Goal: Task Accomplishment & Management: Use online tool/utility

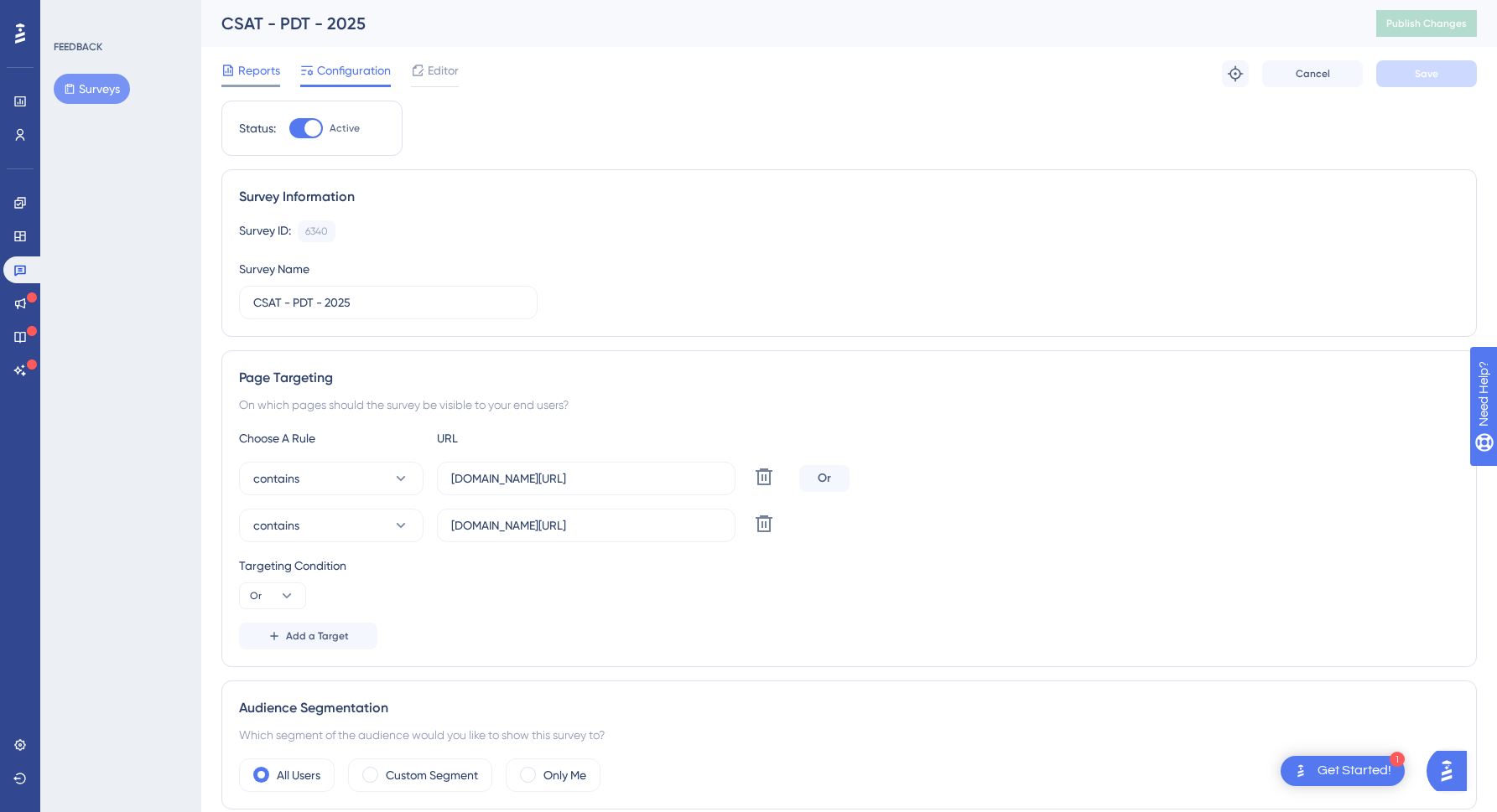
click at [246, 74] on span "Reports" at bounding box center [258, 70] width 42 height 20
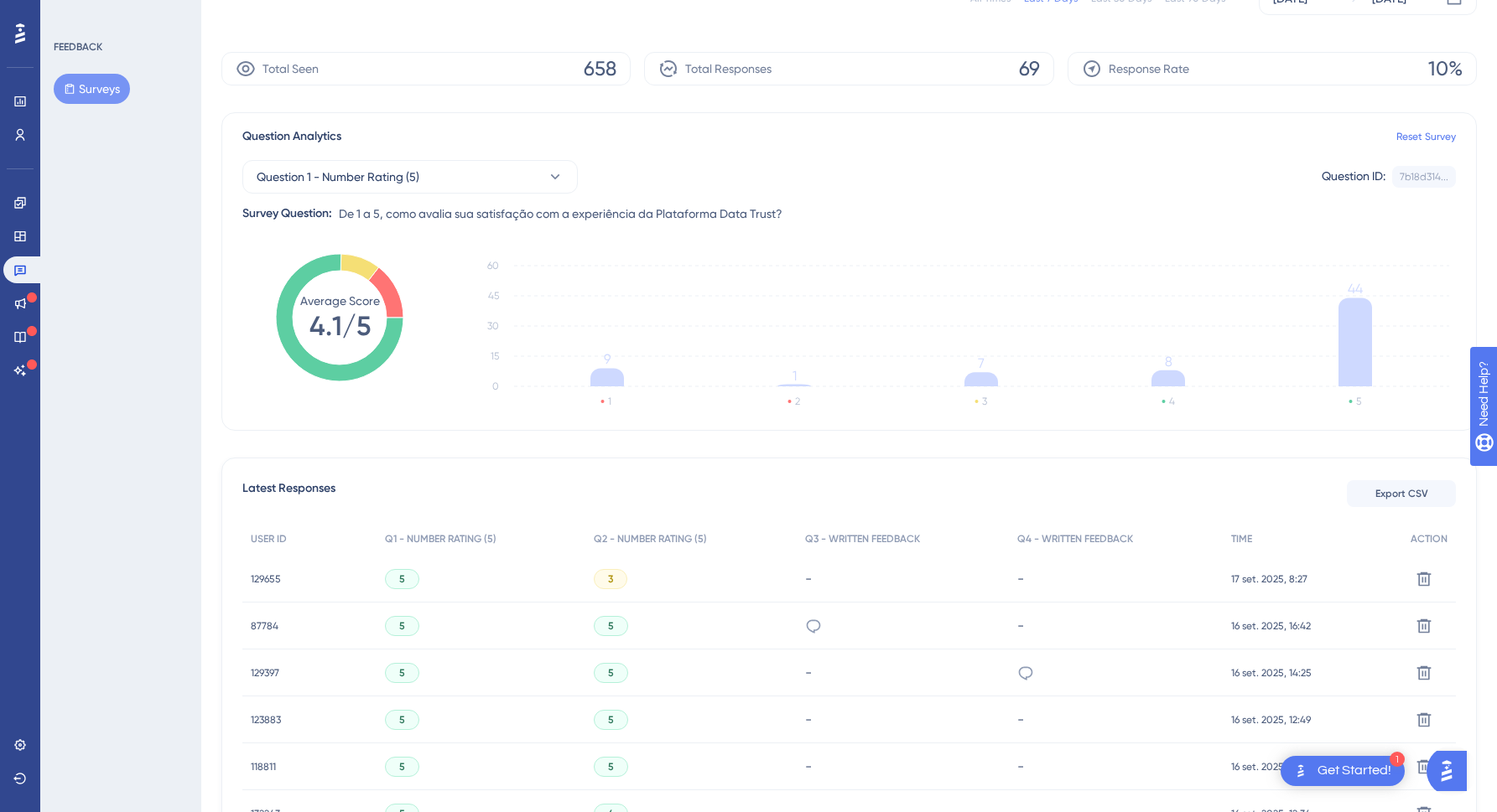
scroll to position [137, 0]
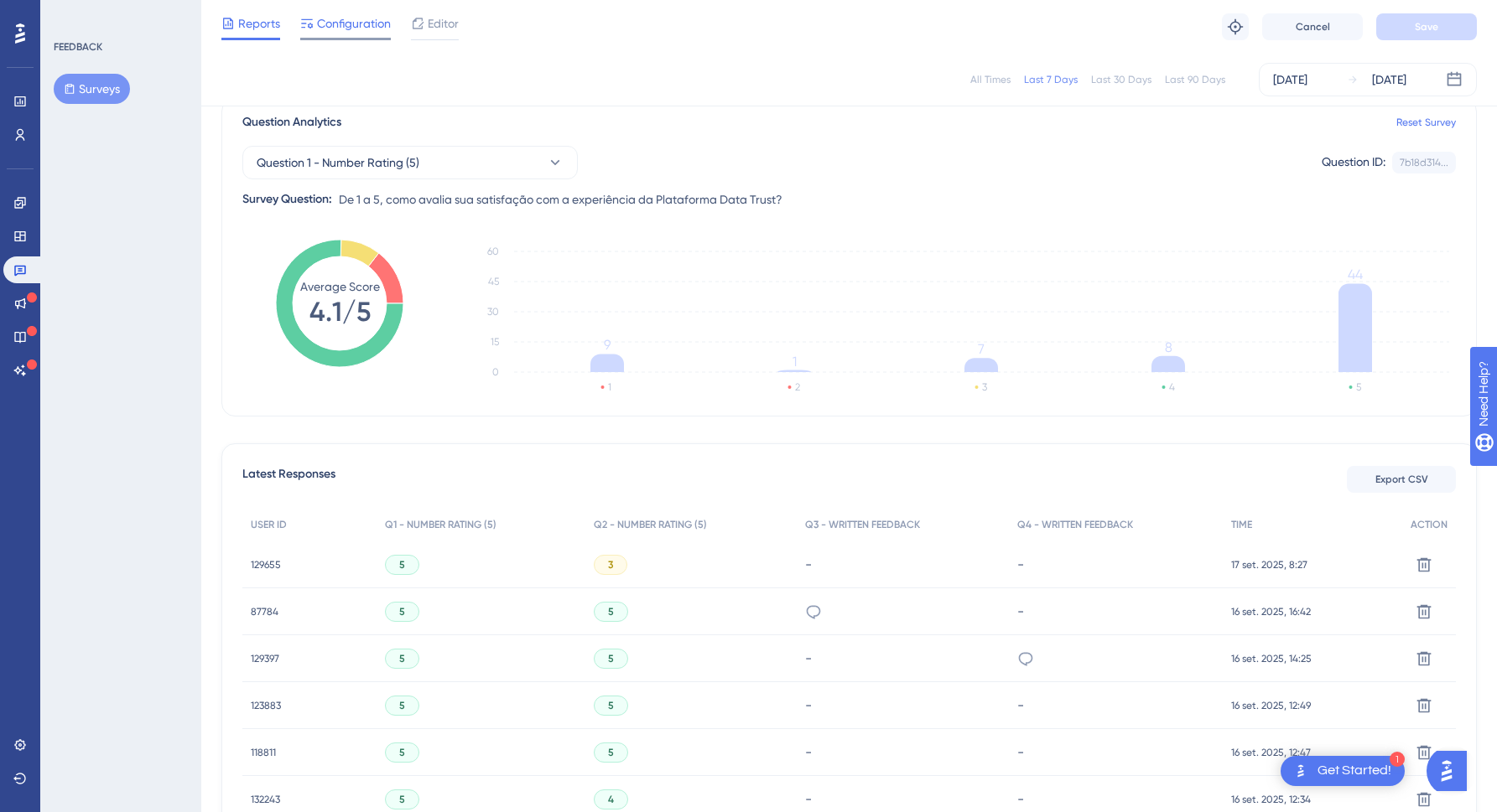
click at [334, 18] on span "Configuration" at bounding box center [353, 24] width 74 height 20
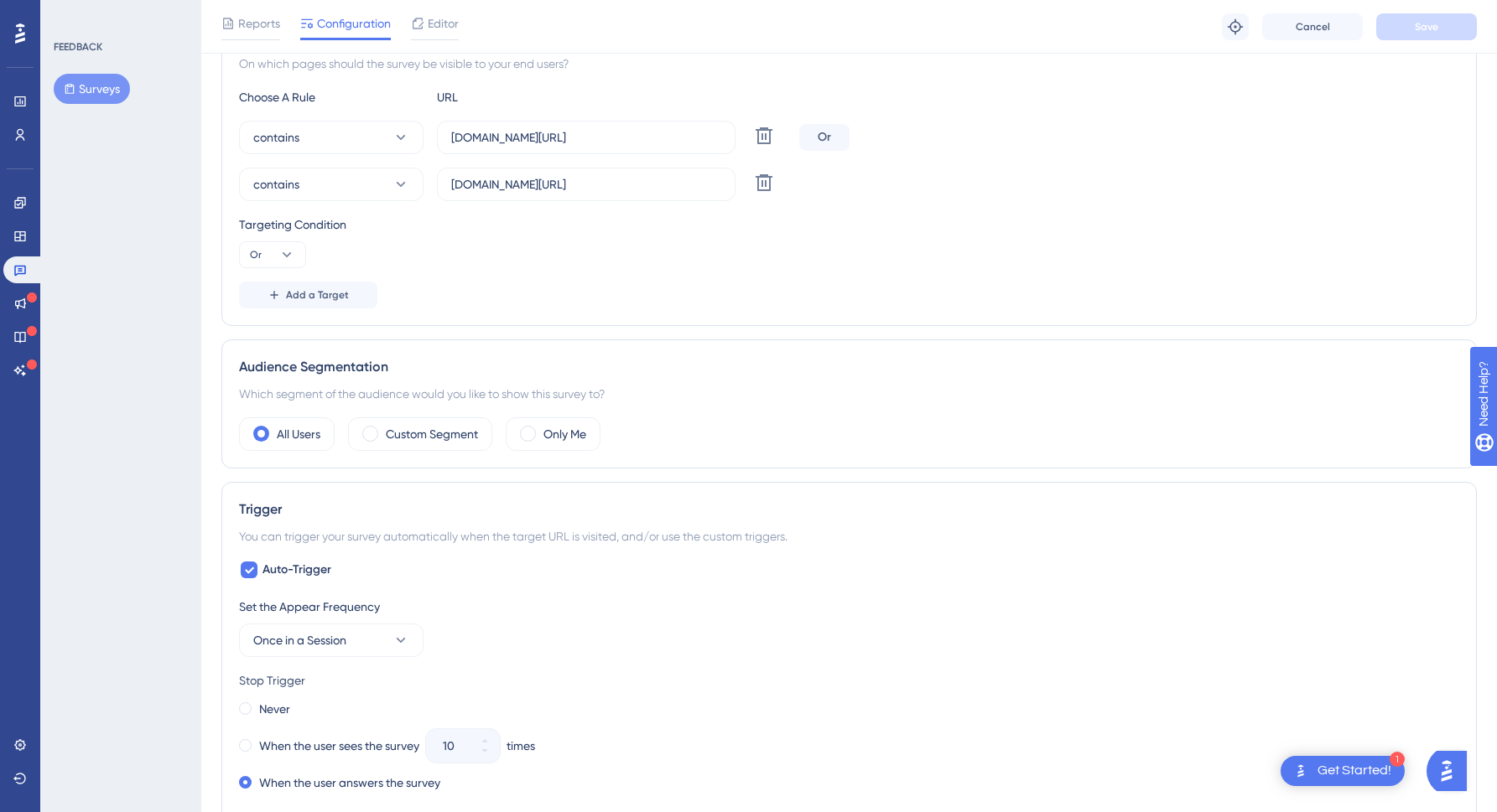
scroll to position [264, 0]
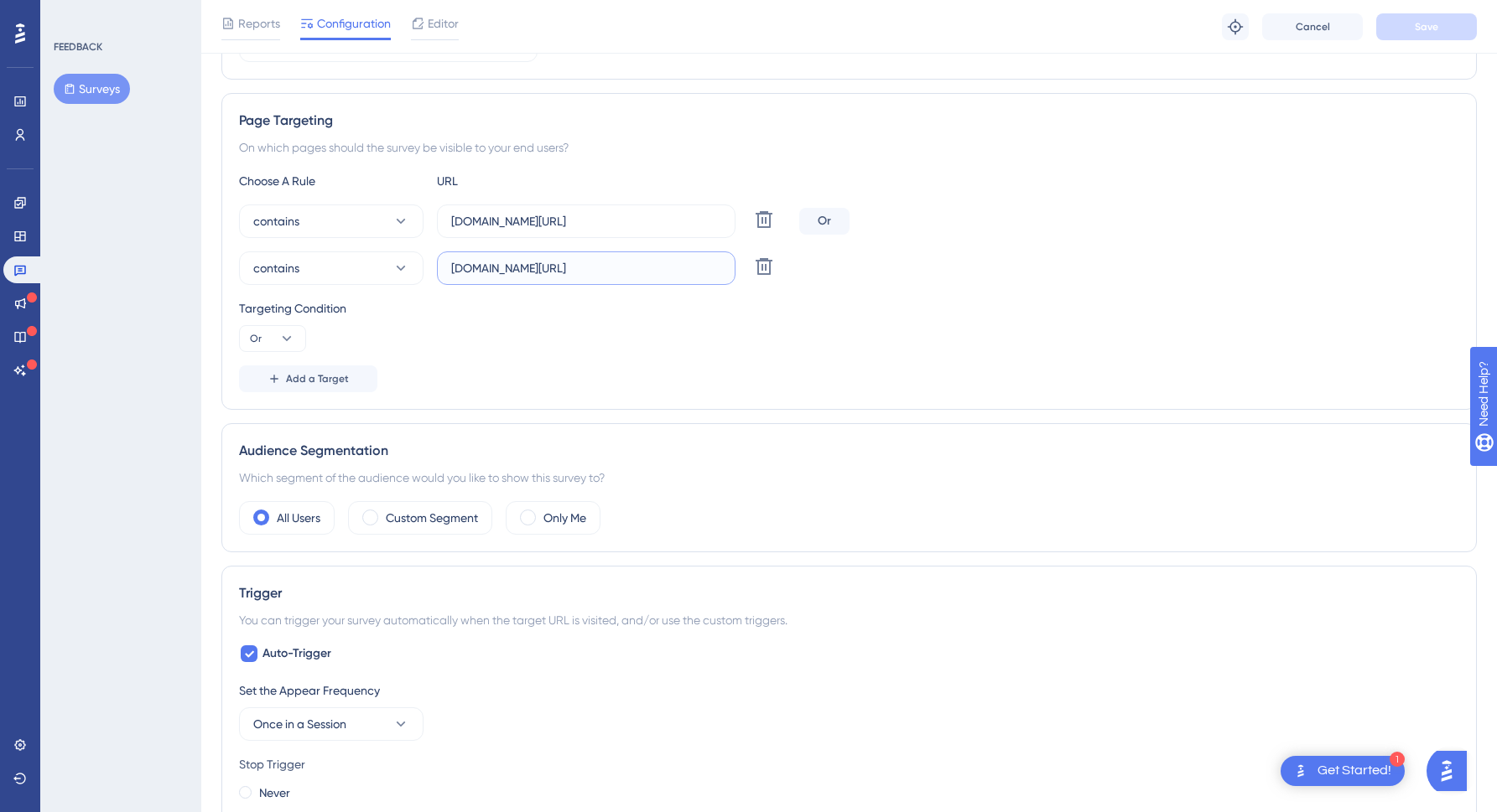
drag, startPoint x: 679, startPoint y: 269, endPoint x: 802, endPoint y: 262, distance: 123.2
click at [802, 262] on div "contains [DOMAIN_NAME][URL] Delete" at bounding box center [849, 269] width 1220 height 33
drag, startPoint x: 659, startPoint y: 221, endPoint x: 809, endPoint y: 220, distance: 150.0
click at [808, 220] on div "contains [DOMAIN_NAME][URL] Delete Or" at bounding box center [849, 221] width 1220 height 33
click at [1052, 286] on div "Choose A Rule URL contains [DOMAIN_NAME][URL] Delete Or contains [DOMAIN_NAME][…" at bounding box center [849, 281] width 1220 height 221
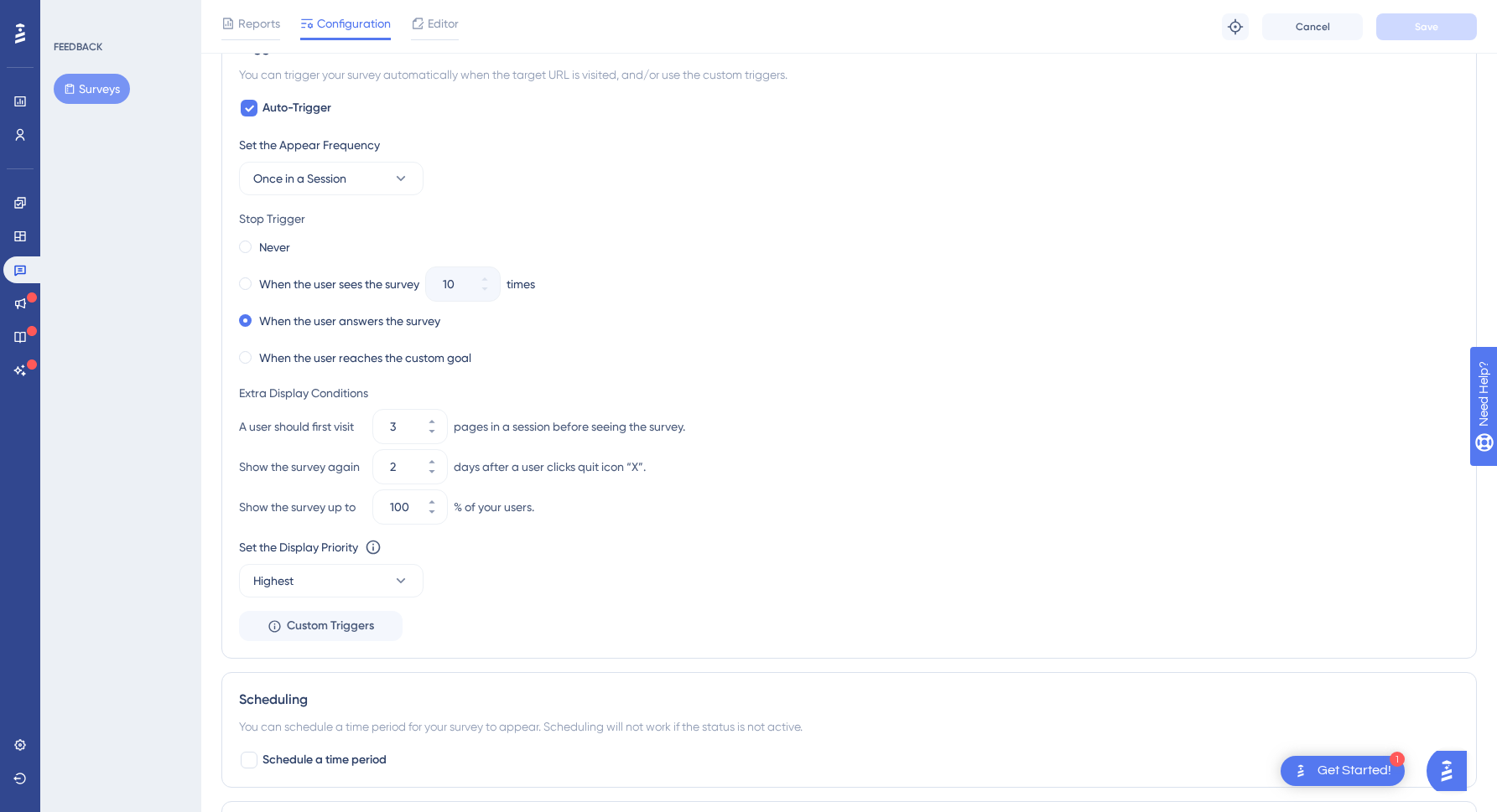
scroll to position [1056, 0]
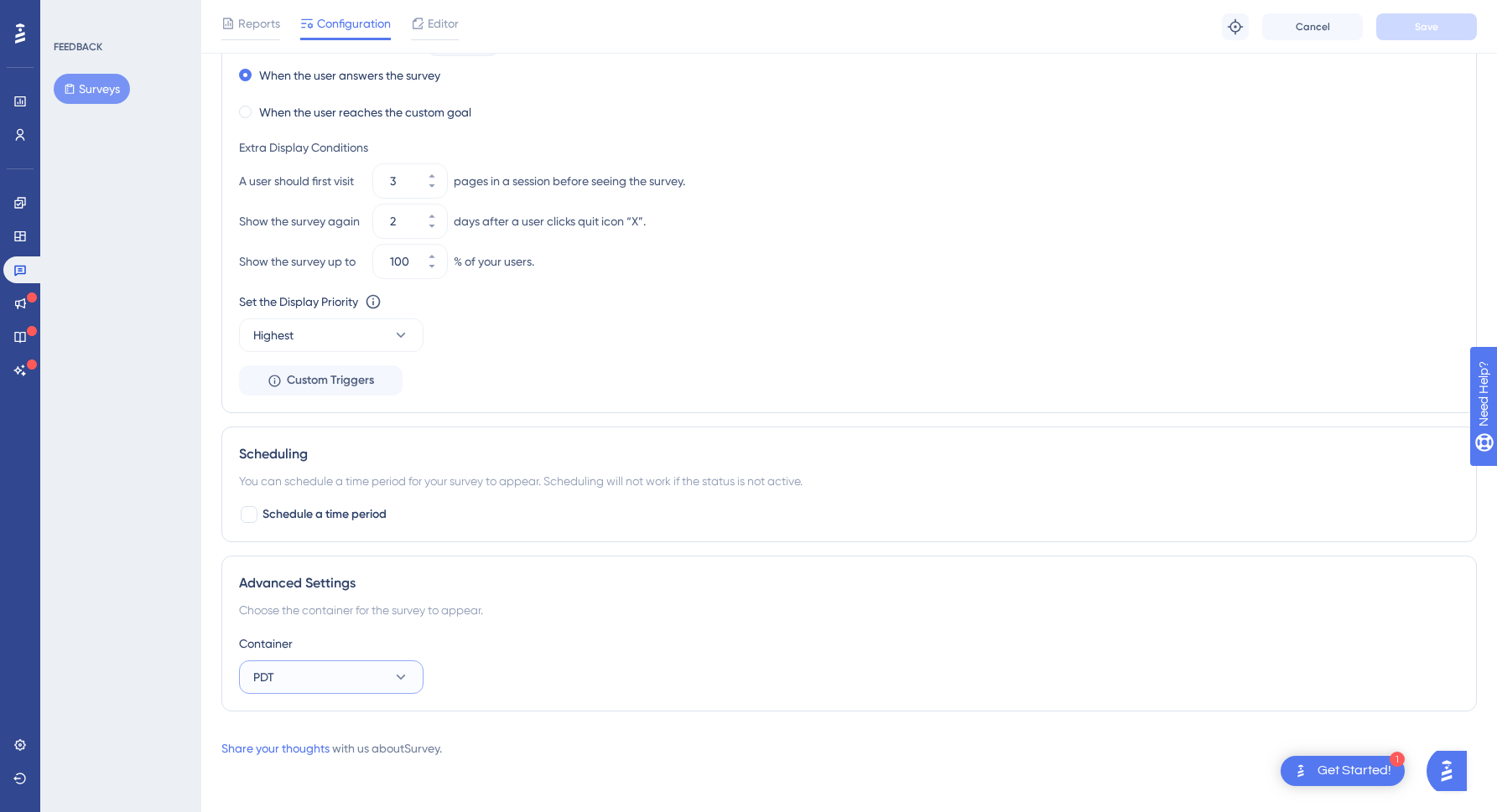
click at [390, 663] on button "PDT" at bounding box center [331, 677] width 185 height 33
click at [603, 629] on div "Advanced Settings Choose the container for the survey to appear. Container PDT …" at bounding box center [849, 633] width 1255 height 156
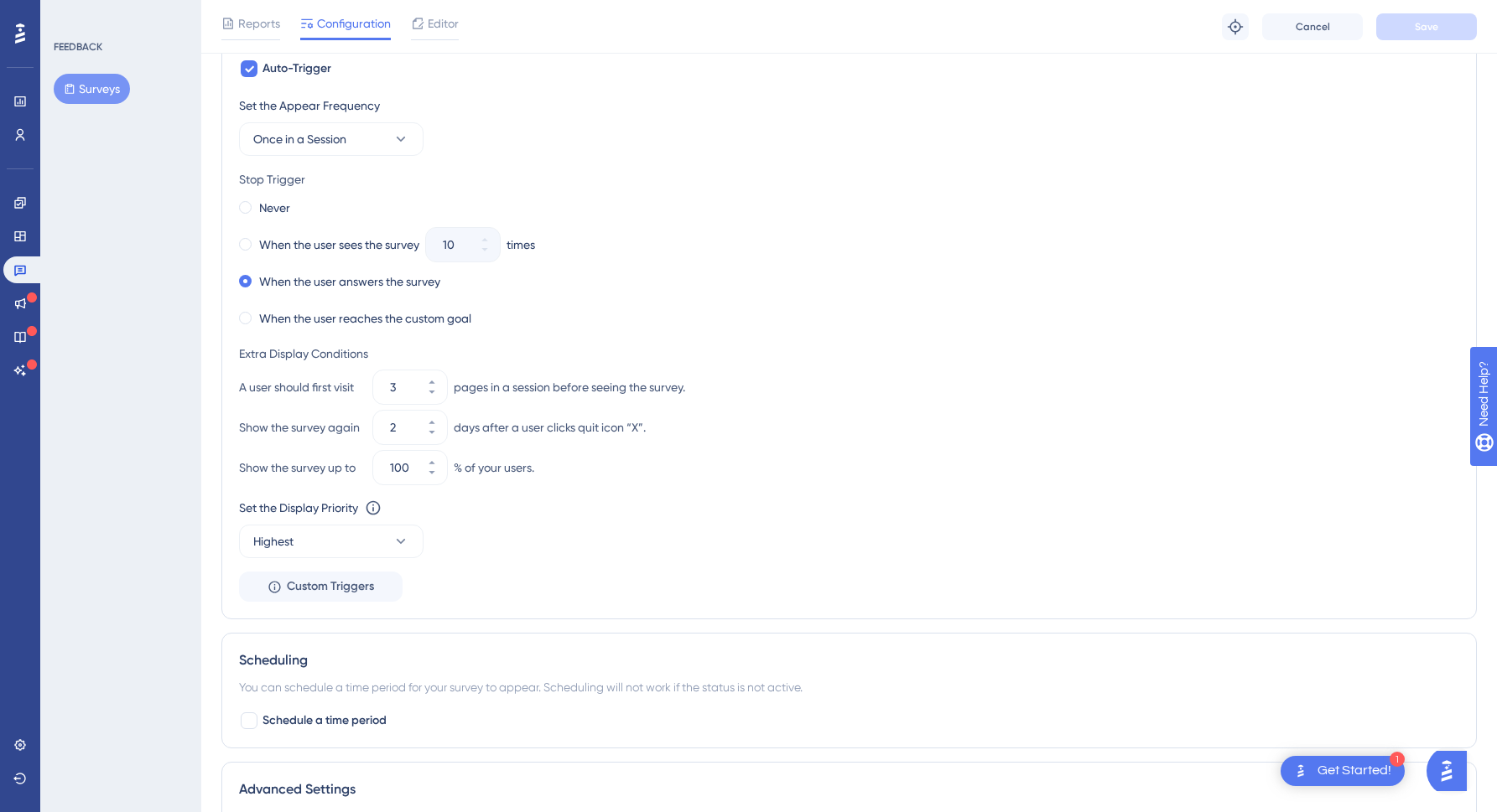
scroll to position [643, 0]
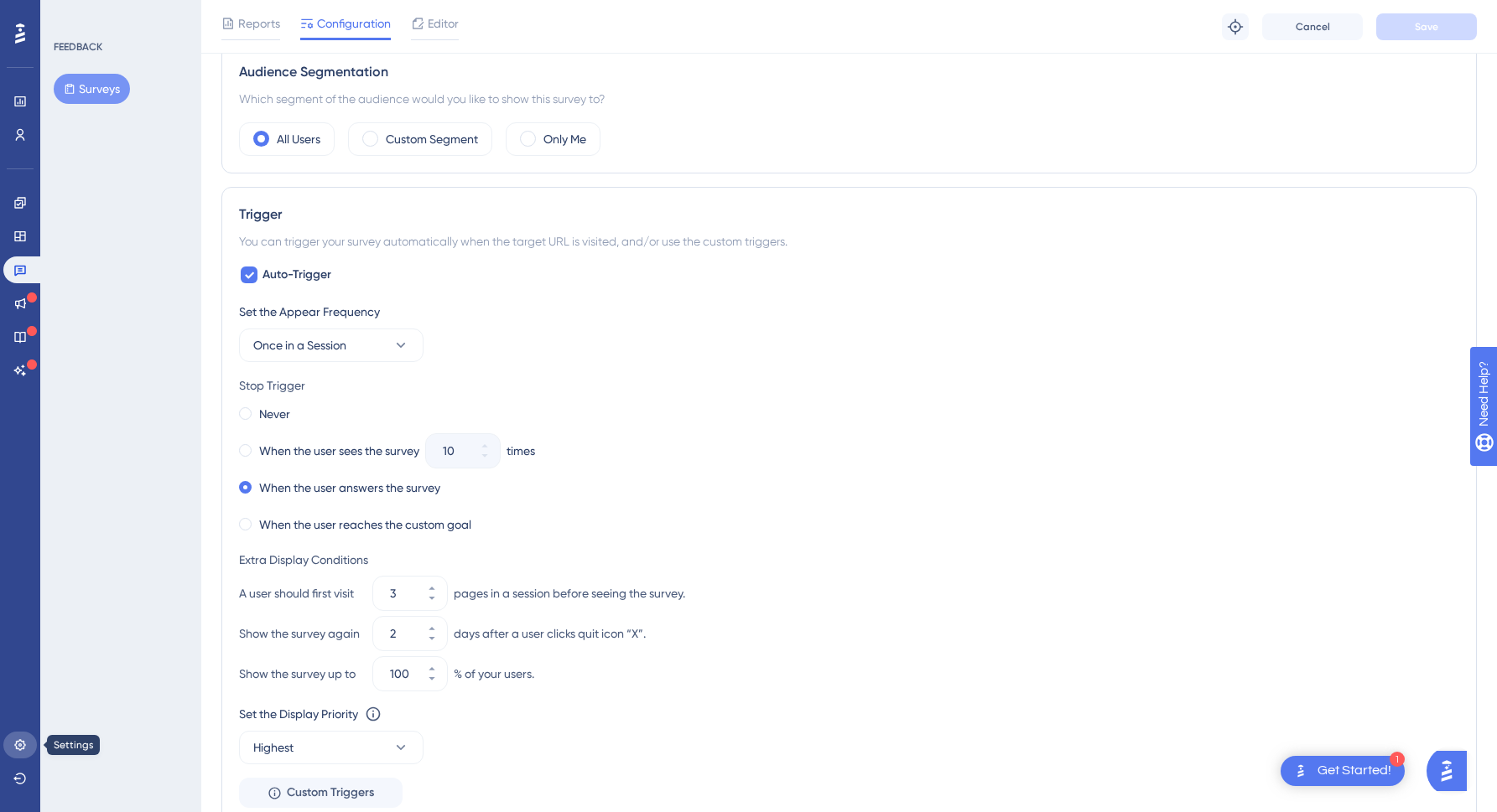
click at [31, 742] on link at bounding box center [20, 745] width 33 height 27
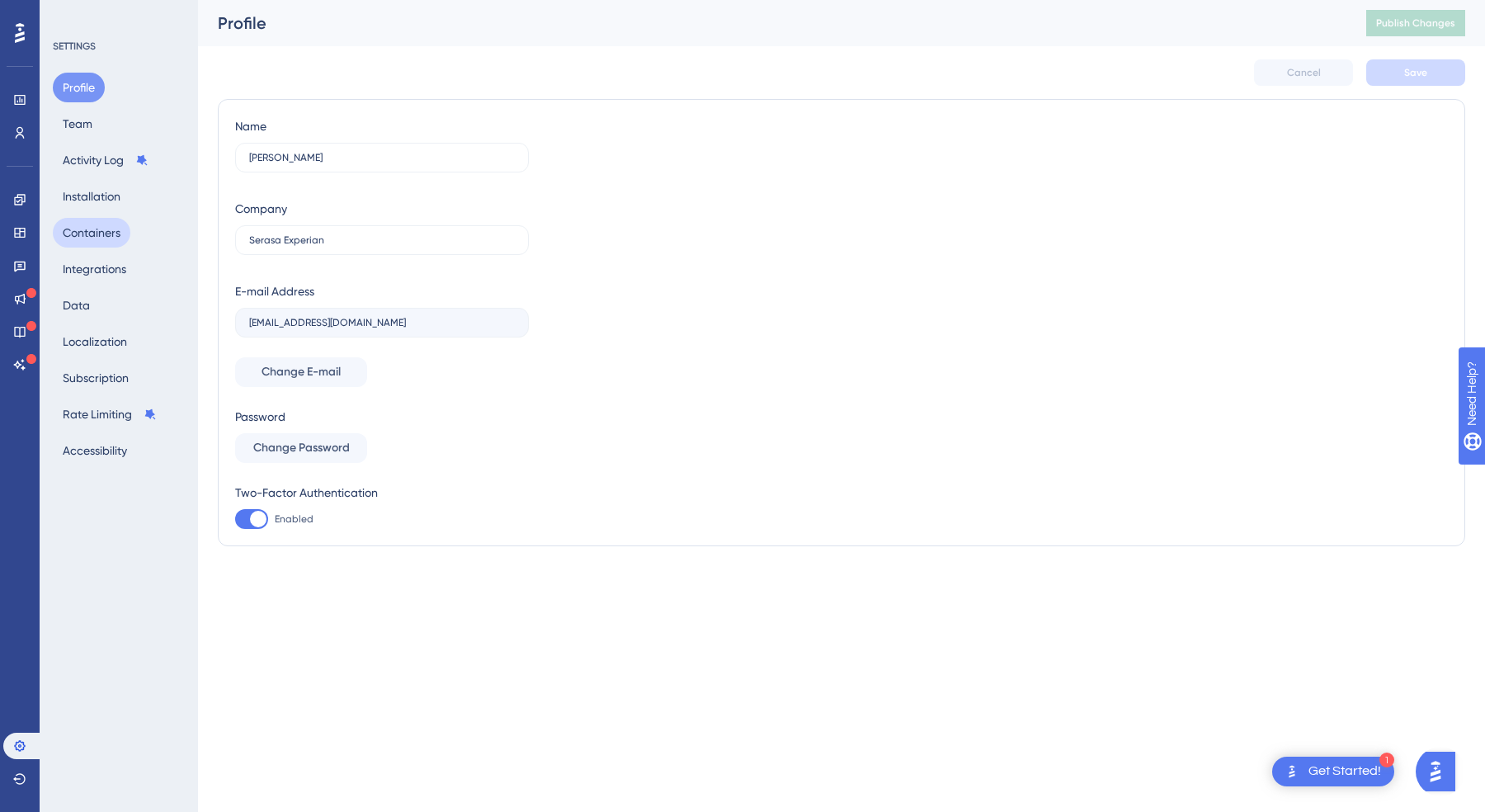
click at [114, 238] on button "Containers" at bounding box center [91, 233] width 77 height 30
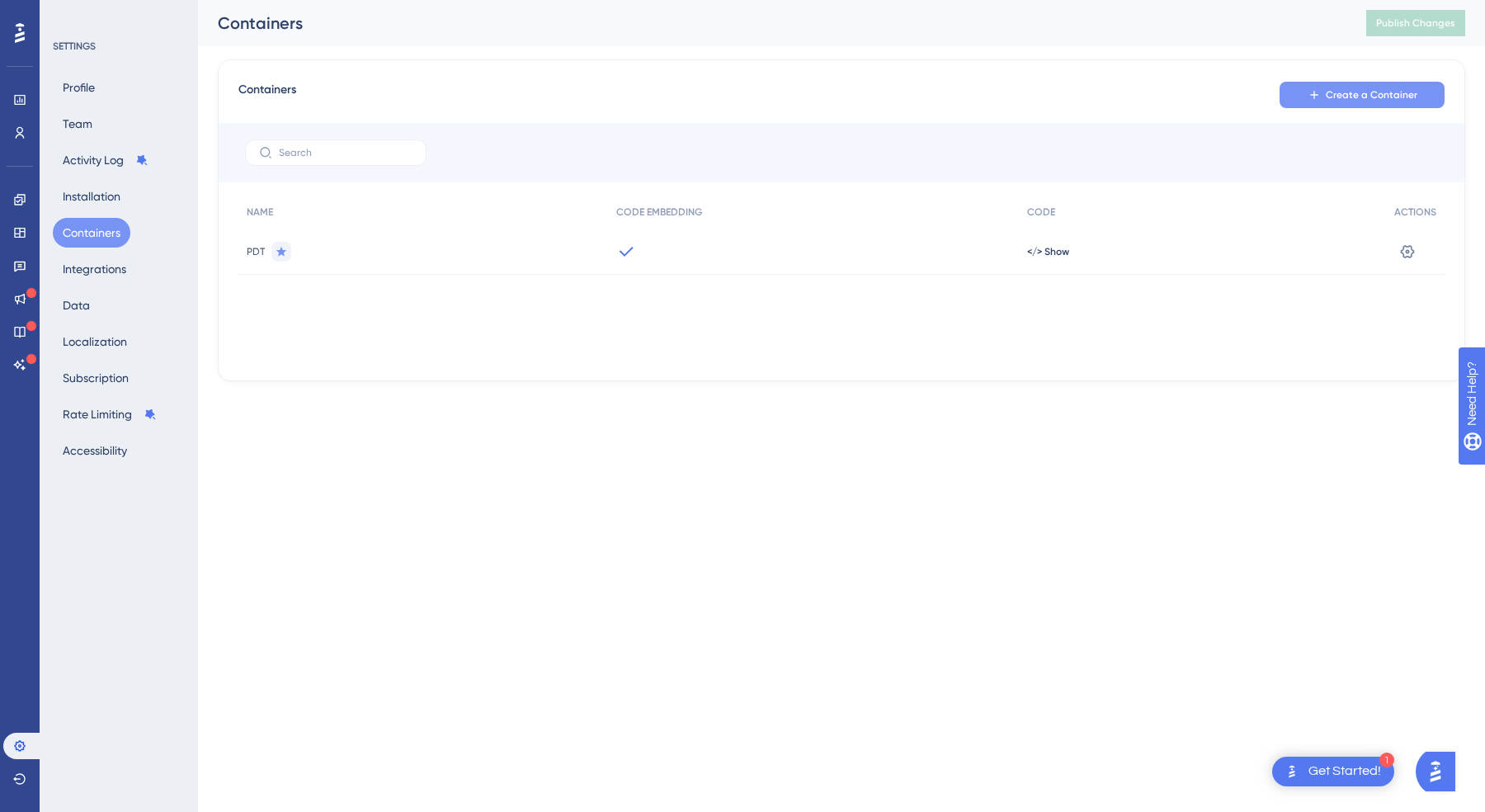
click at [1351, 94] on span "Create a Container" at bounding box center [1371, 94] width 92 height 14
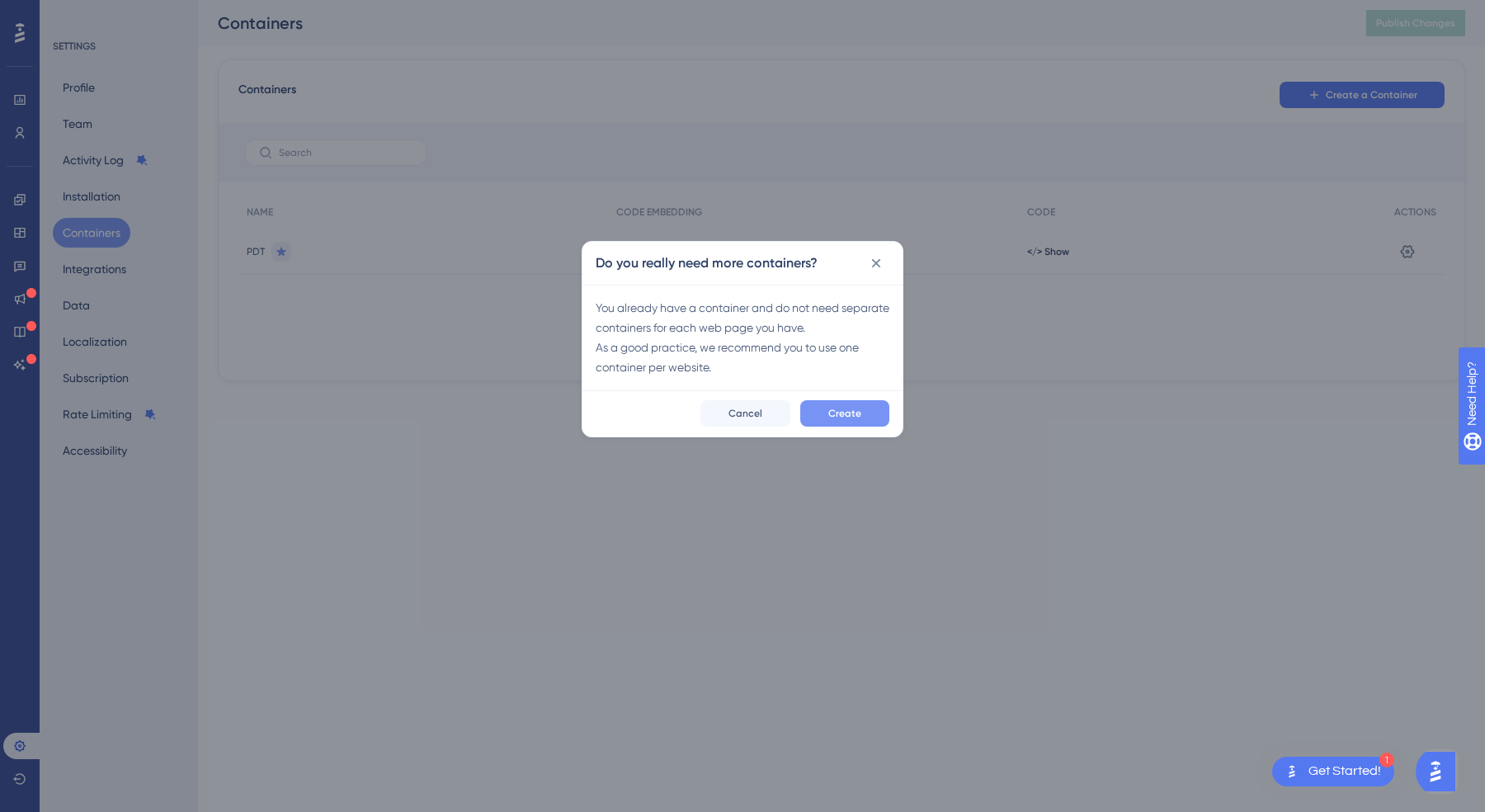
click at [852, 419] on span "Create" at bounding box center [845, 413] width 33 height 14
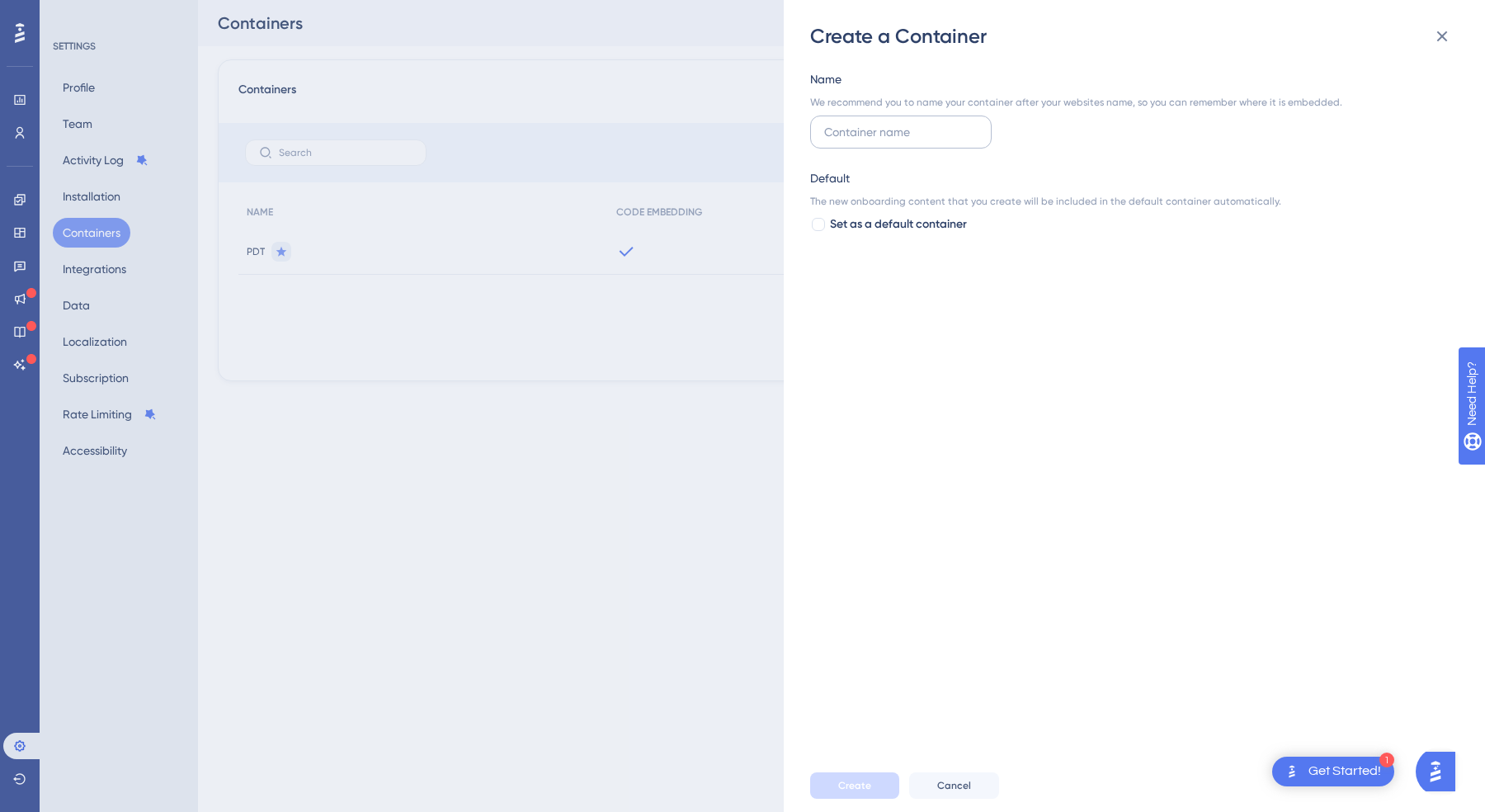
click at [893, 138] on input "text" at bounding box center [901, 132] width 153 height 18
type input "Portal ID"
click at [1012, 344] on div "Name We recommend you to name your container after your websites name, so you c…" at bounding box center [1143, 404] width 665 height 709
click at [850, 779] on span "Create" at bounding box center [855, 786] width 33 height 14
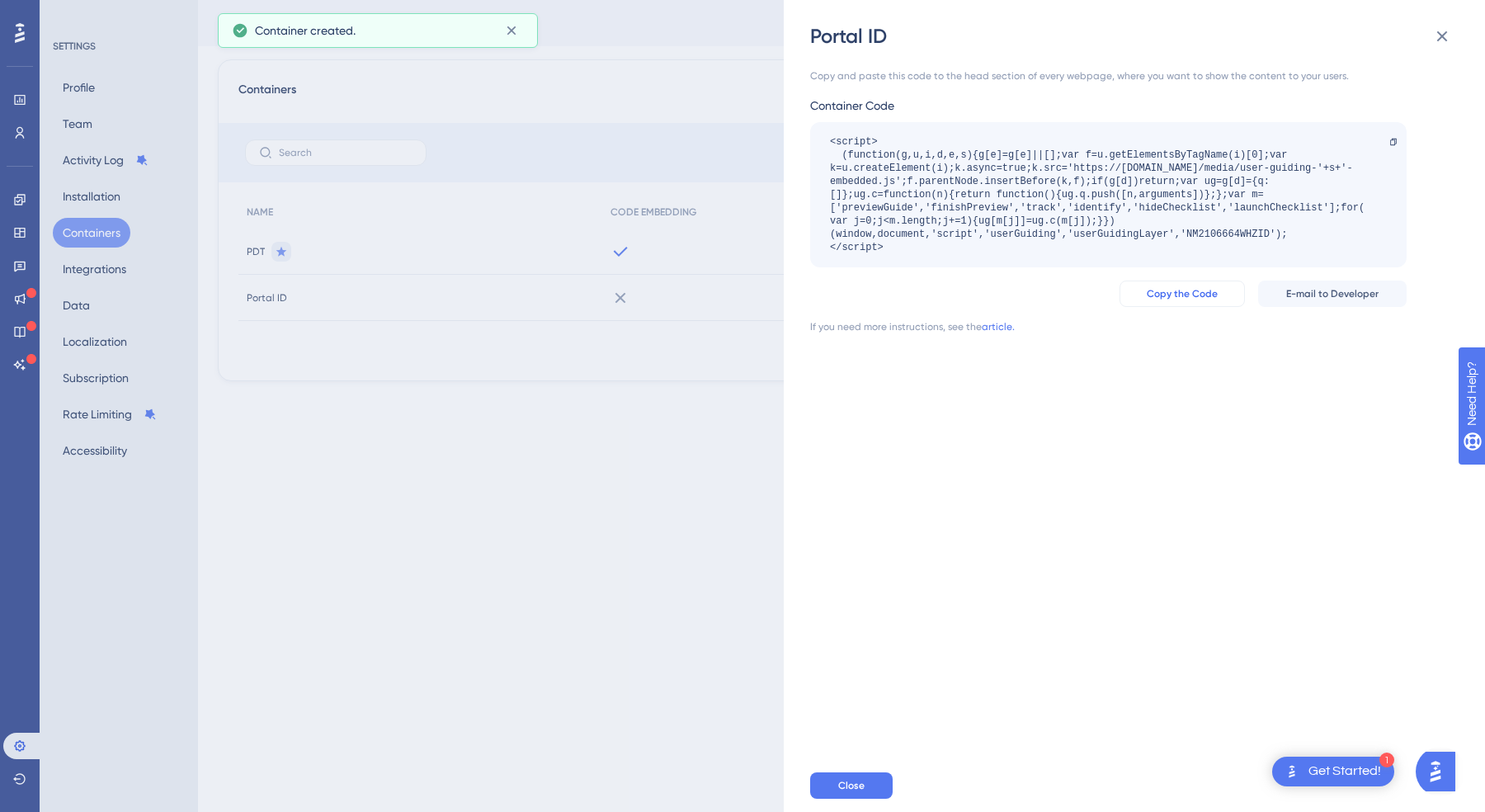
click at [1189, 288] on span "Copy the Code" at bounding box center [1183, 293] width 71 height 14
click at [1394, 146] on div at bounding box center [1393, 142] width 26 height 26
click at [1475, 247] on div "Portal ID Copy and paste this code to the head section of every webpage, where …" at bounding box center [1134, 406] width 701 height 812
click at [1244, 465] on div "Copy and paste this code to the head section of every webpage, where you want t…" at bounding box center [1143, 404] width 665 height 709
click at [1447, 35] on icon at bounding box center [1442, 36] width 20 height 20
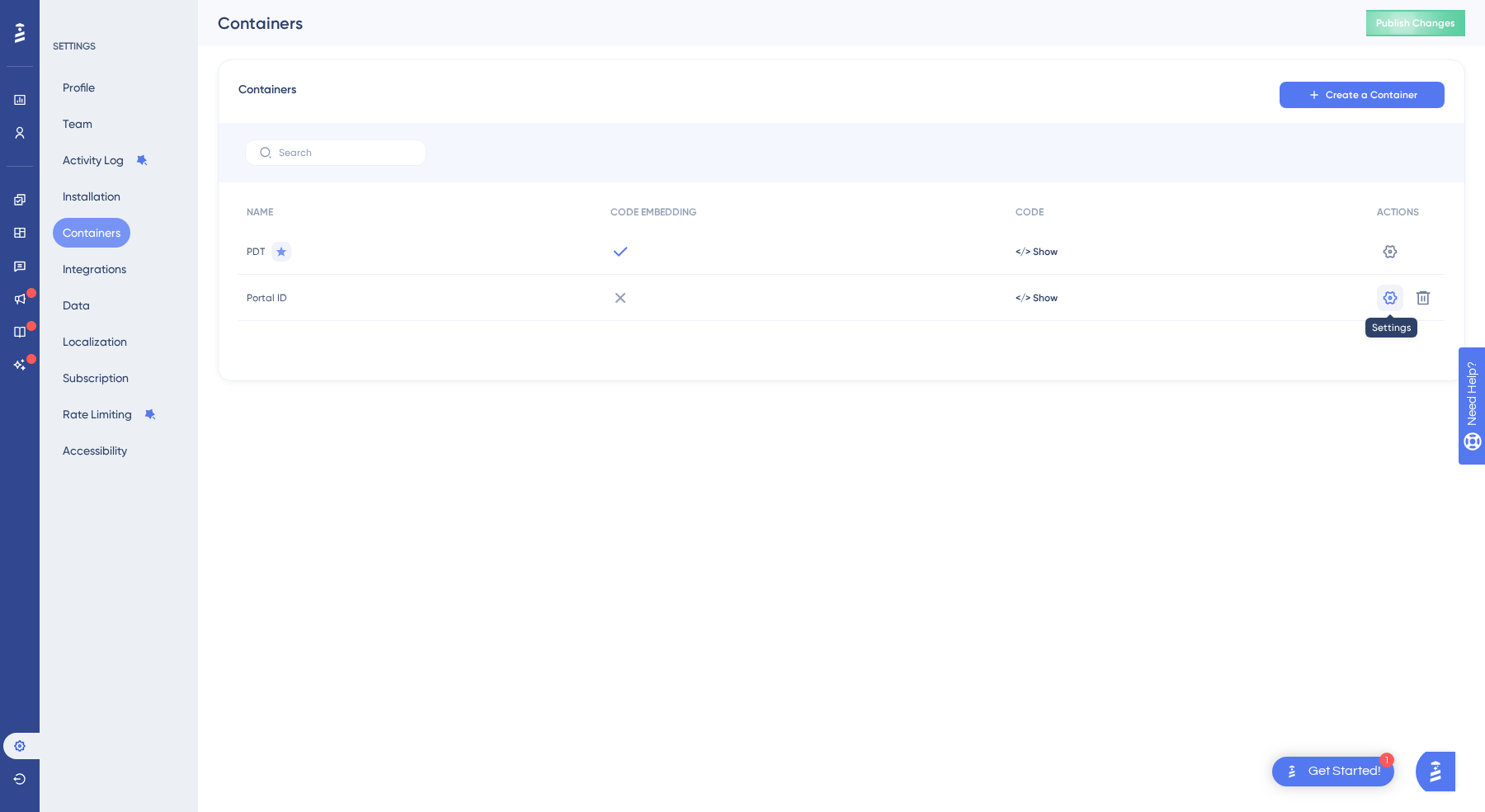
click at [1399, 296] on button at bounding box center [1390, 297] width 26 height 26
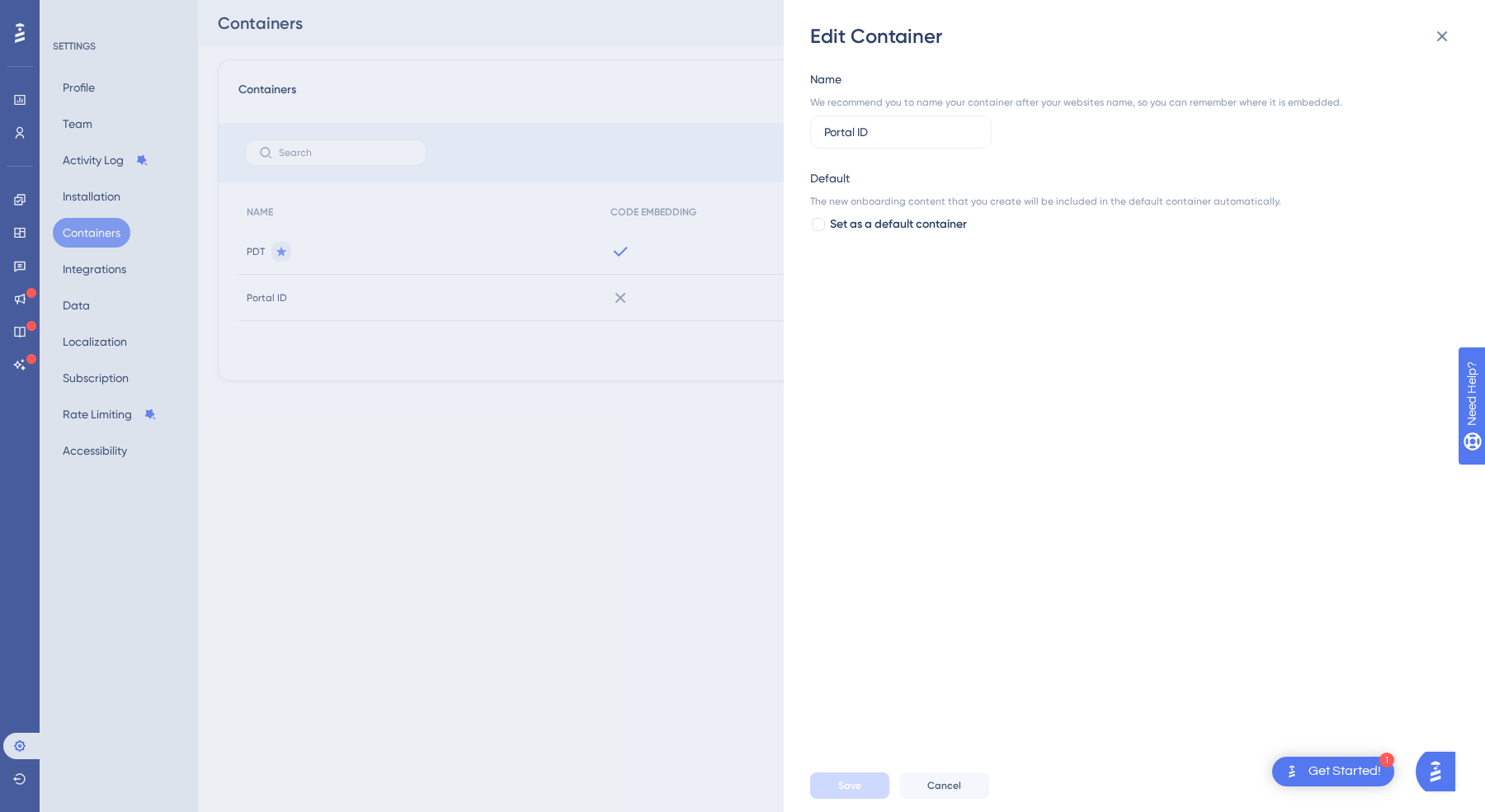
click at [647, 392] on div "Edit Container Name We recommend you to name your container after your websites…" at bounding box center [742, 406] width 1485 height 812
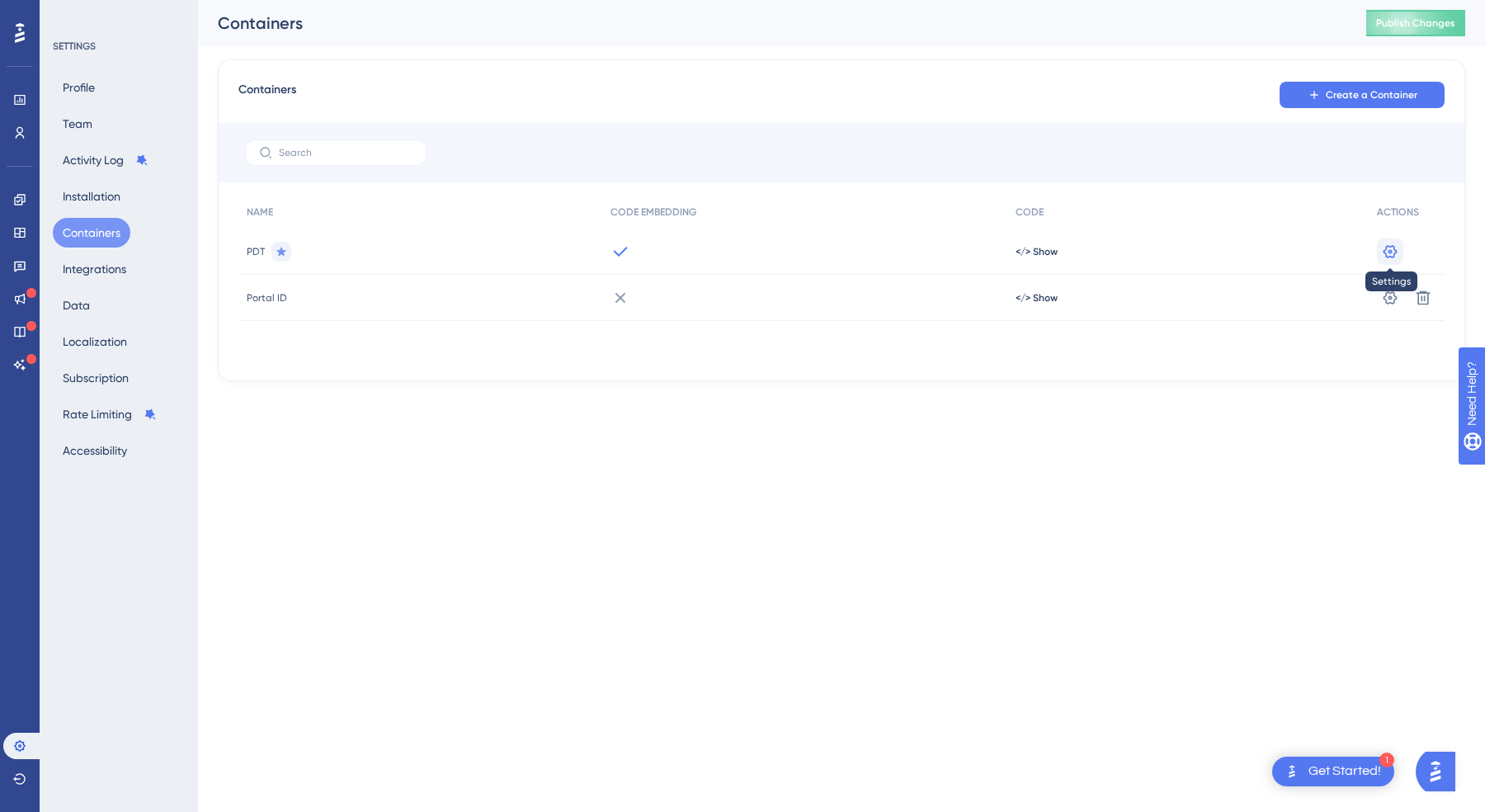
click at [1400, 249] on button at bounding box center [1390, 252] width 26 height 26
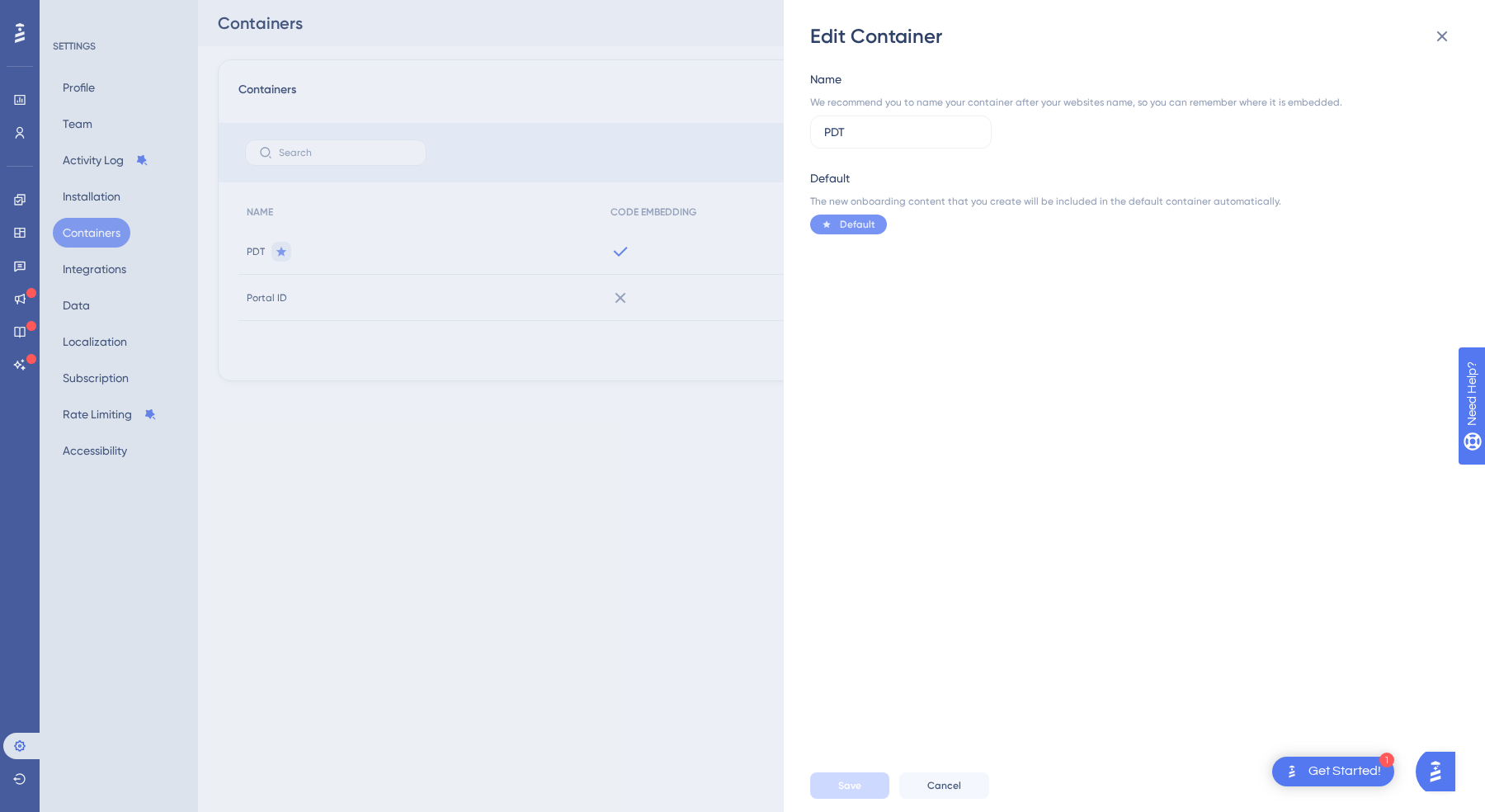
click at [667, 401] on div "Edit Container Name We recommend you to name your container after your websites…" at bounding box center [742, 406] width 1485 height 812
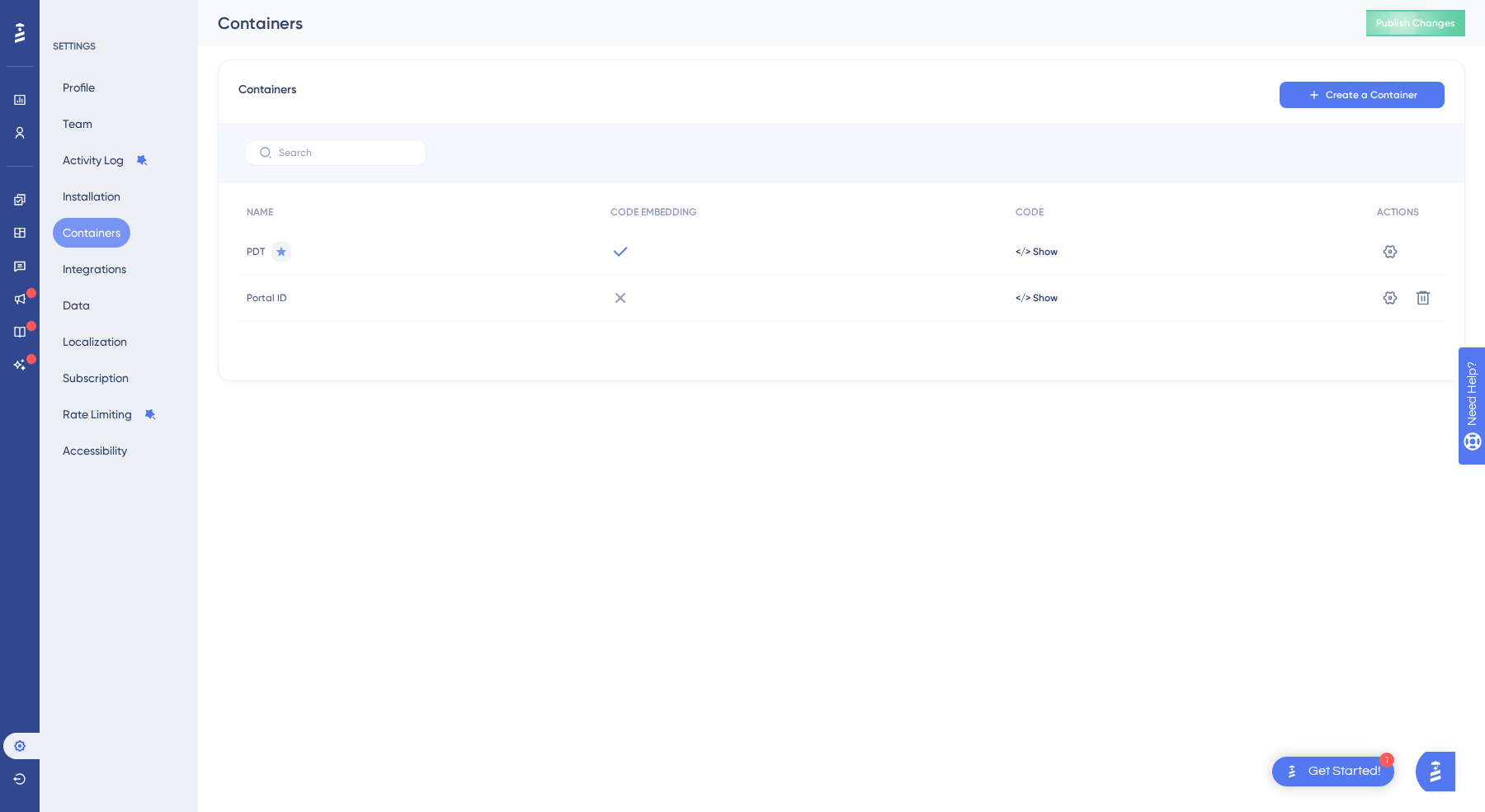
click at [276, 302] on span "Portal ID" at bounding box center [267, 298] width 41 height 14
click at [1393, 293] on icon at bounding box center [1390, 297] width 14 height 14
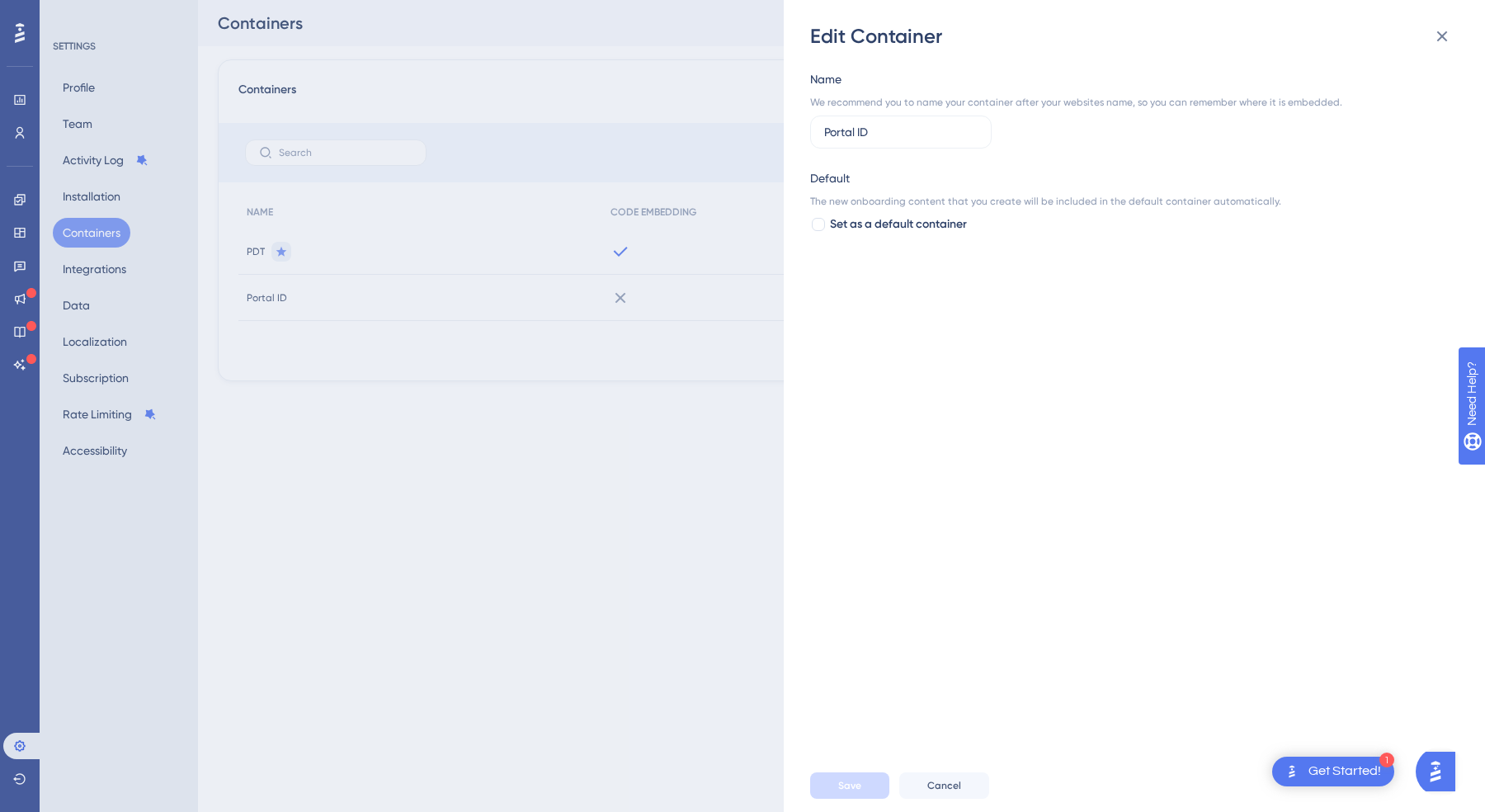
click at [1213, 496] on div "Name We recommend you to name your container after your websites name, so you c…" at bounding box center [1143, 404] width 665 height 709
click at [1064, 629] on div "Name We recommend you to name your container after your websites name, so you c…" at bounding box center [1143, 404] width 665 height 709
click at [1448, 28] on icon at bounding box center [1442, 36] width 20 height 20
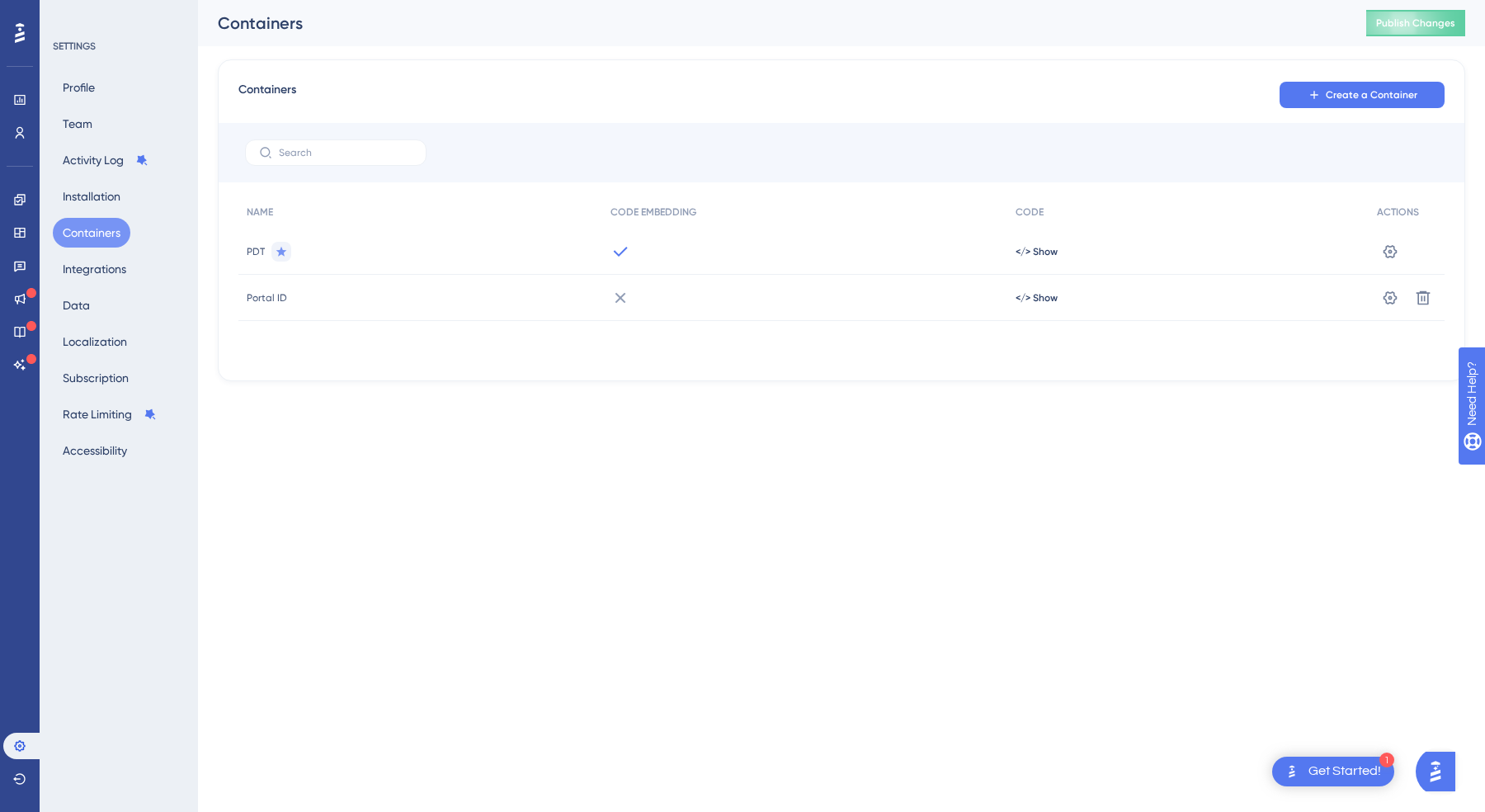
click at [271, 292] on span "Portal ID" at bounding box center [267, 298] width 41 height 14
click at [1377, 94] on span "Create a Container" at bounding box center [1371, 94] width 92 height 14
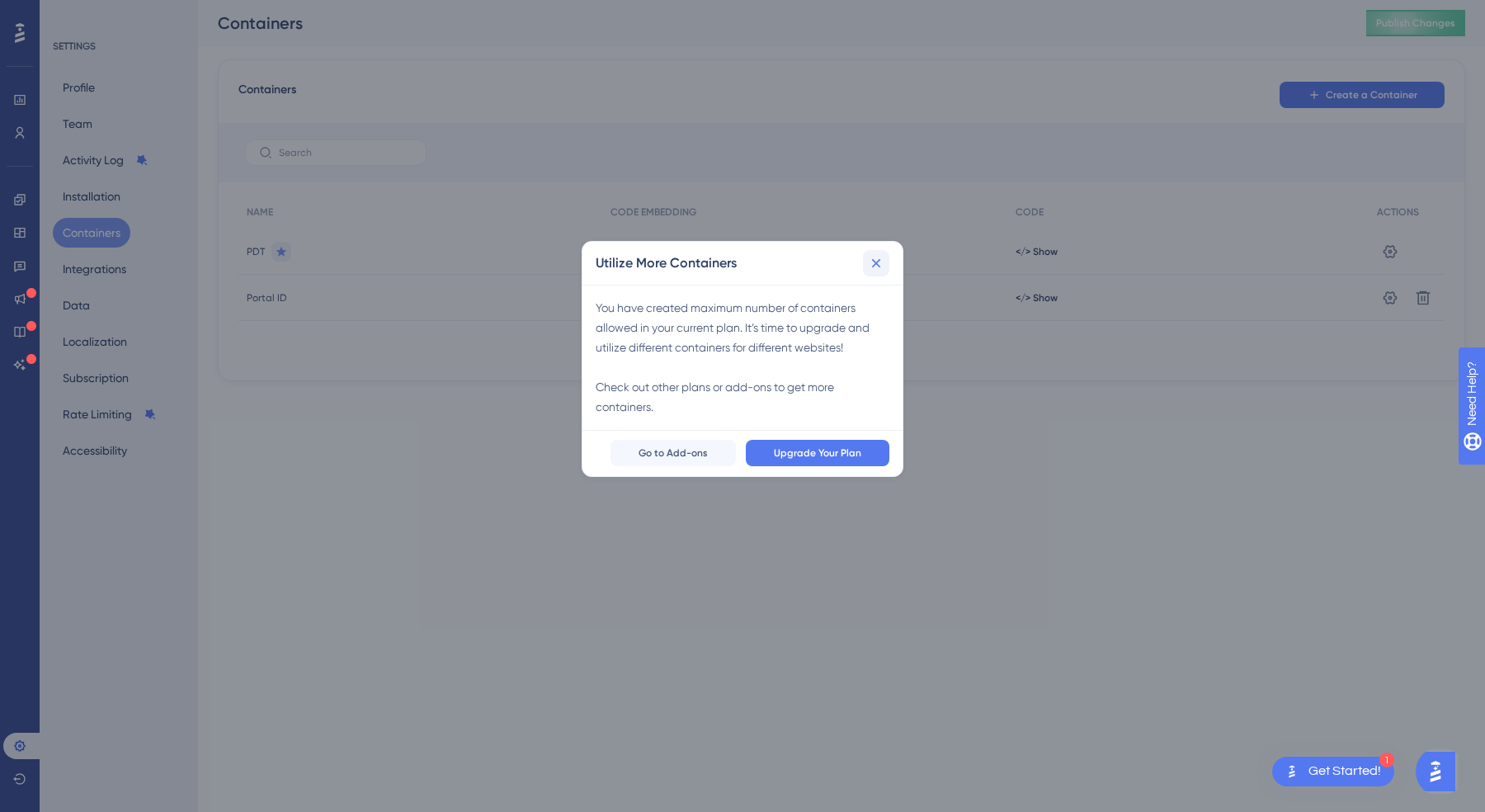
click at [885, 263] on button at bounding box center [876, 262] width 26 height 26
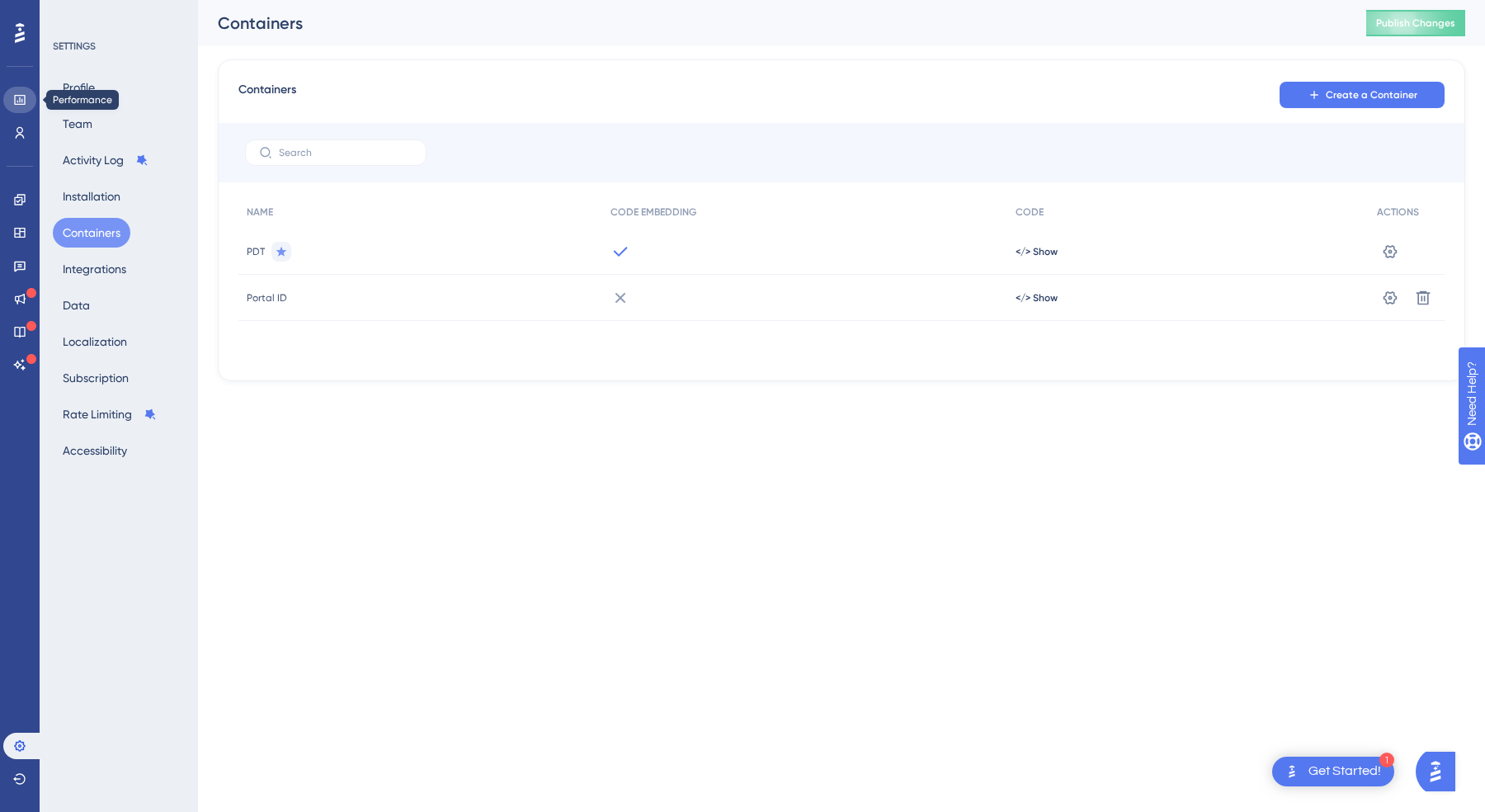
click at [20, 104] on icon at bounding box center [20, 100] width 14 height 14
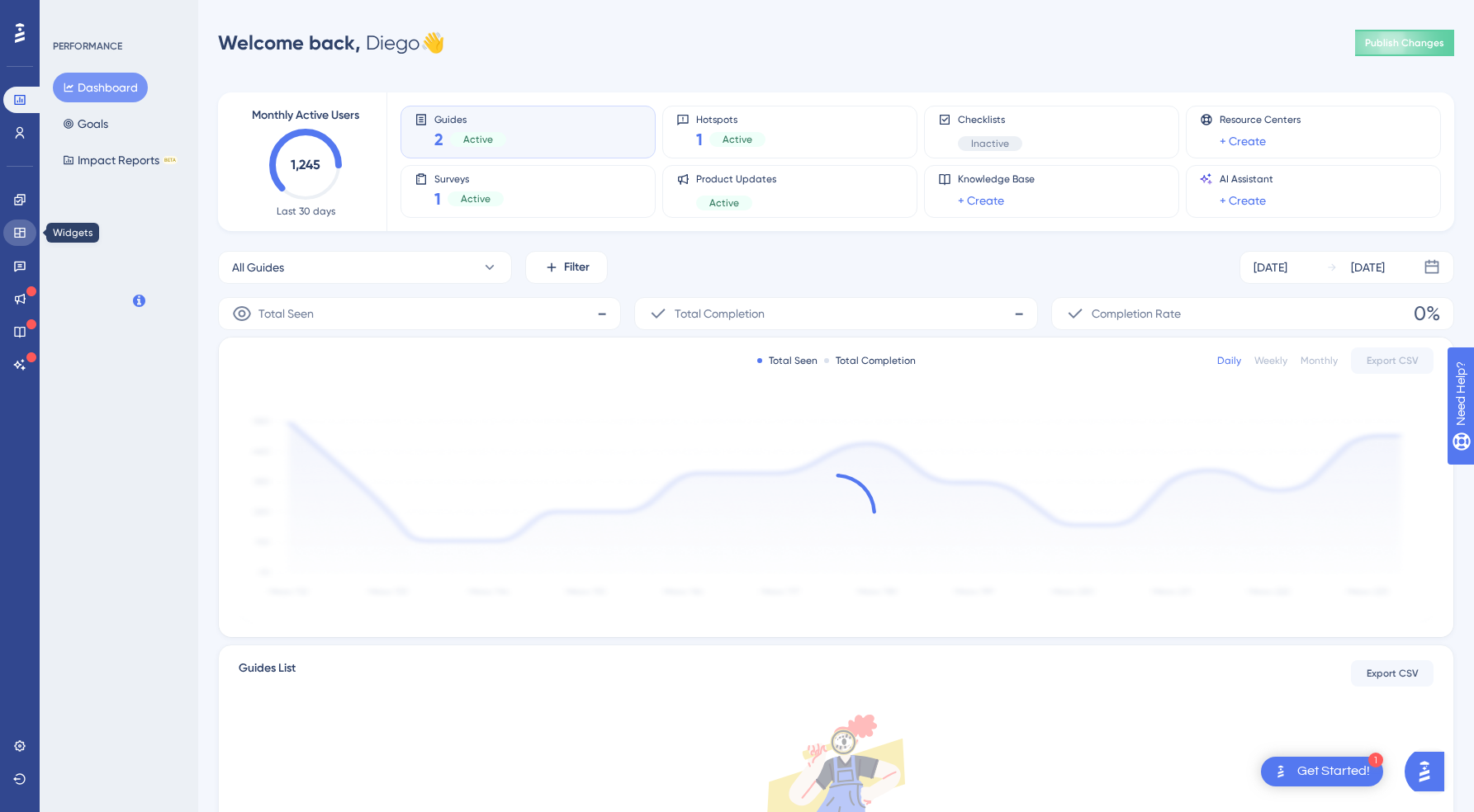
click at [18, 231] on icon at bounding box center [20, 233] width 14 height 14
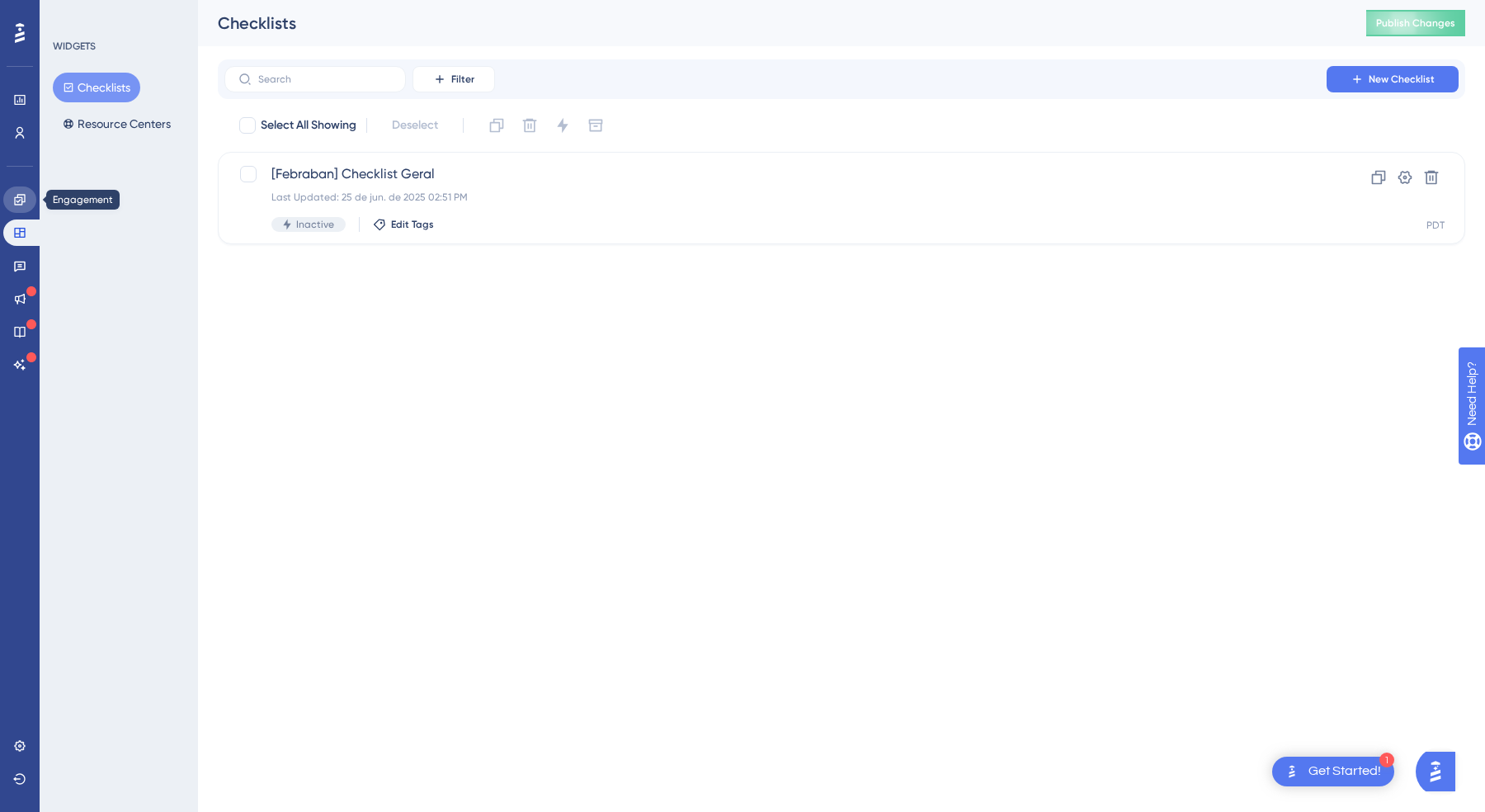
click at [22, 203] on icon at bounding box center [19, 199] width 11 height 11
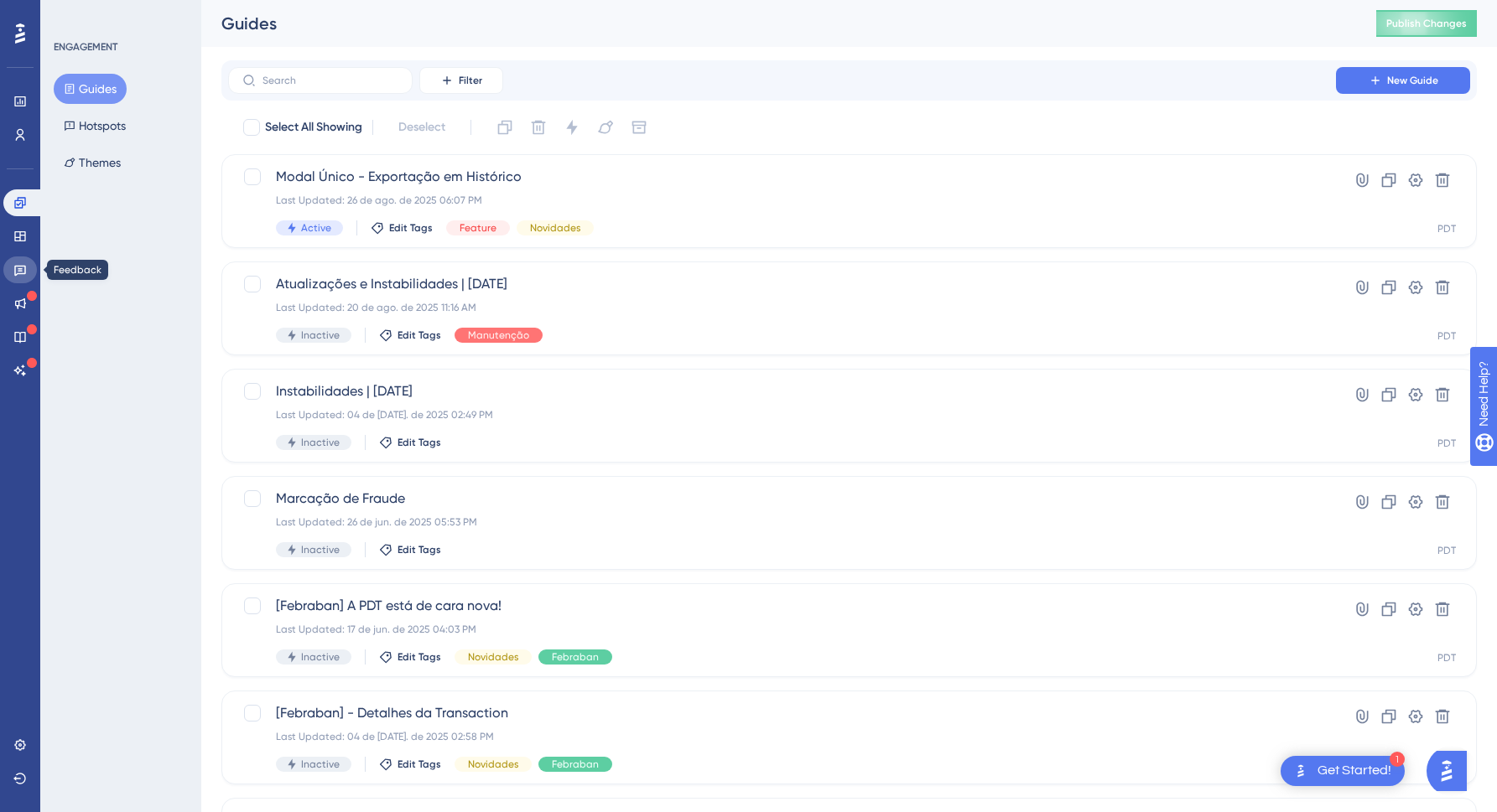
click at [28, 268] on link at bounding box center [20, 269] width 33 height 27
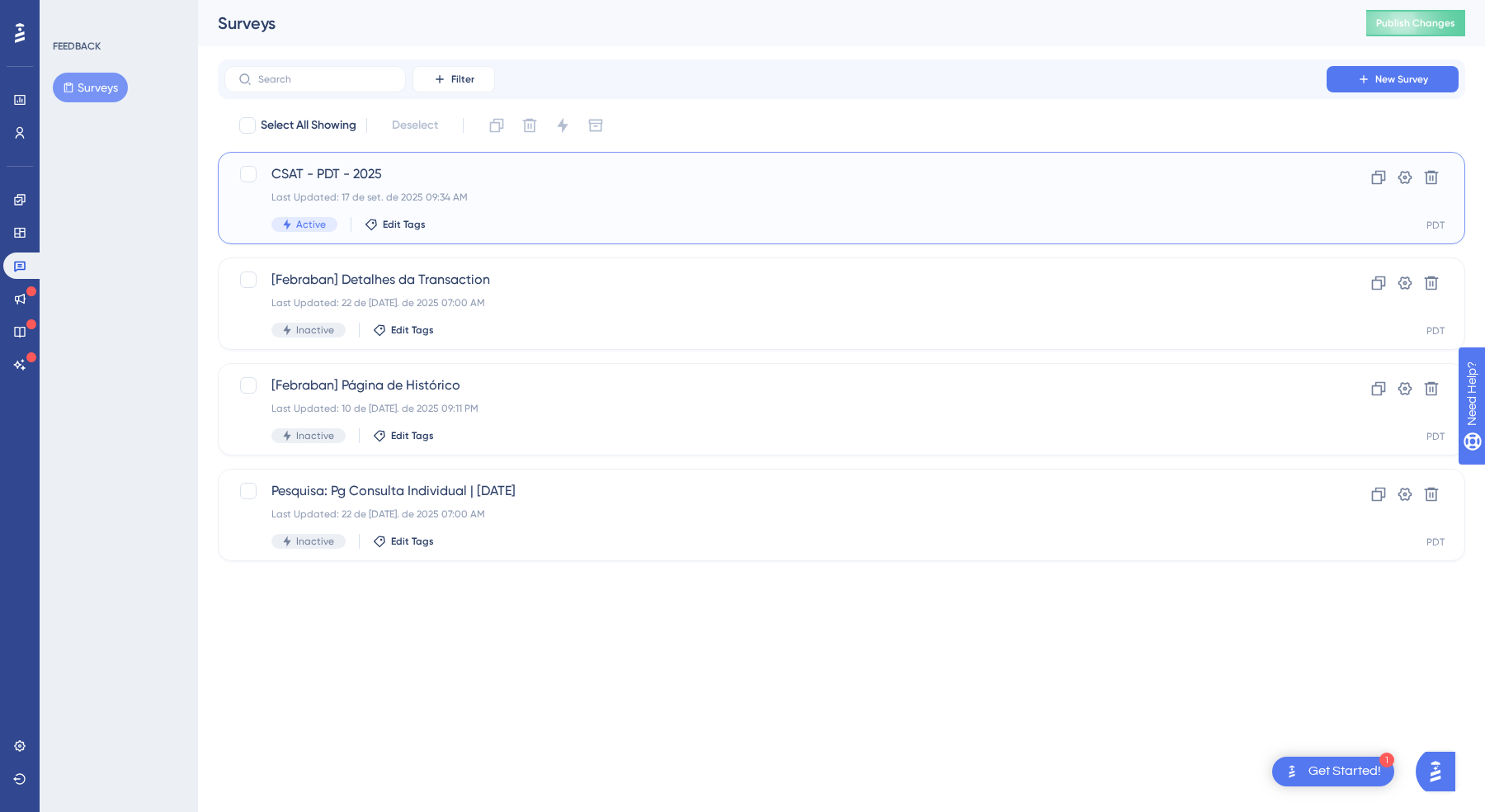
click at [501, 165] on span "CSAT - PDT - 2025" at bounding box center [776, 174] width 1008 height 20
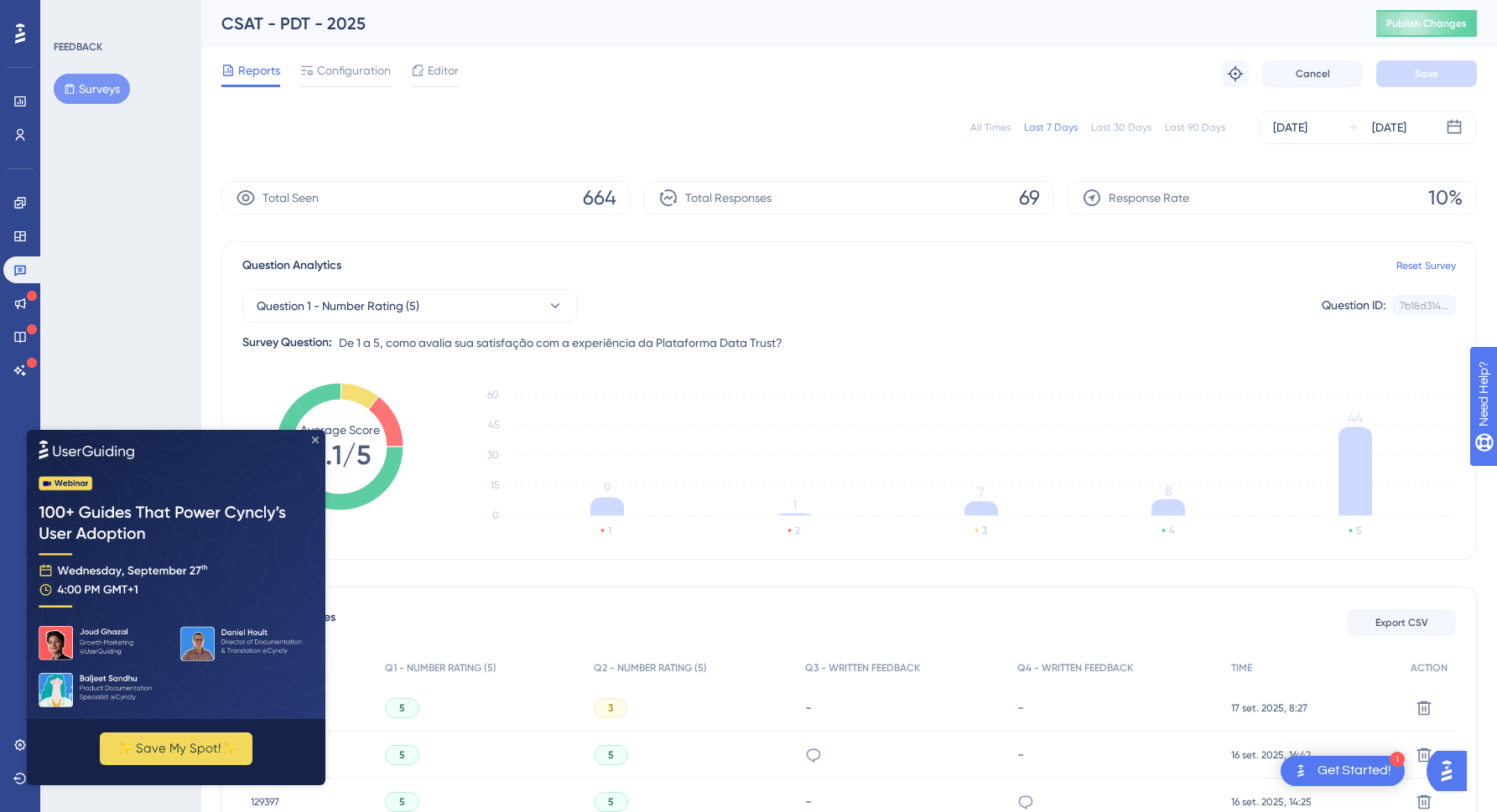
click at [317, 436] on icon "Close Preview" at bounding box center [315, 438] width 6 height 6
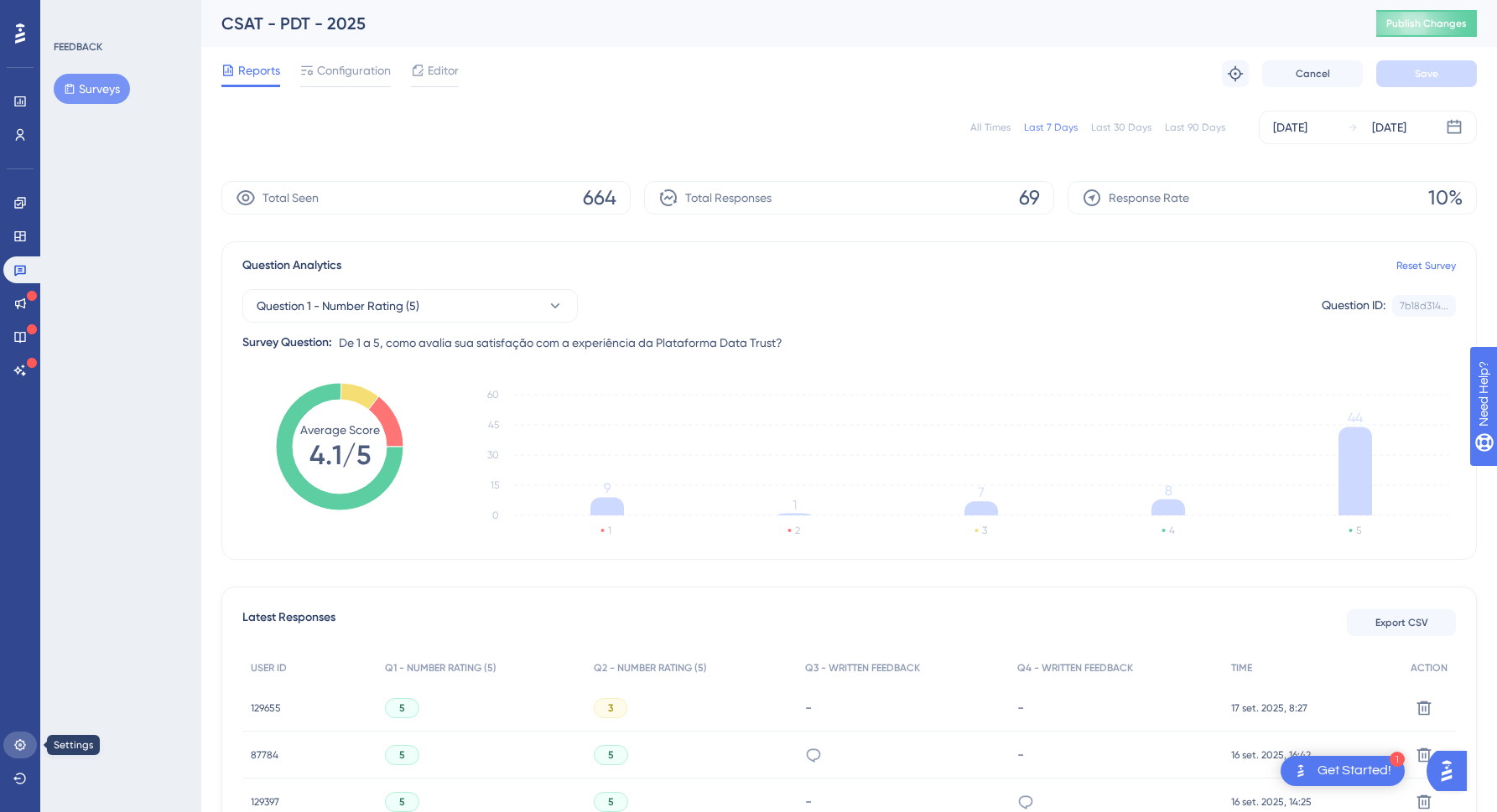
click at [11, 745] on link at bounding box center [20, 745] width 33 height 27
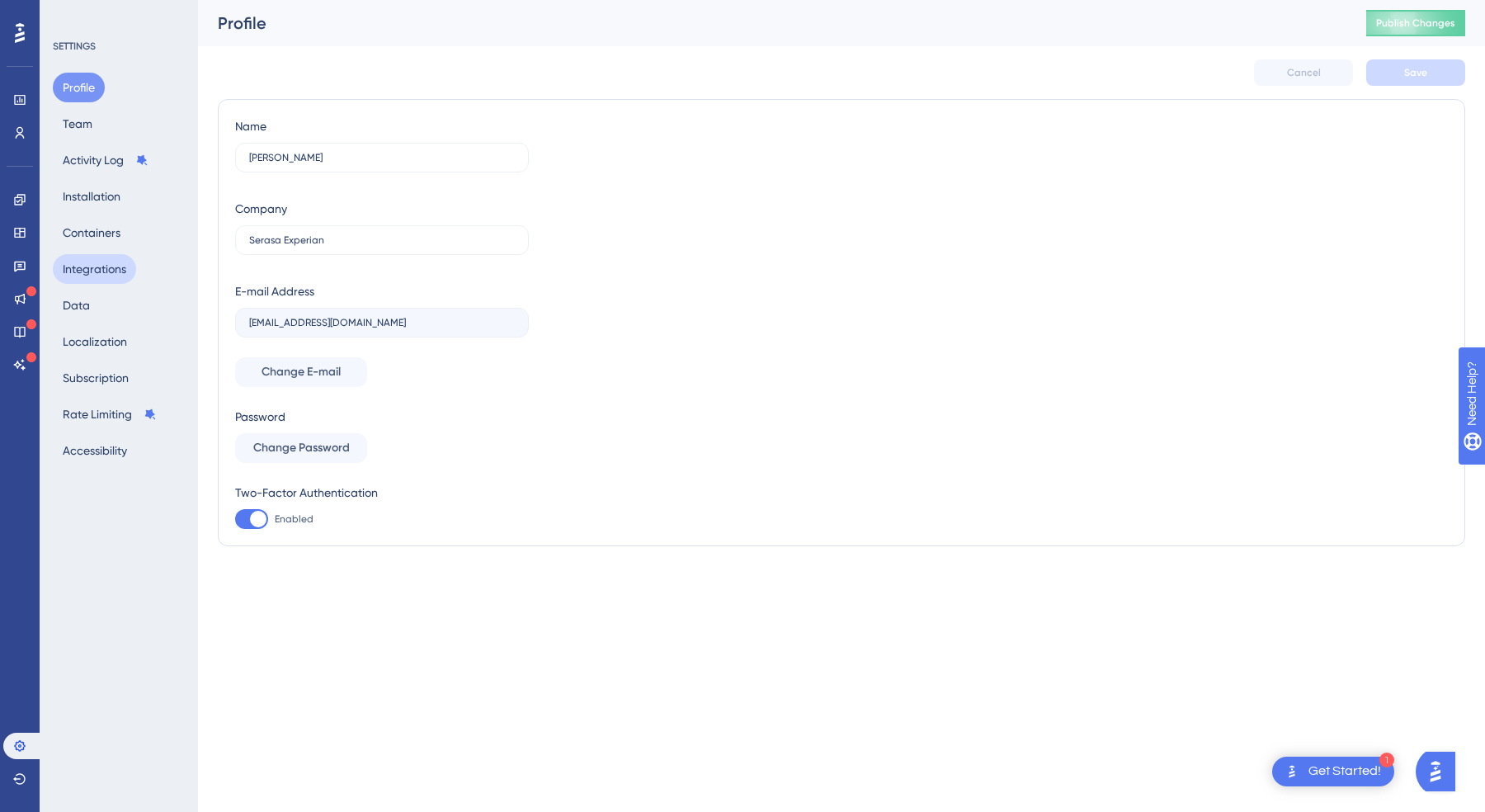
click at [120, 263] on button "Integrations" at bounding box center [94, 269] width 84 height 30
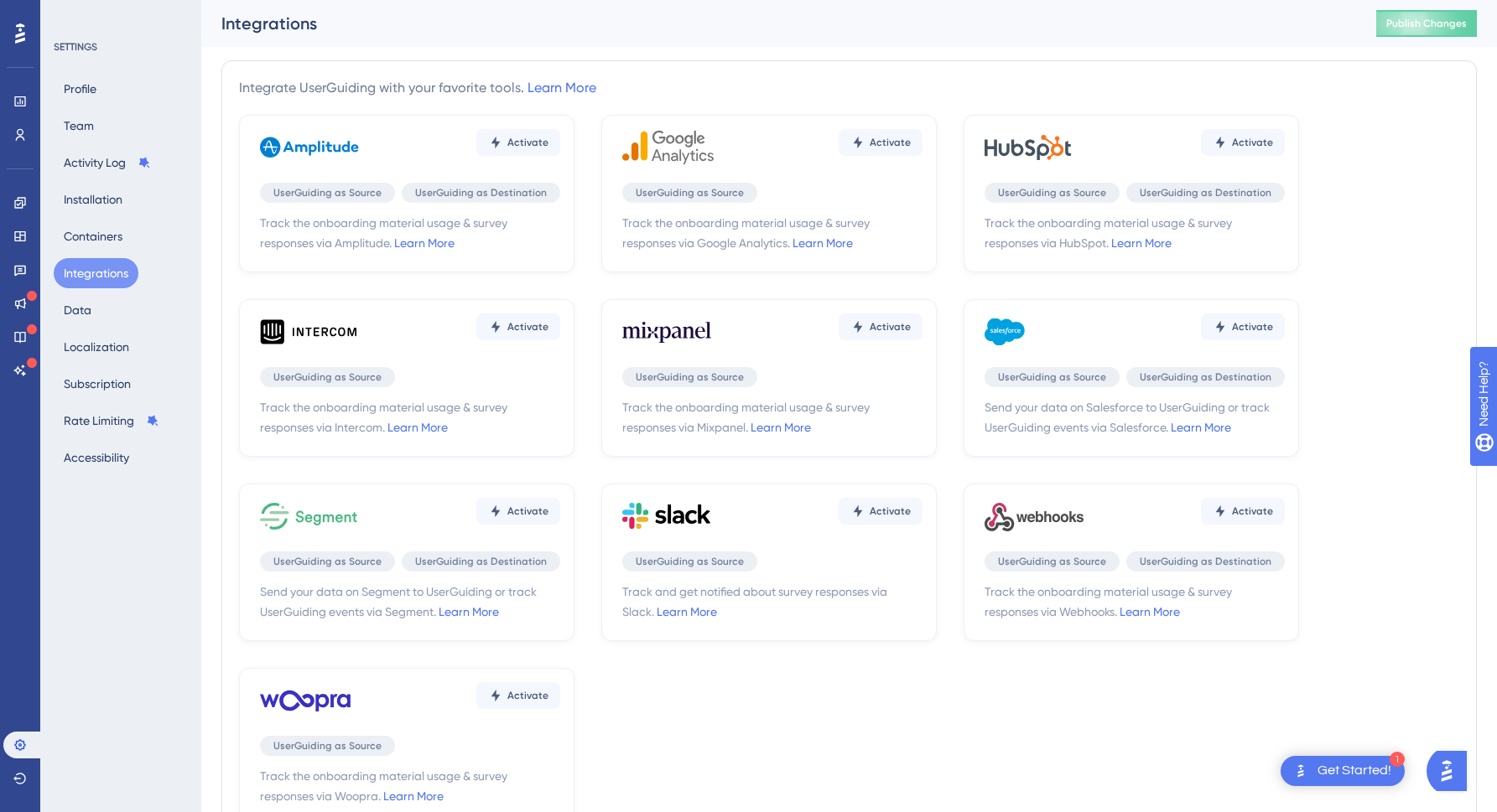
click at [777, 165] on div "Activate" at bounding box center [772, 148] width 300 height 51
click at [903, 134] on button "Activate" at bounding box center [880, 142] width 84 height 27
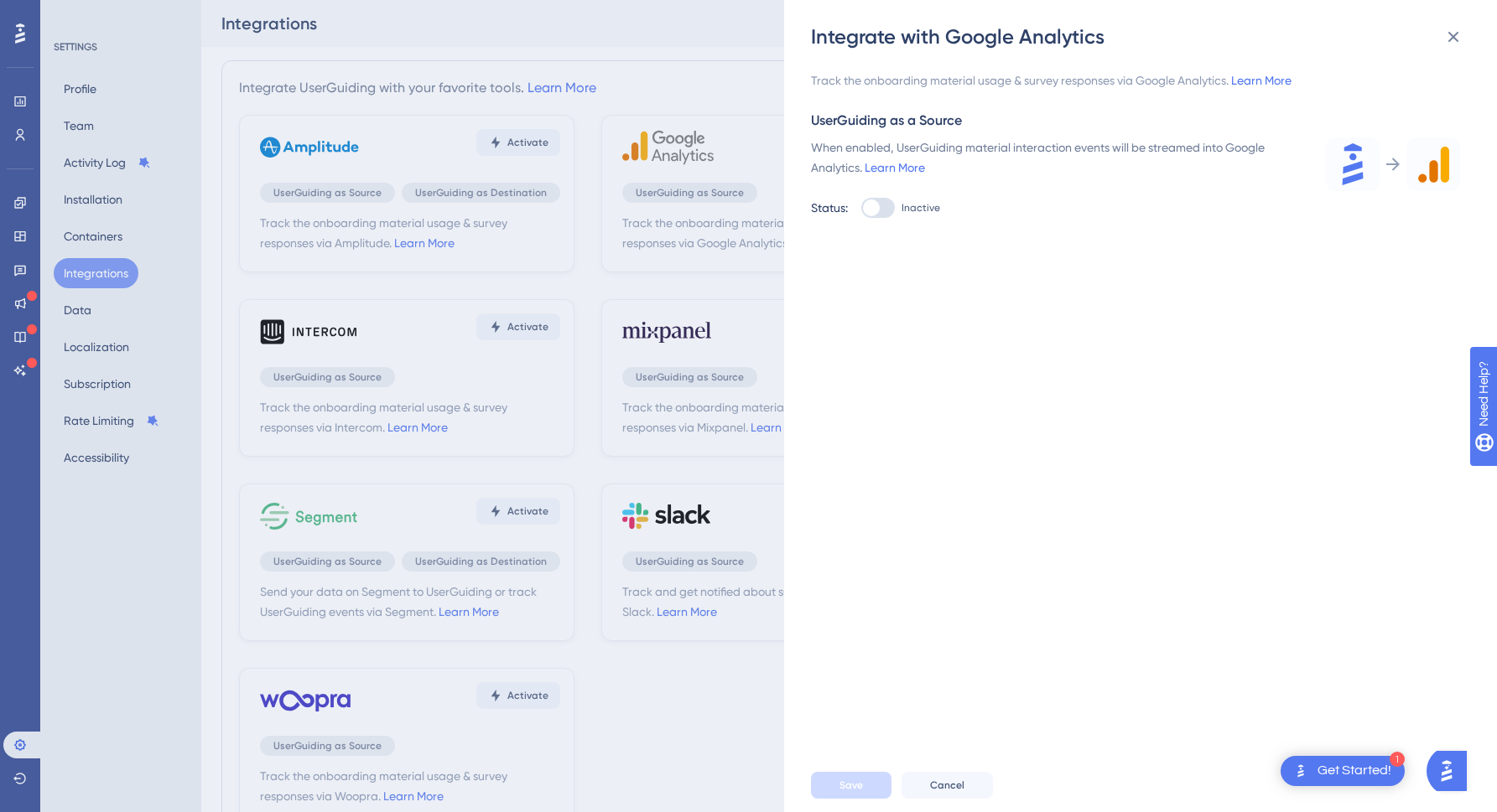
click at [876, 213] on div at bounding box center [871, 208] width 17 height 17
click at [861, 209] on input "Inactive" at bounding box center [860, 208] width 1 height 1
checkbox input "true"
click at [865, 799] on button "Save" at bounding box center [850, 785] width 80 height 27
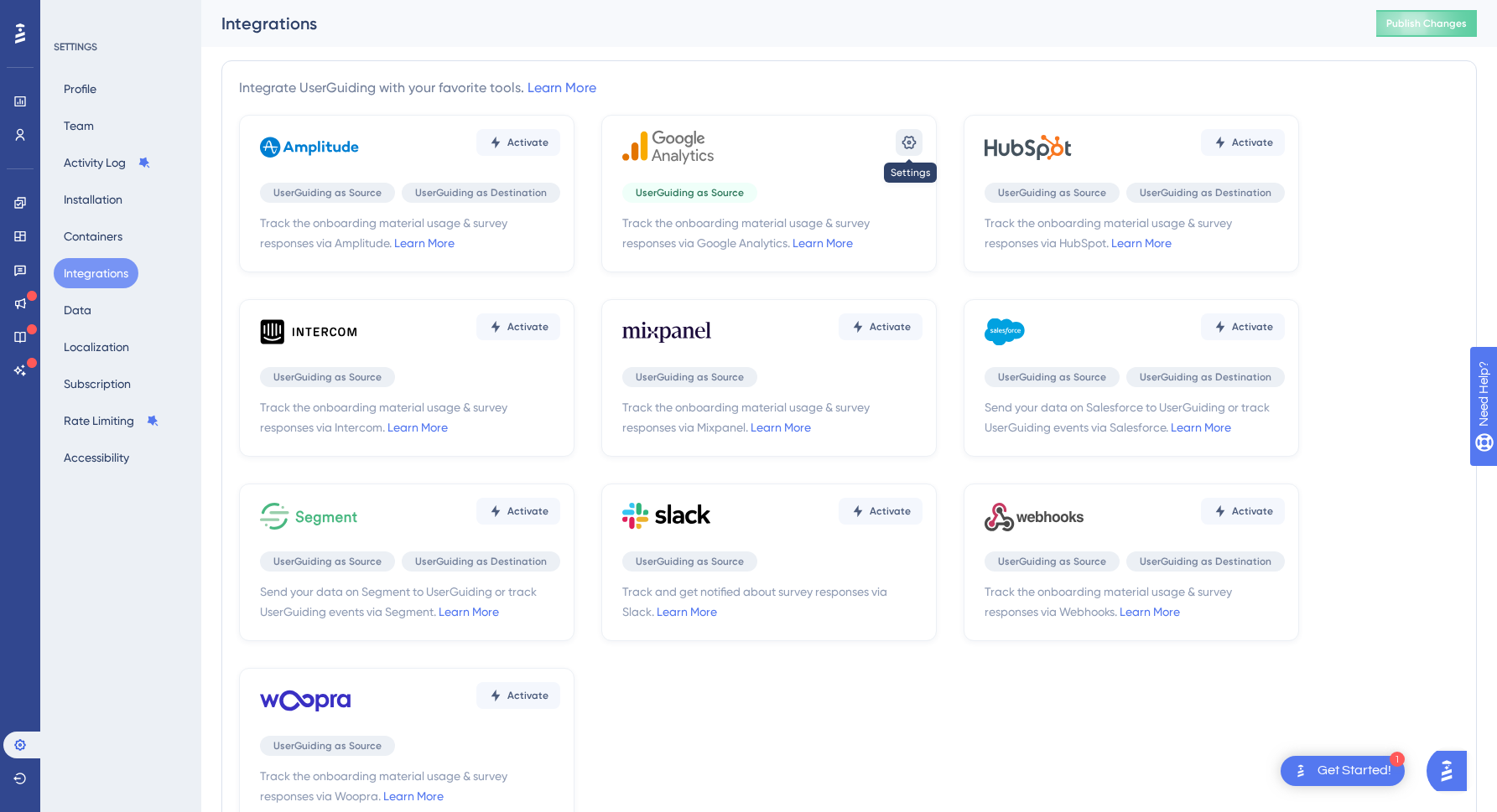
click at [905, 140] on icon at bounding box center [909, 142] width 17 height 17
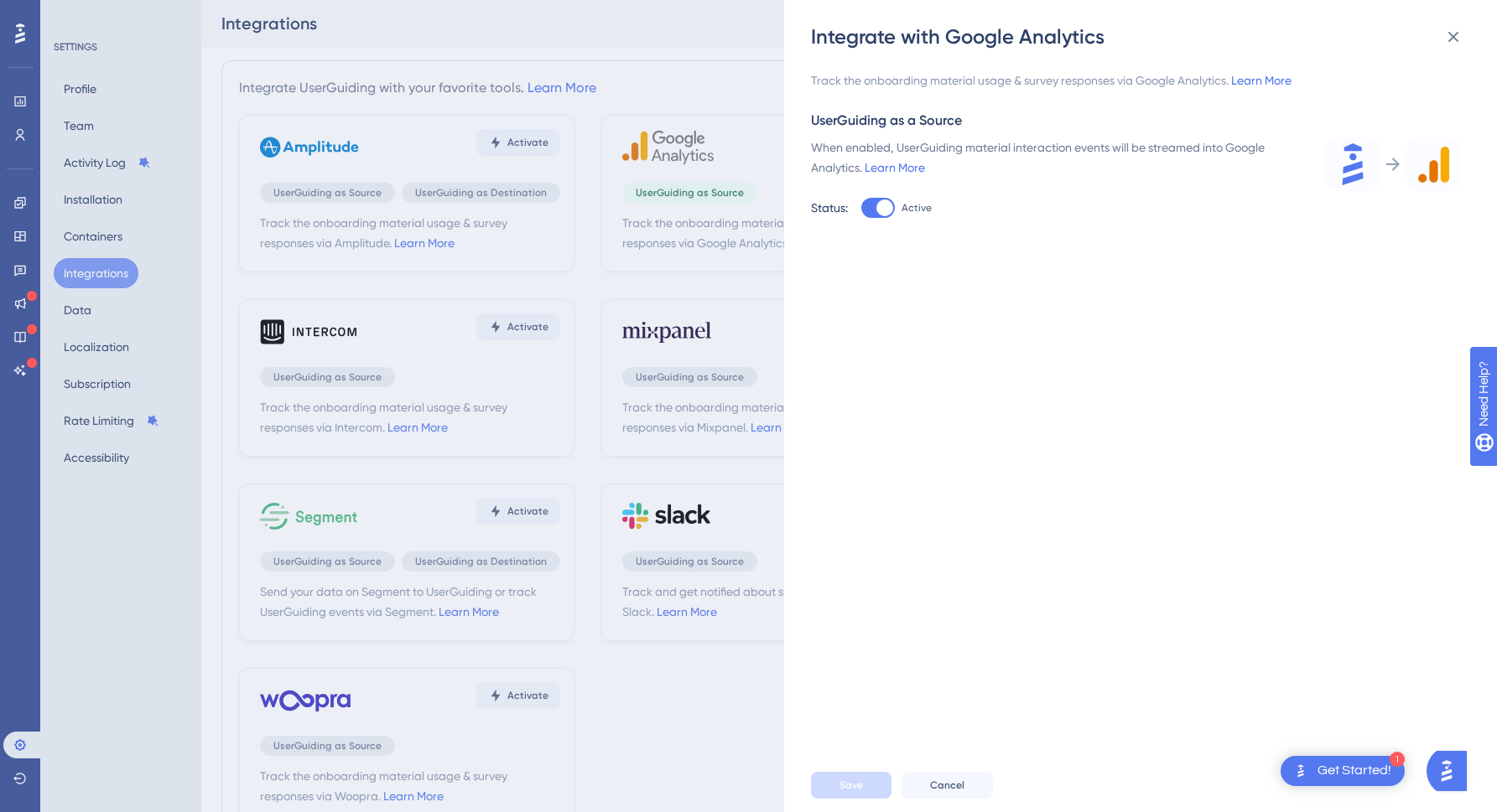
click at [1225, 680] on div "Track the onboarding material usage & survey responses via Google Analytics. Le…" at bounding box center [1148, 405] width 676 height 709
click at [893, 170] on link "Learn More" at bounding box center [894, 167] width 60 height 14
click at [568, 318] on div "Integrate with Google Analytics Track the onboarding material usage & survey re…" at bounding box center [748, 406] width 1497 height 812
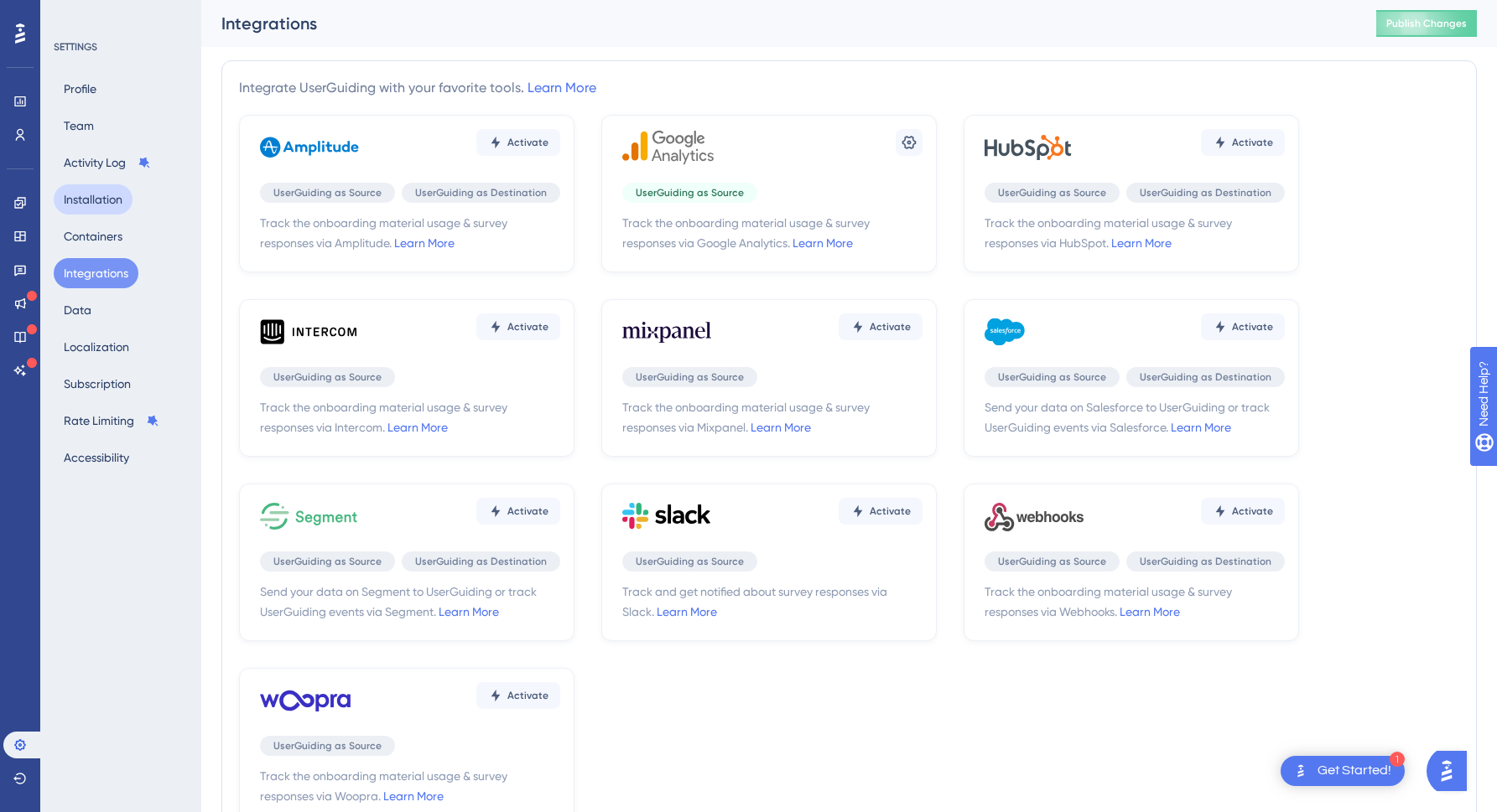
click at [101, 198] on button "Installation" at bounding box center [92, 199] width 78 height 30
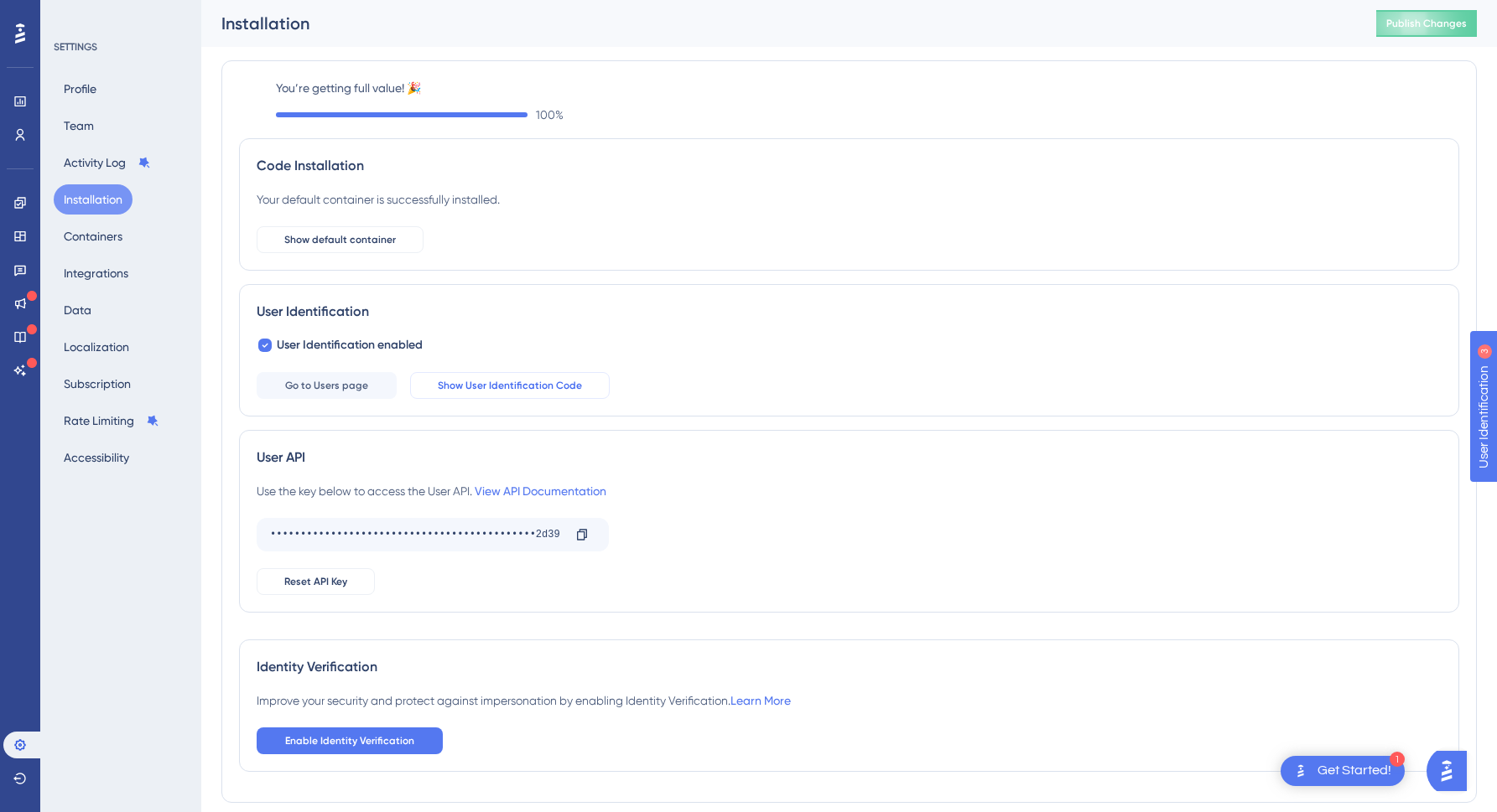
click at [502, 388] on span "Show User Identification Code" at bounding box center [509, 386] width 144 height 14
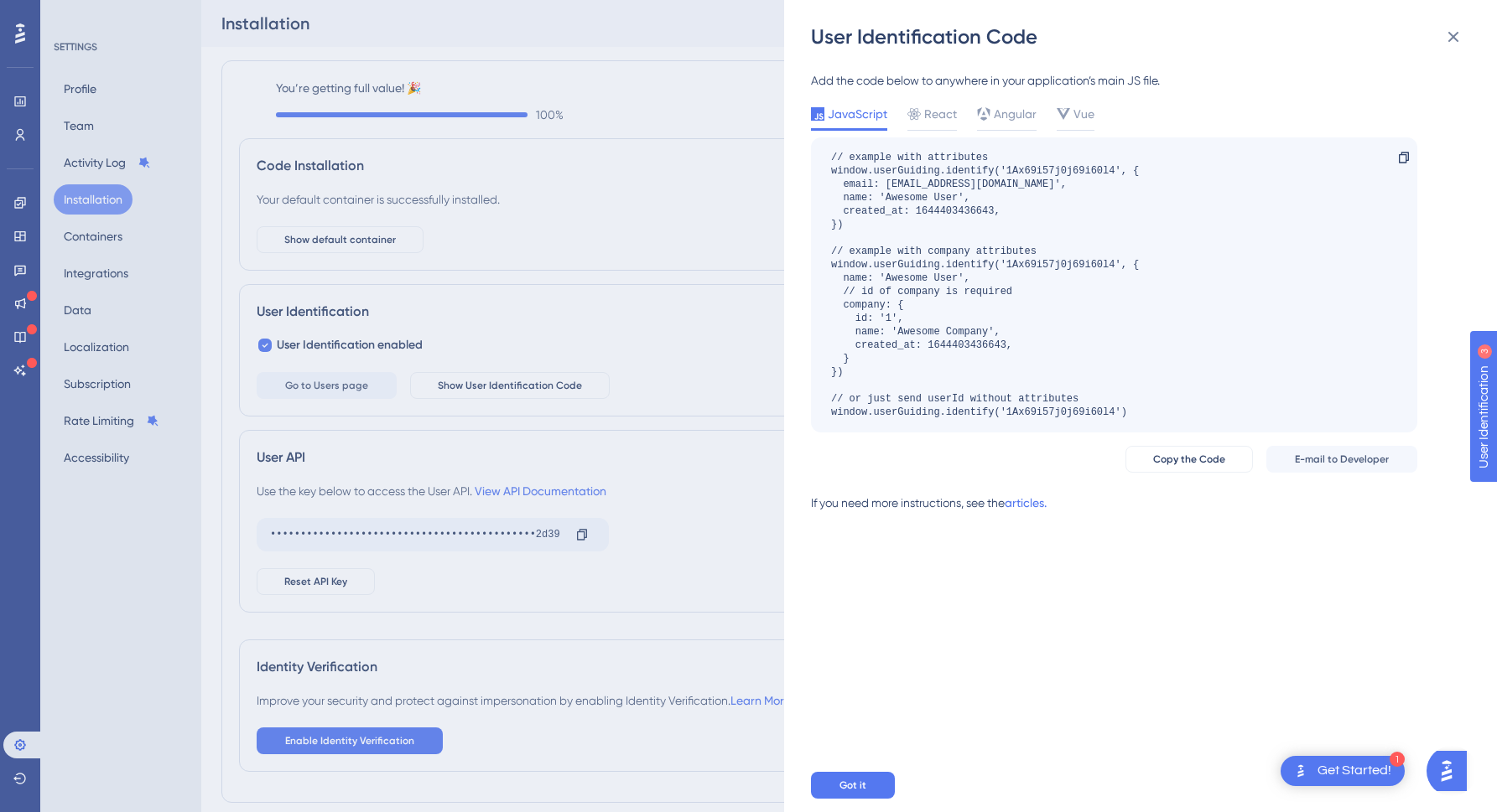
click at [754, 389] on div "User Identification Code Add the code below to anywhere in your application’s m…" at bounding box center [748, 406] width 1497 height 812
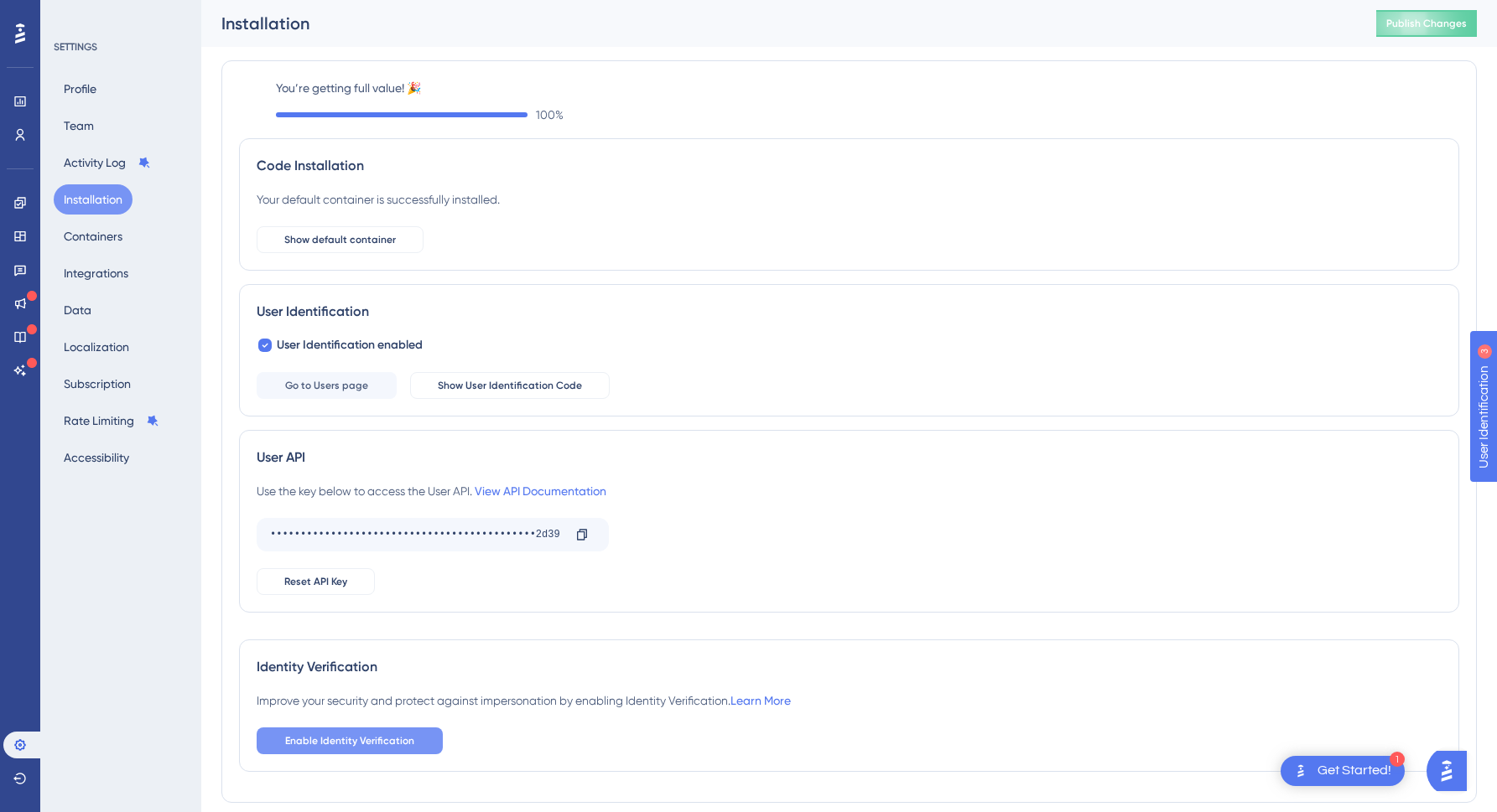
click at [369, 735] on span "Enable Identity Verification" at bounding box center [350, 741] width 129 height 14
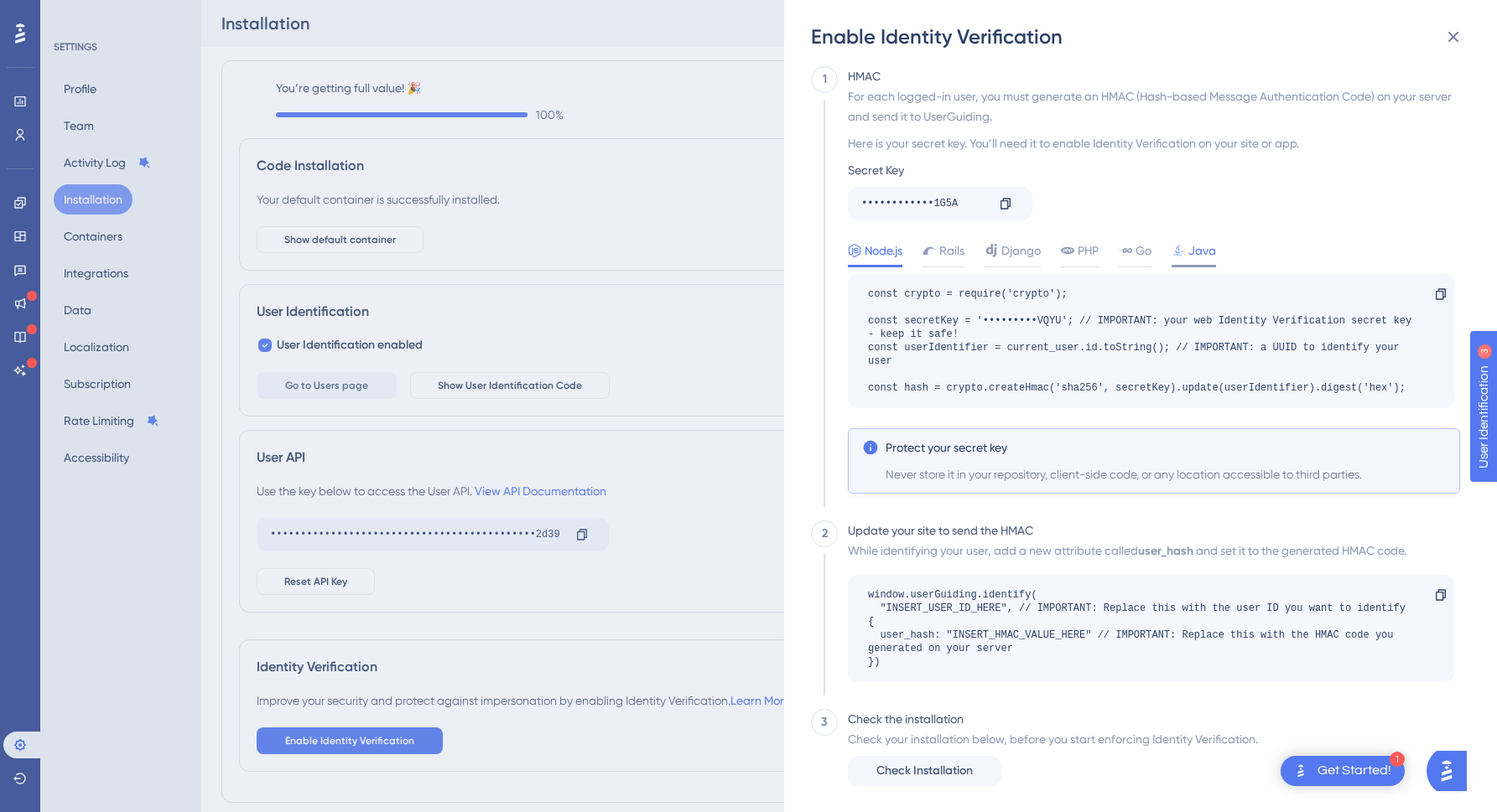
scroll to position [5, 0]
click at [895, 773] on span "Check Installation" at bounding box center [924, 770] width 96 height 20
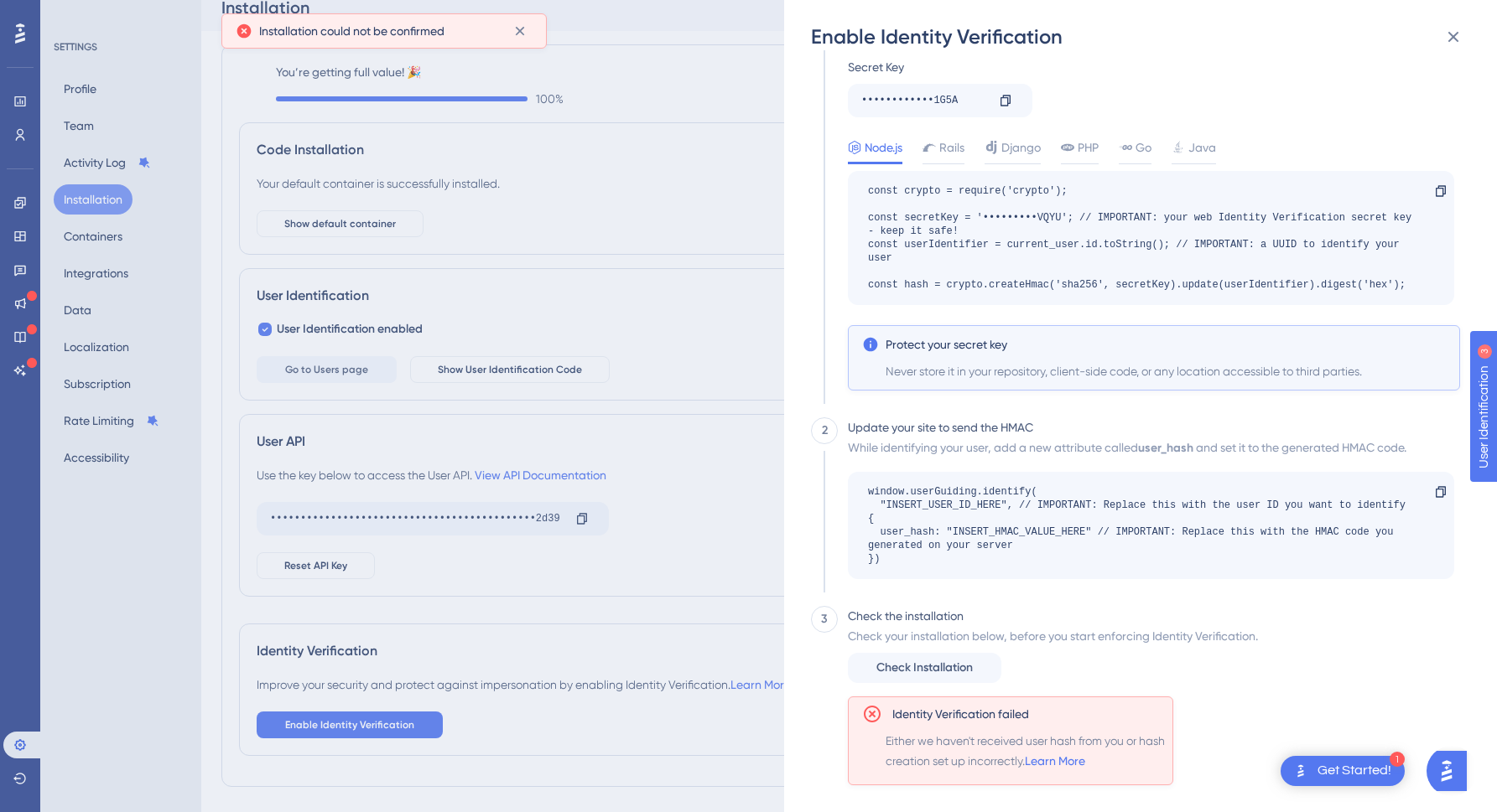
scroll to position [58, 0]
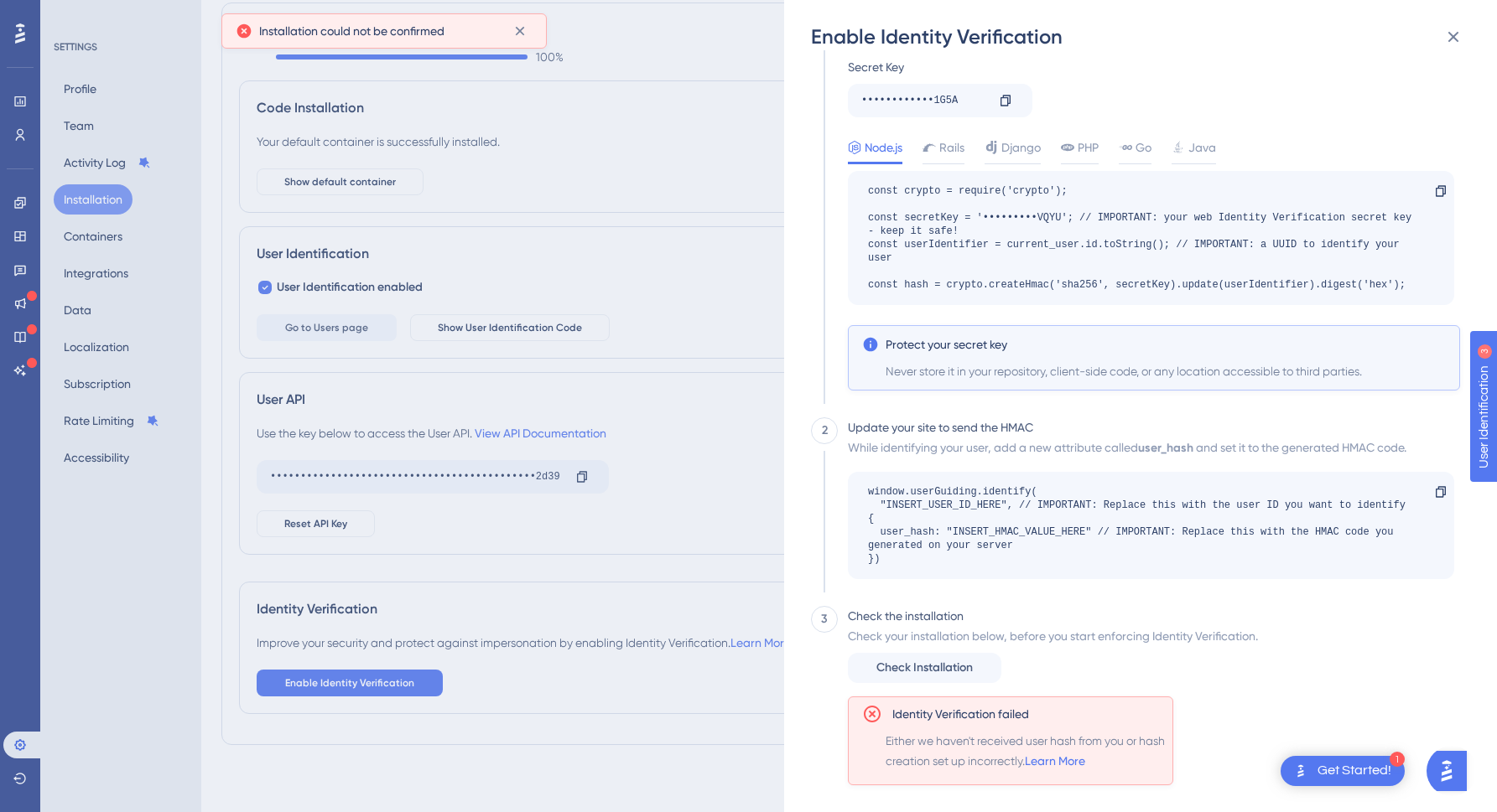
click at [722, 544] on div "Enable Identity Verification 1 HMAC For each logged-in user, you must generate …" at bounding box center [748, 406] width 1497 height 812
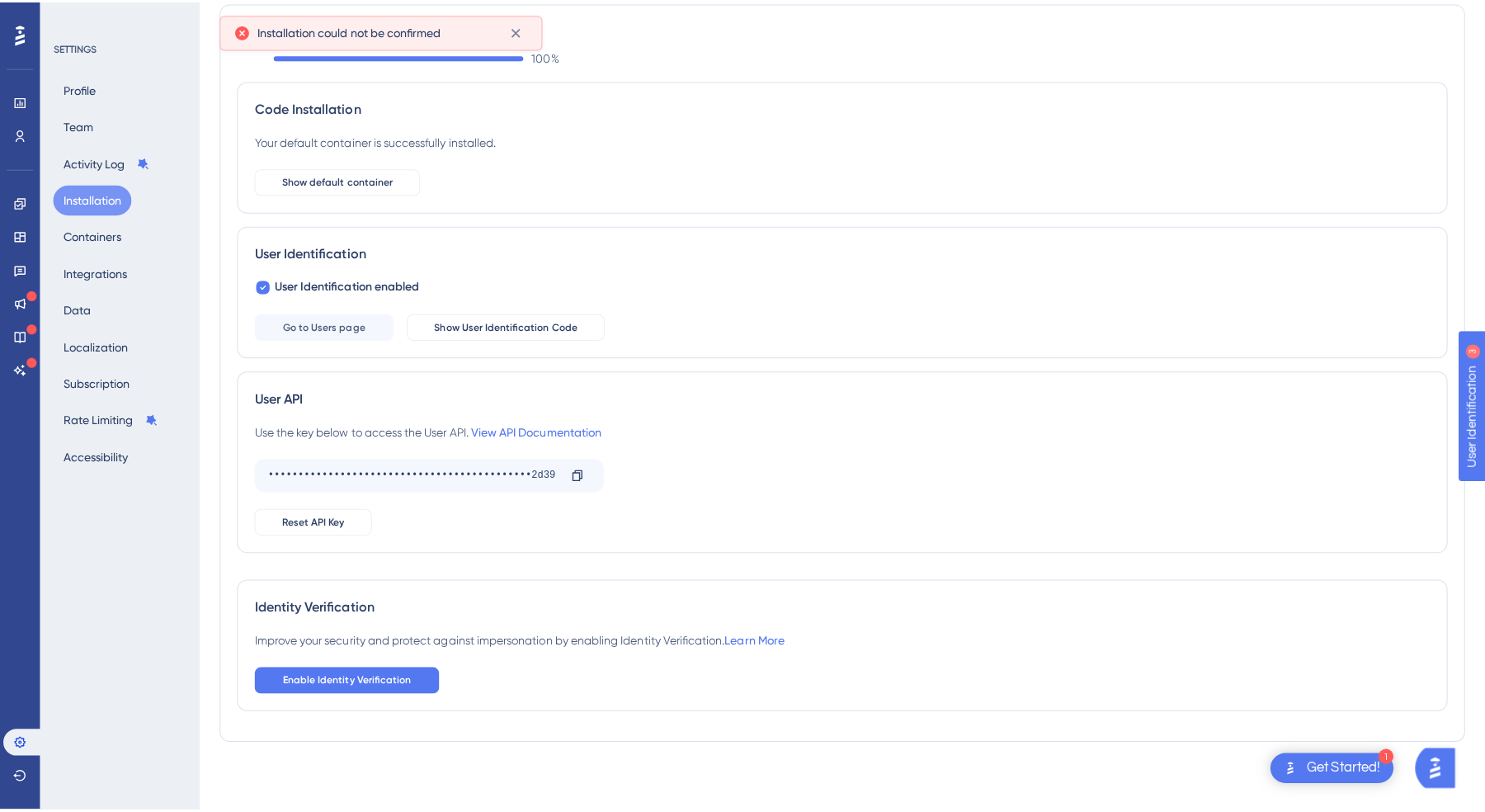
scroll to position [0, 0]
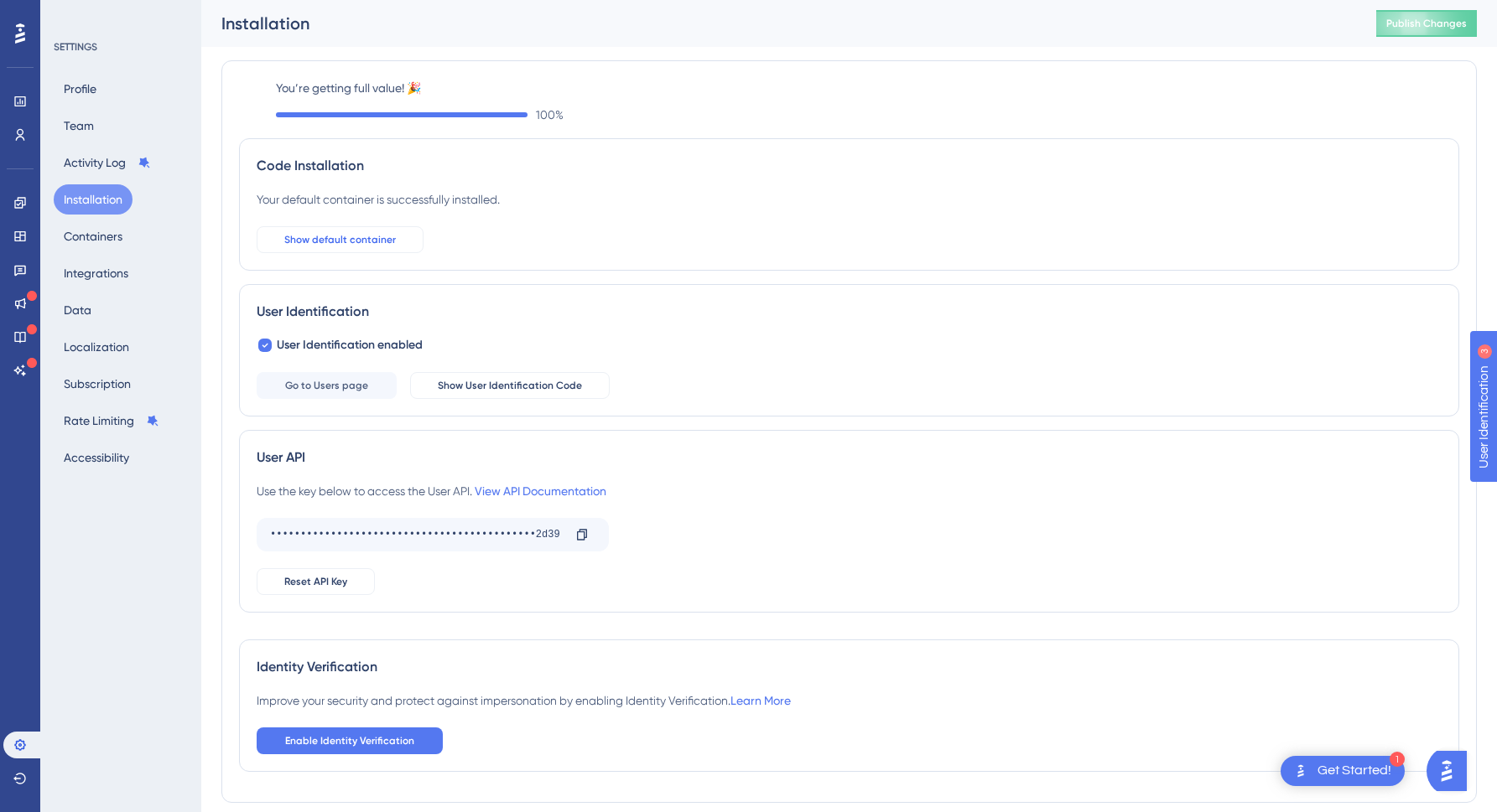
click at [388, 245] on span "Show default container" at bounding box center [340, 240] width 112 height 14
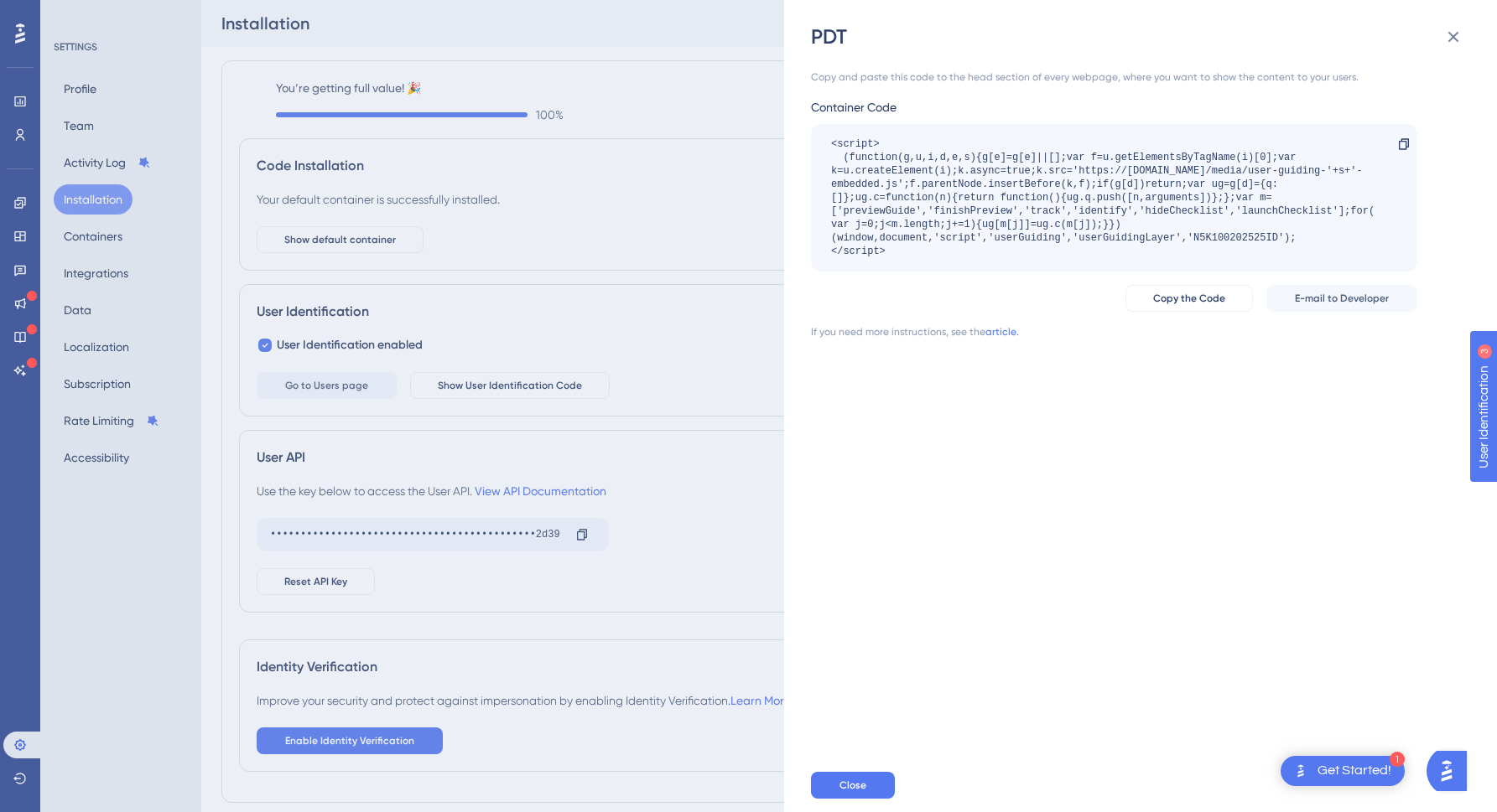
click at [509, 244] on div "PDT Copy and paste this code to the head section of every webpage, where you wa…" at bounding box center [748, 406] width 1497 height 812
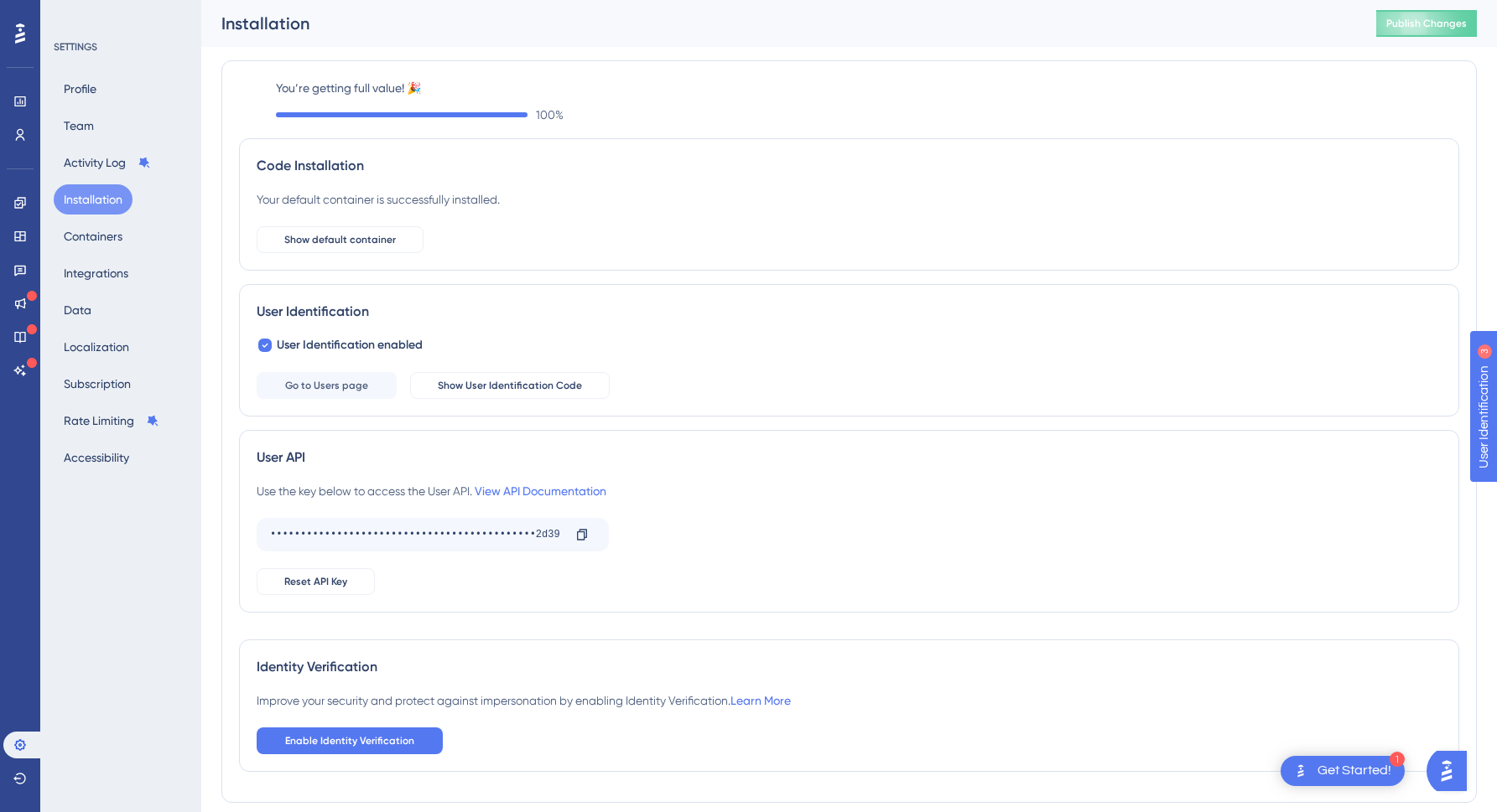
click at [1410, 8] on div "Installation Publish Changes" at bounding box center [849, 23] width 1296 height 47
click at [1408, 34] on button "Publish Changes" at bounding box center [1426, 23] width 101 height 27
click at [582, 541] on icon at bounding box center [581, 534] width 14 height 14
click at [542, 384] on span "Show User Identification Code" at bounding box center [509, 386] width 144 height 14
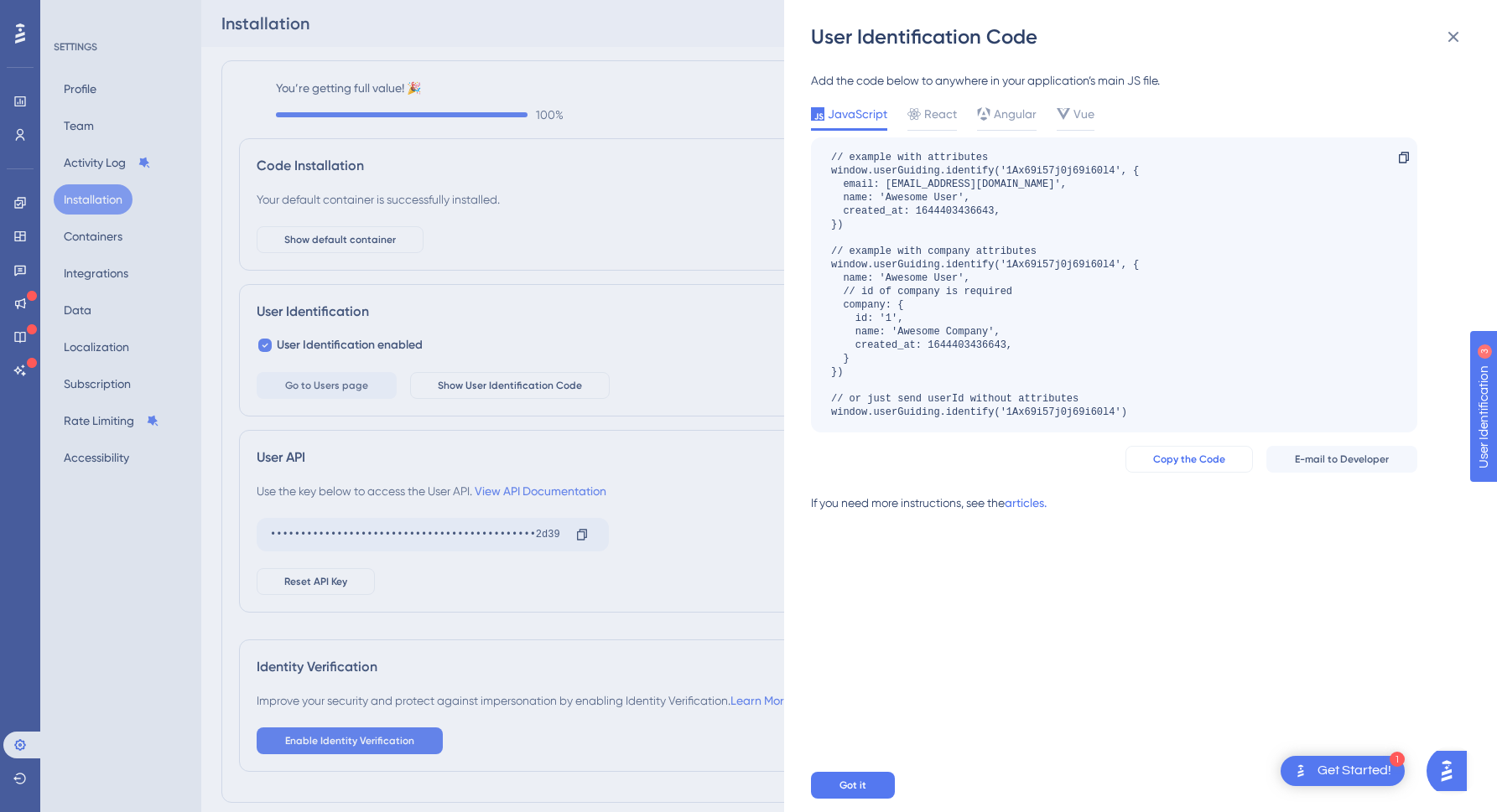
click at [1209, 468] on button "Copy the Code" at bounding box center [1189, 459] width 127 height 27
click at [928, 114] on span "React" at bounding box center [940, 114] width 32 height 20
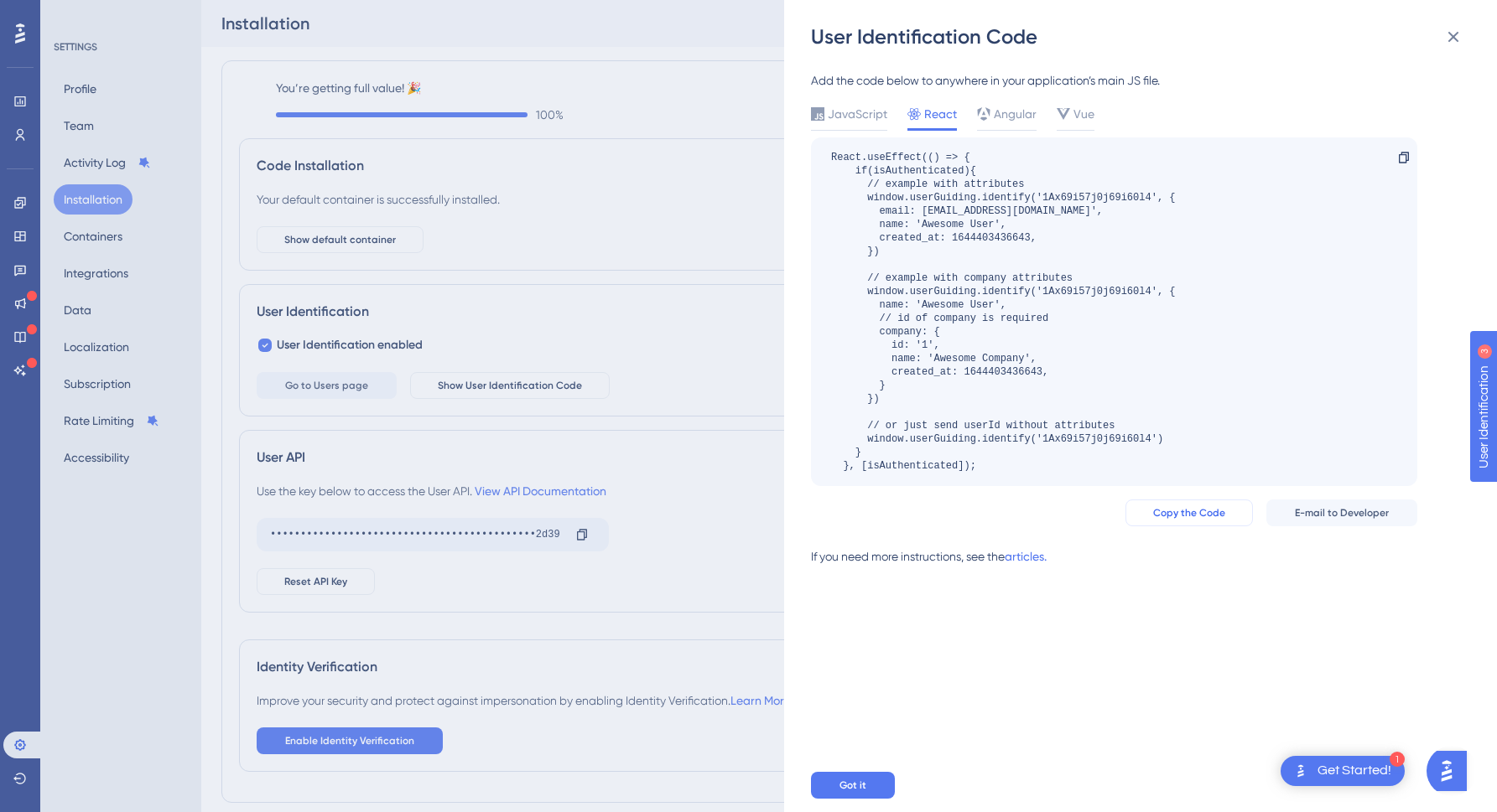
click at [1217, 514] on span "Copy the Code" at bounding box center [1189, 513] width 72 height 14
click at [1011, 117] on span "Angular" at bounding box center [1015, 114] width 42 height 20
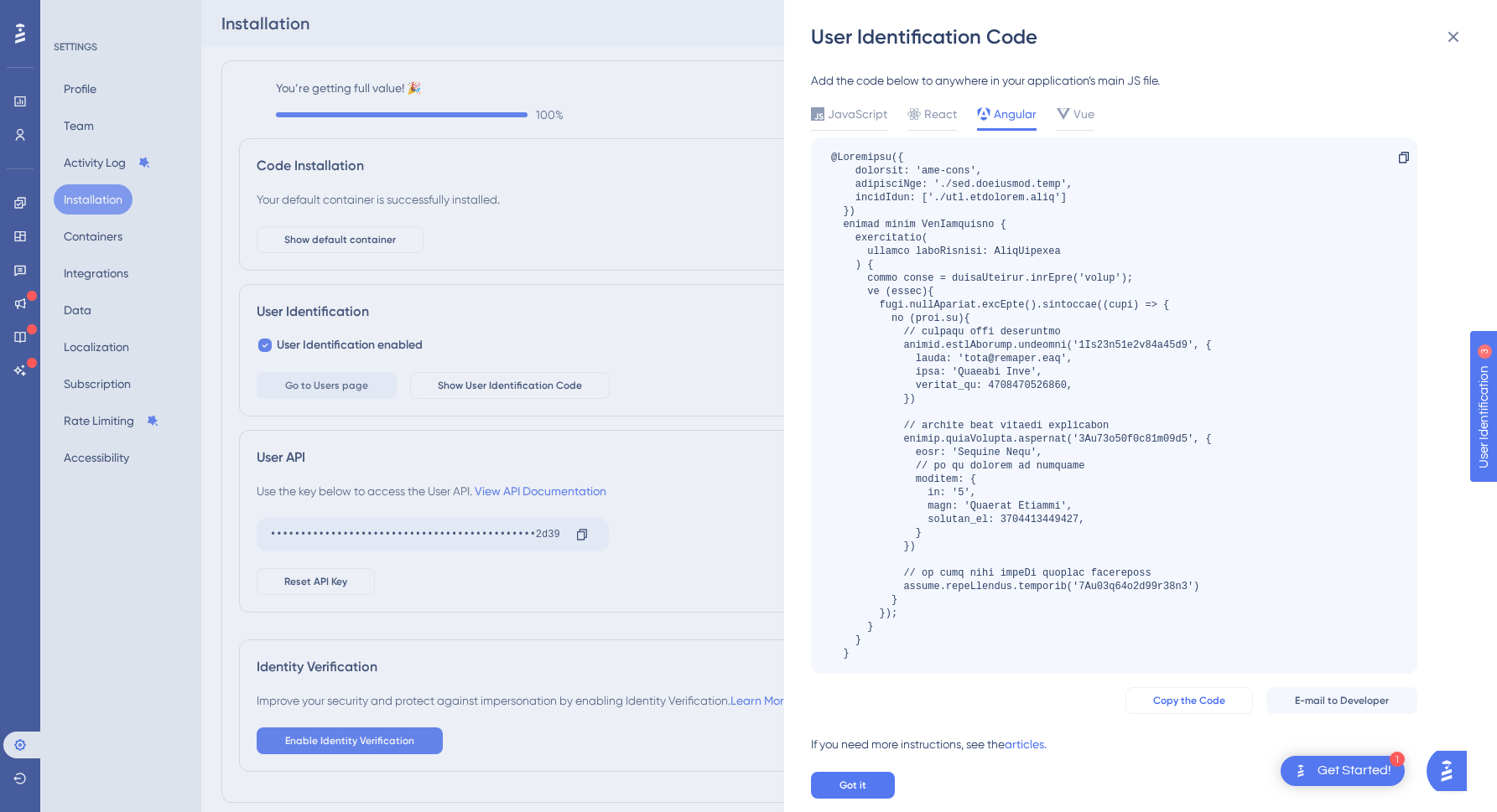
click at [1201, 704] on span "Copy the Code" at bounding box center [1189, 700] width 72 height 14
click at [836, 115] on span "JavaScript" at bounding box center [857, 114] width 60 height 20
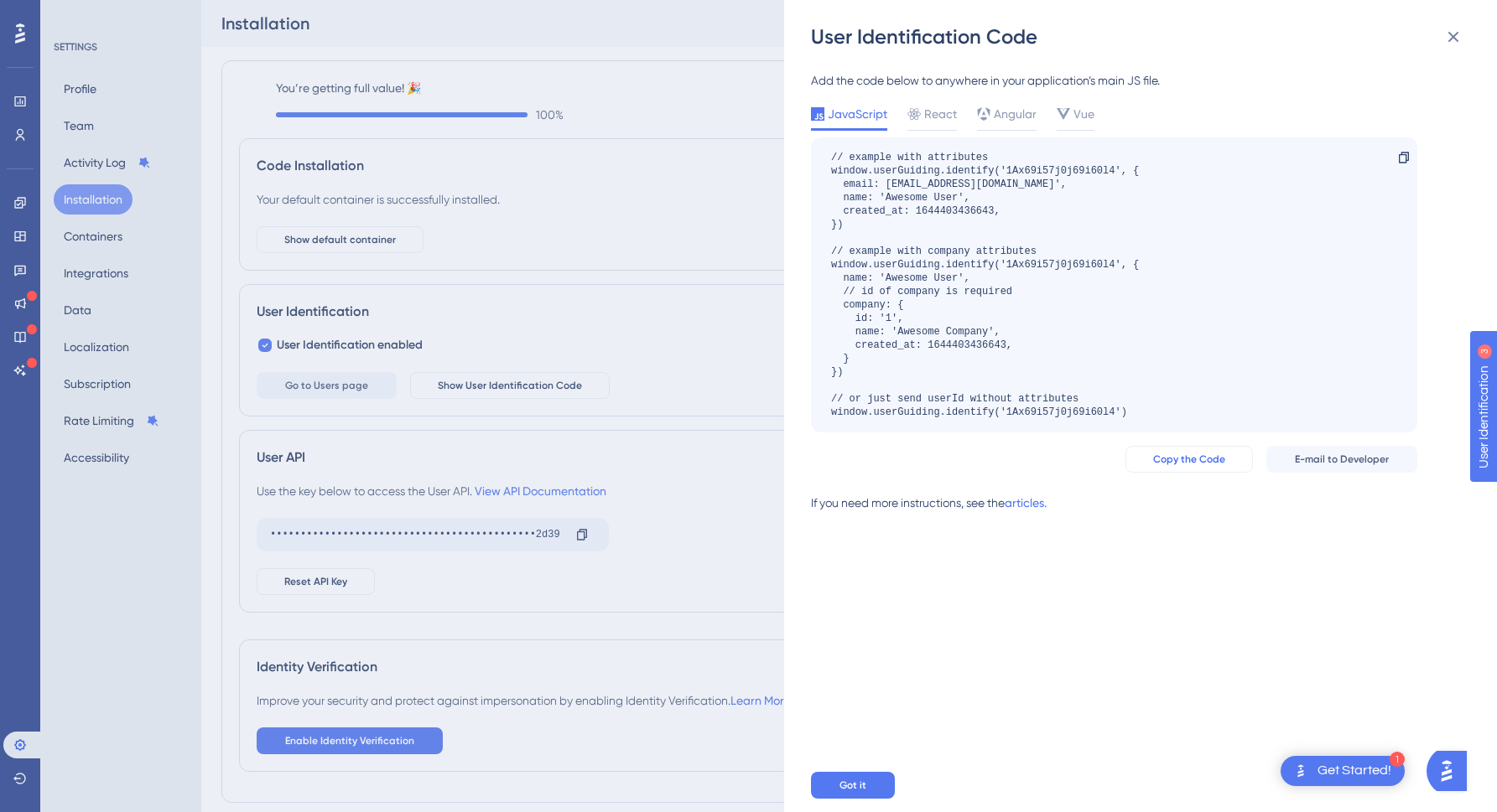
click at [1195, 455] on span "Copy the Code" at bounding box center [1189, 460] width 72 height 14
click at [934, 110] on span "React" at bounding box center [940, 114] width 32 height 20
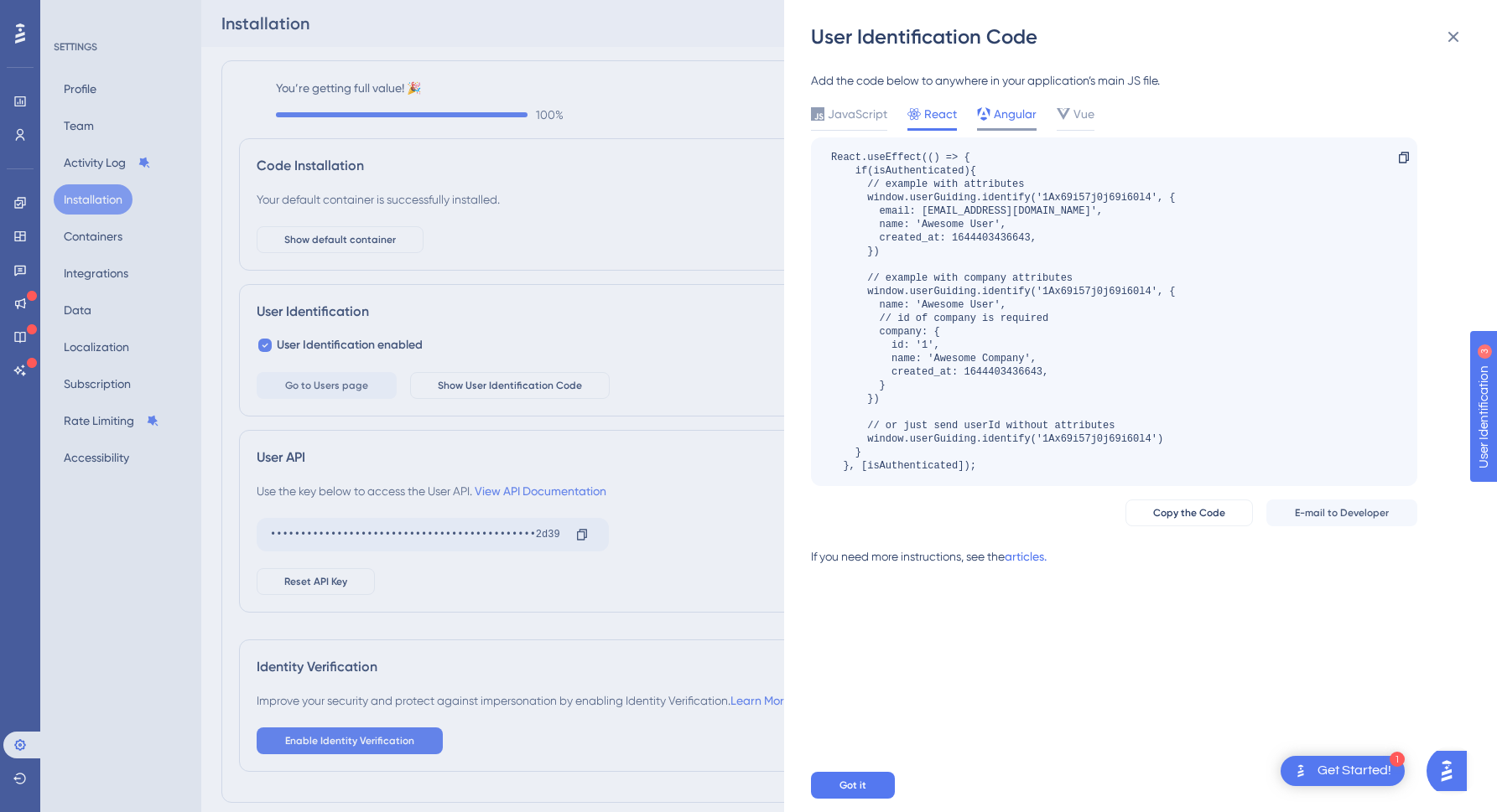
click at [977, 113] on icon at bounding box center [983, 113] width 14 height 14
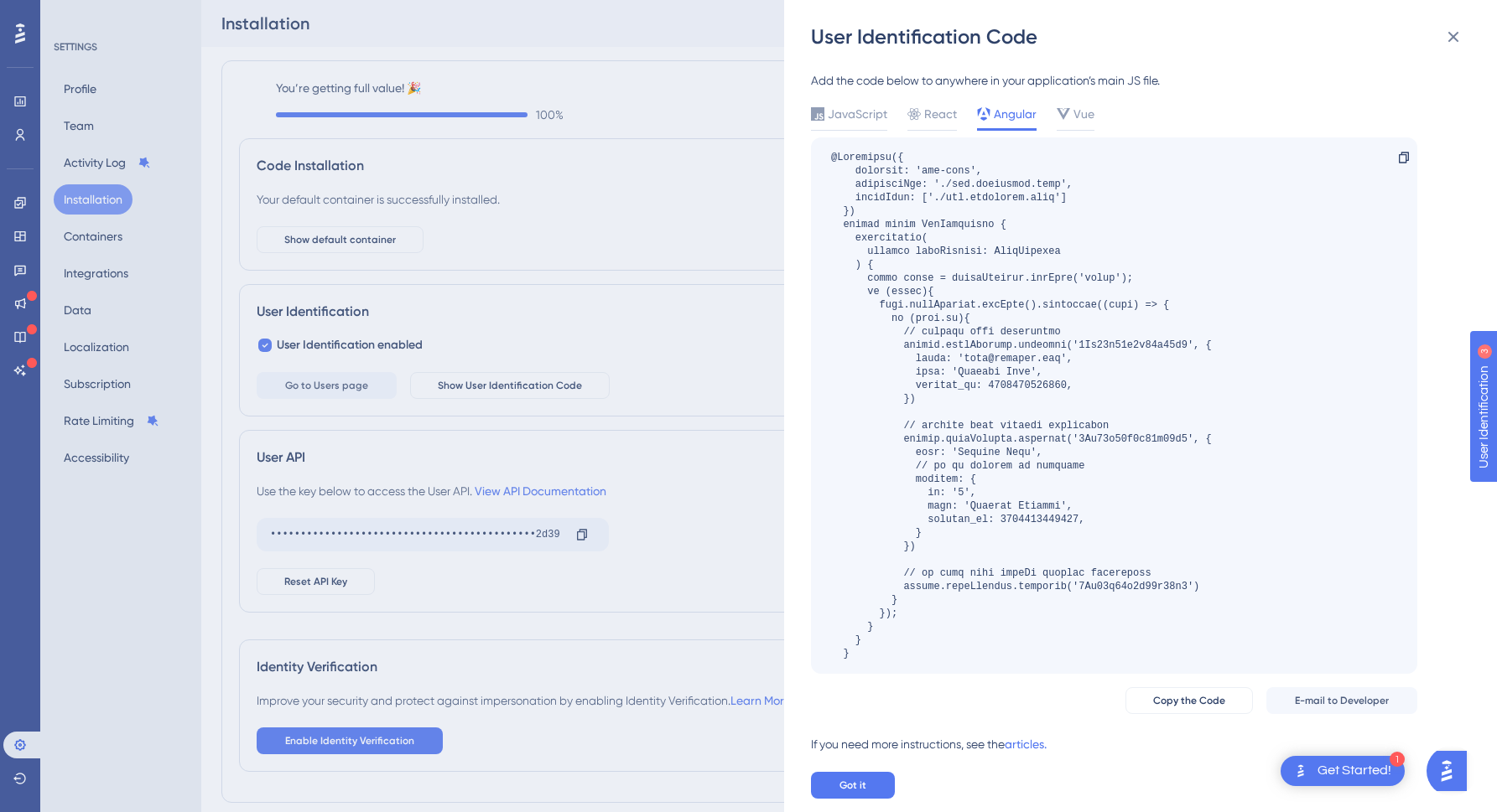
click at [805, 212] on div "User Identification Code Add the code below to anywhere in your application’s m…" at bounding box center [1140, 406] width 713 height 812
click at [624, 248] on div "User Identification Code Add the code below to anywhere in your application’s m…" at bounding box center [748, 406] width 1497 height 812
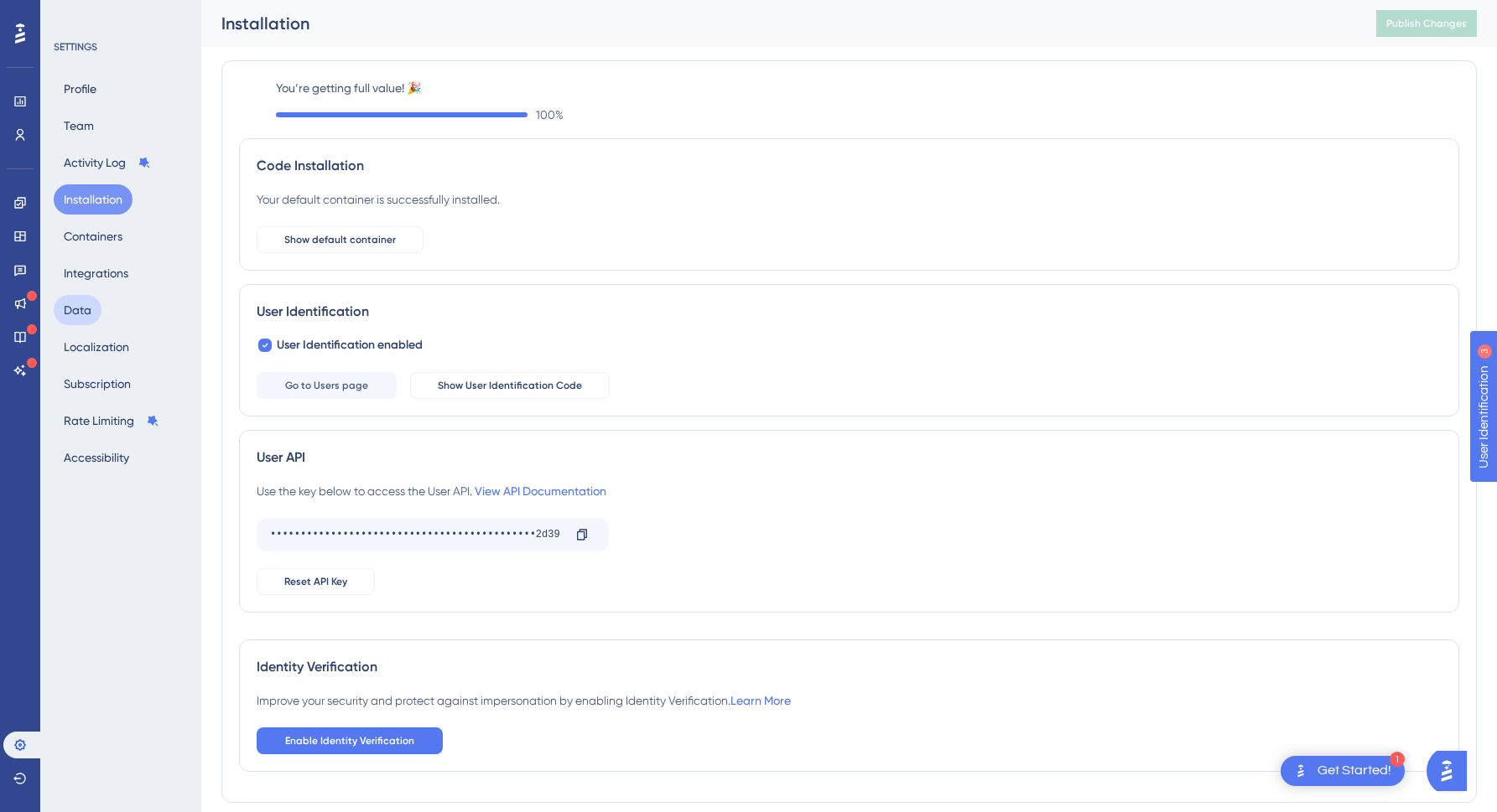
click at [67, 308] on button "Data" at bounding box center [78, 310] width 48 height 30
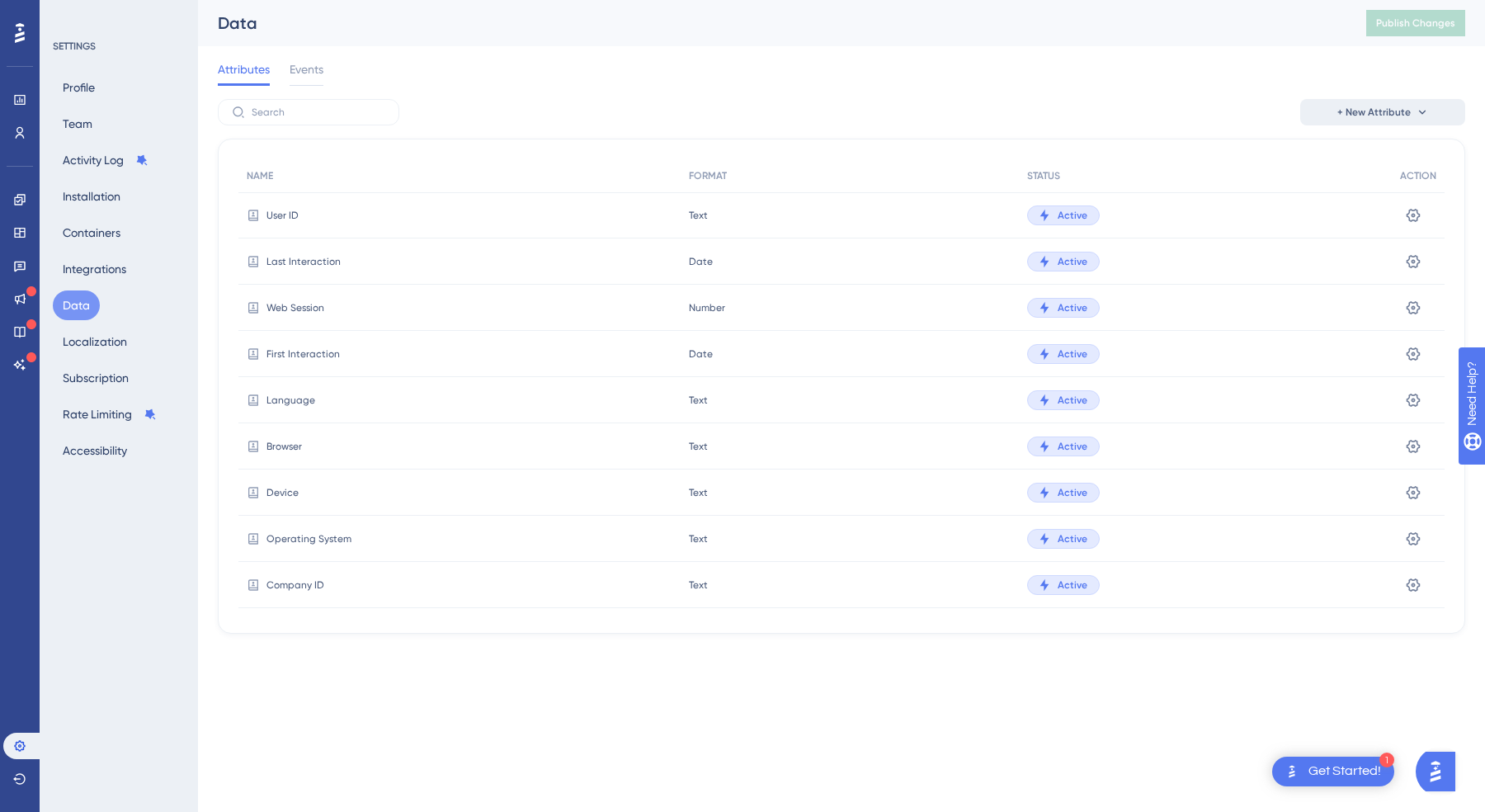
click at [1401, 114] on span "+ New Attribute" at bounding box center [1374, 112] width 74 height 14
click at [1374, 157] on span "Custom Attribute" at bounding box center [1369, 159] width 90 height 20
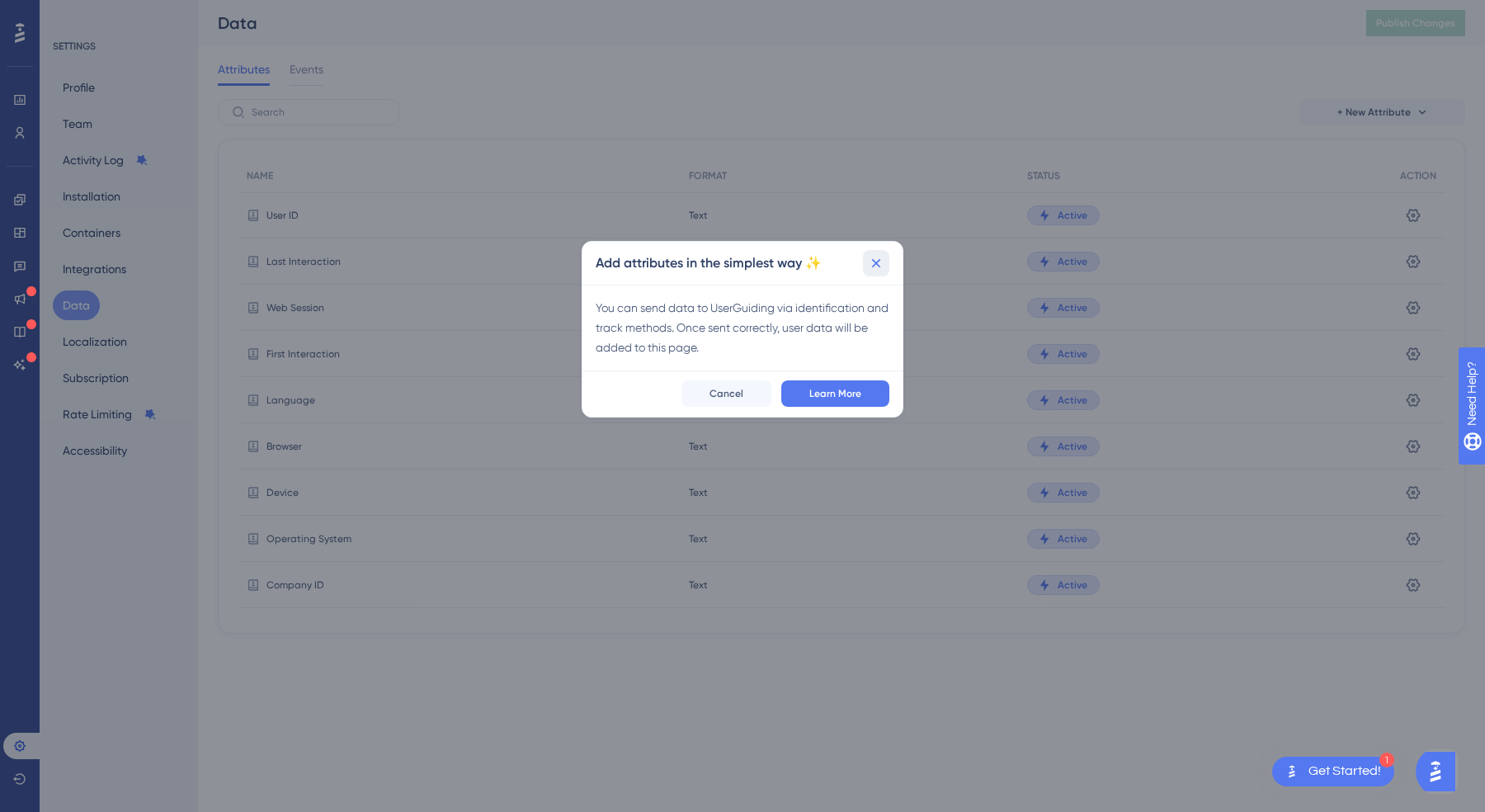
click at [886, 262] on button at bounding box center [876, 262] width 26 height 26
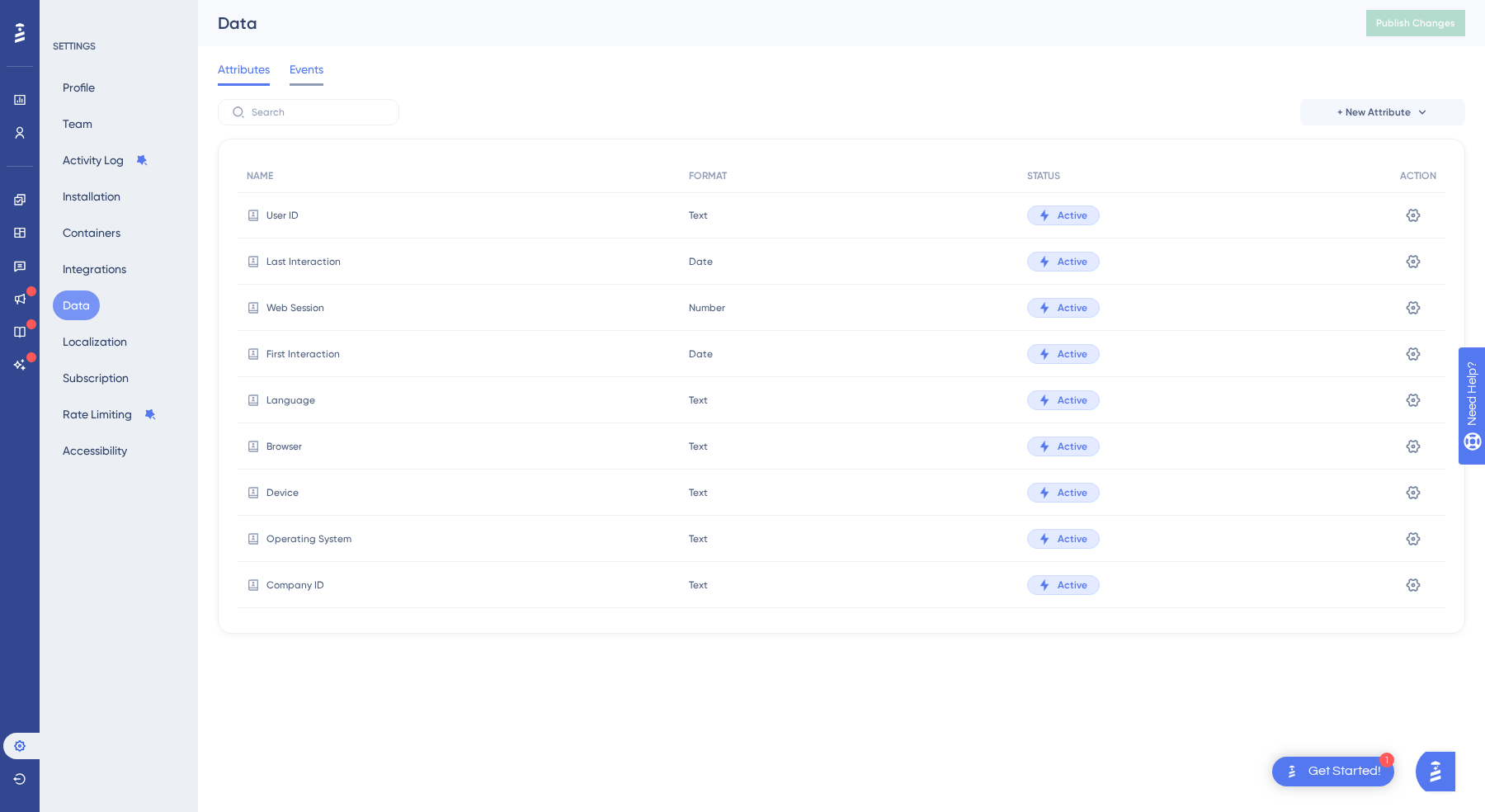
click at [311, 72] on span "Events" at bounding box center [306, 69] width 34 height 20
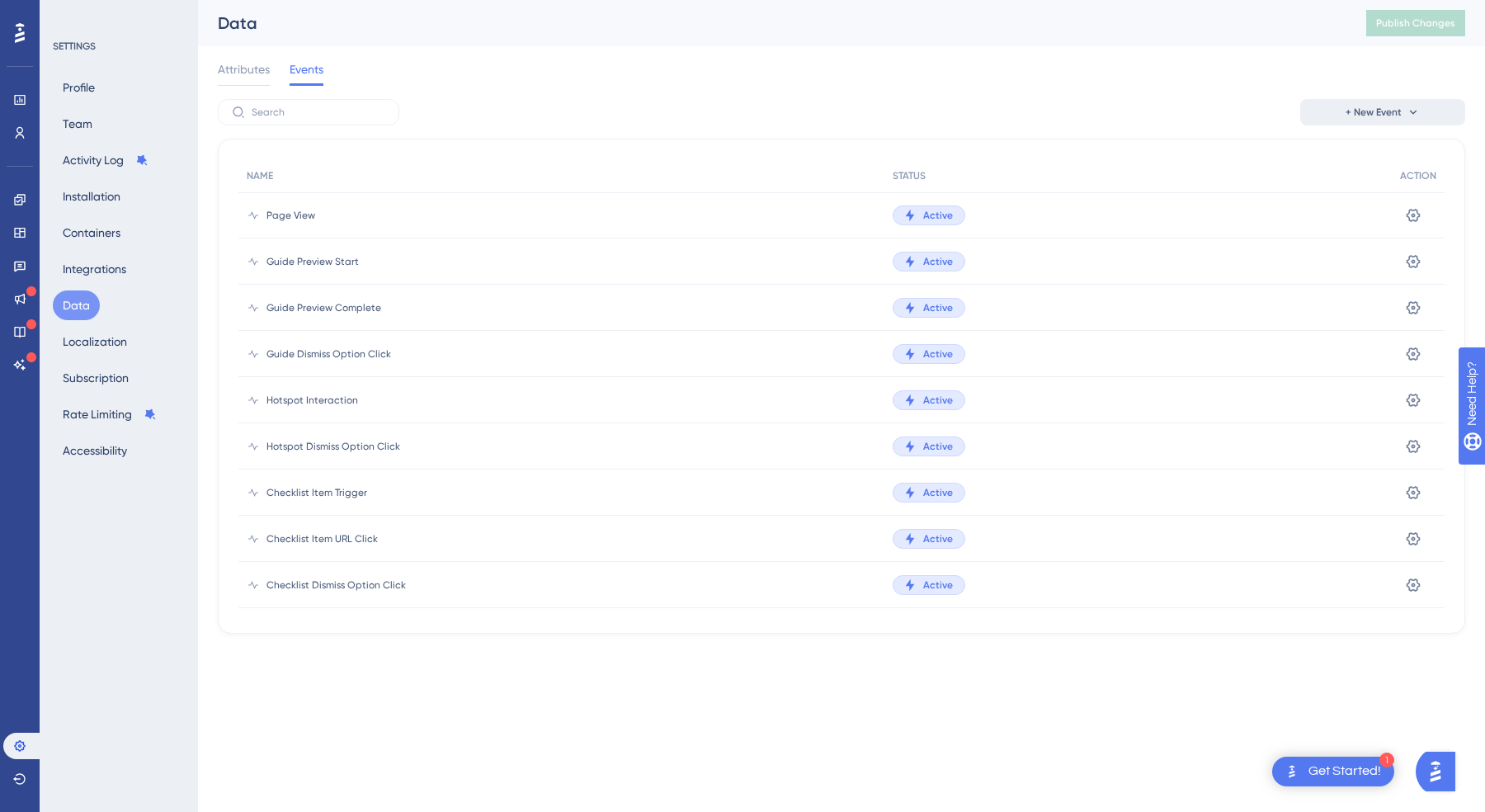
click at [1411, 113] on icon at bounding box center [1413, 112] width 14 height 14
click at [1370, 162] on span "Custom Event" at bounding box center [1360, 159] width 72 height 20
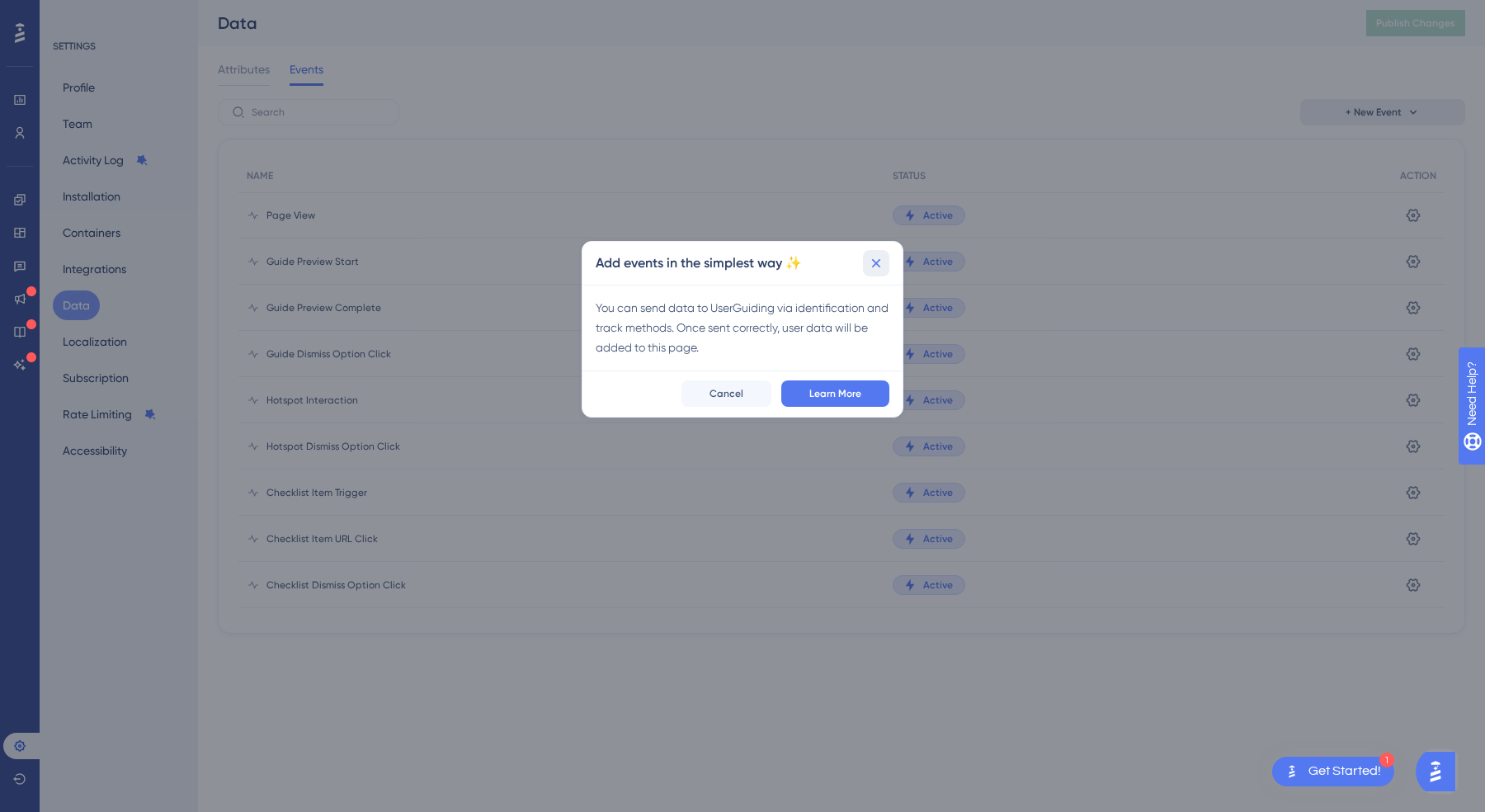
click at [872, 264] on icon at bounding box center [876, 263] width 16 height 16
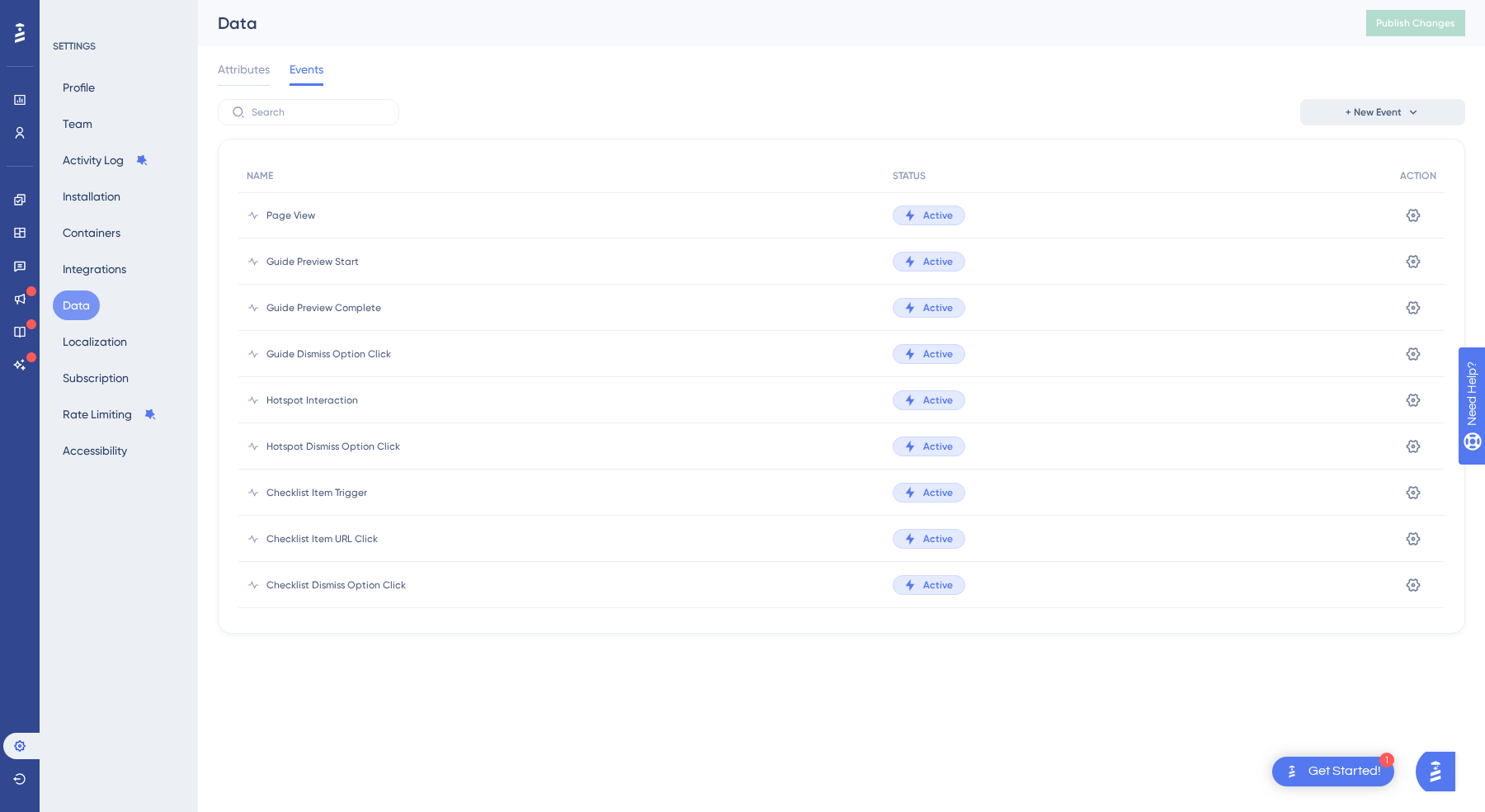
click at [1399, 114] on span "+ New Event" at bounding box center [1374, 112] width 56 height 14
click at [1383, 194] on span "Event from Attribute" at bounding box center [1377, 193] width 105 height 20
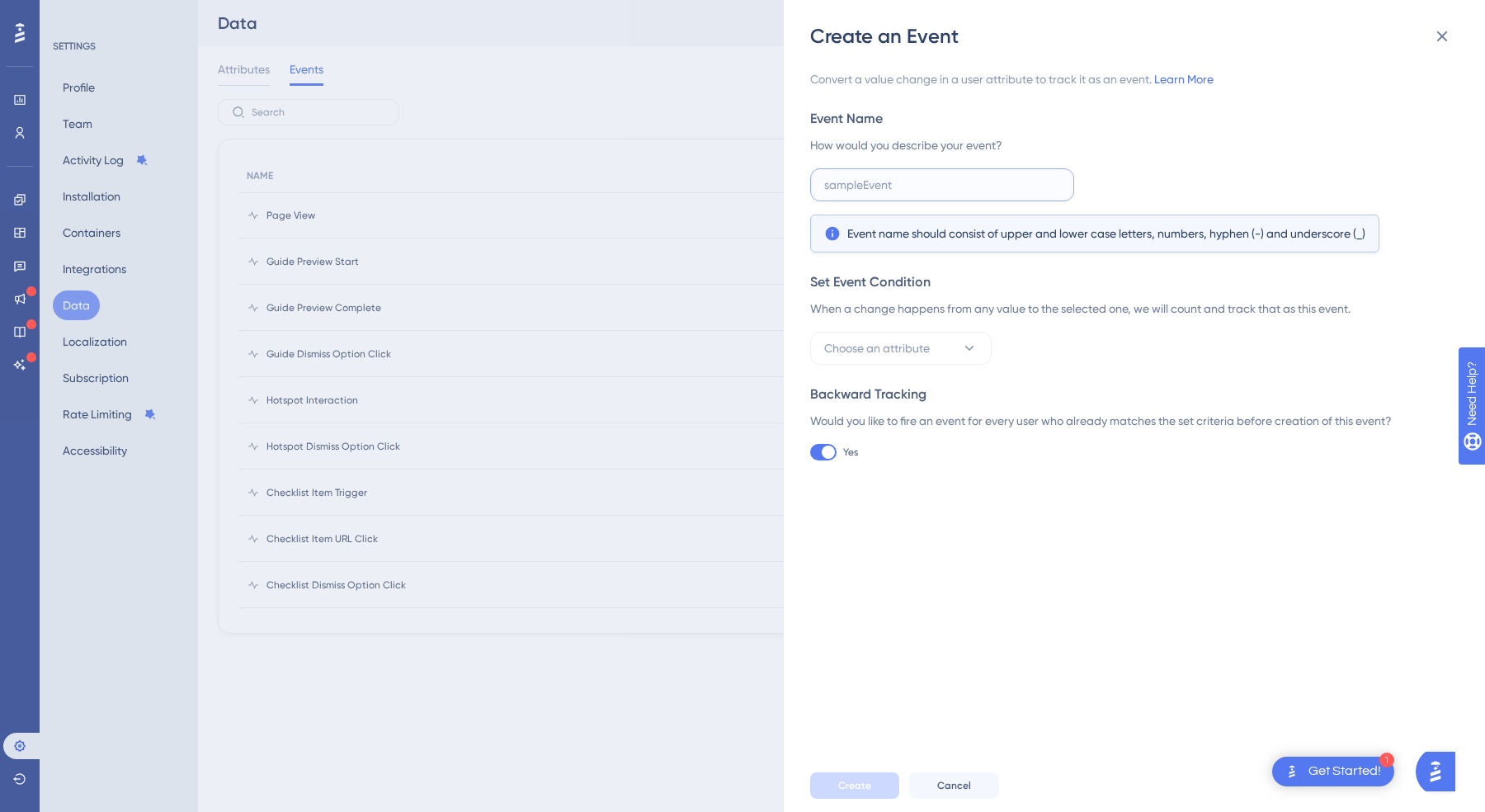
click at [872, 184] on input "text" at bounding box center [943, 185] width 236 height 18
click at [906, 346] on span "Choose an attribute" at bounding box center [877, 348] width 105 height 20
click at [1153, 328] on div "Set Event Condition When a change happens from any value to the selected one, w…" at bounding box center [1129, 319] width 639 height 93
click at [540, 354] on div "Create an Event Convert a value change in a user attribute to track it as an ev…" at bounding box center [742, 406] width 1485 height 812
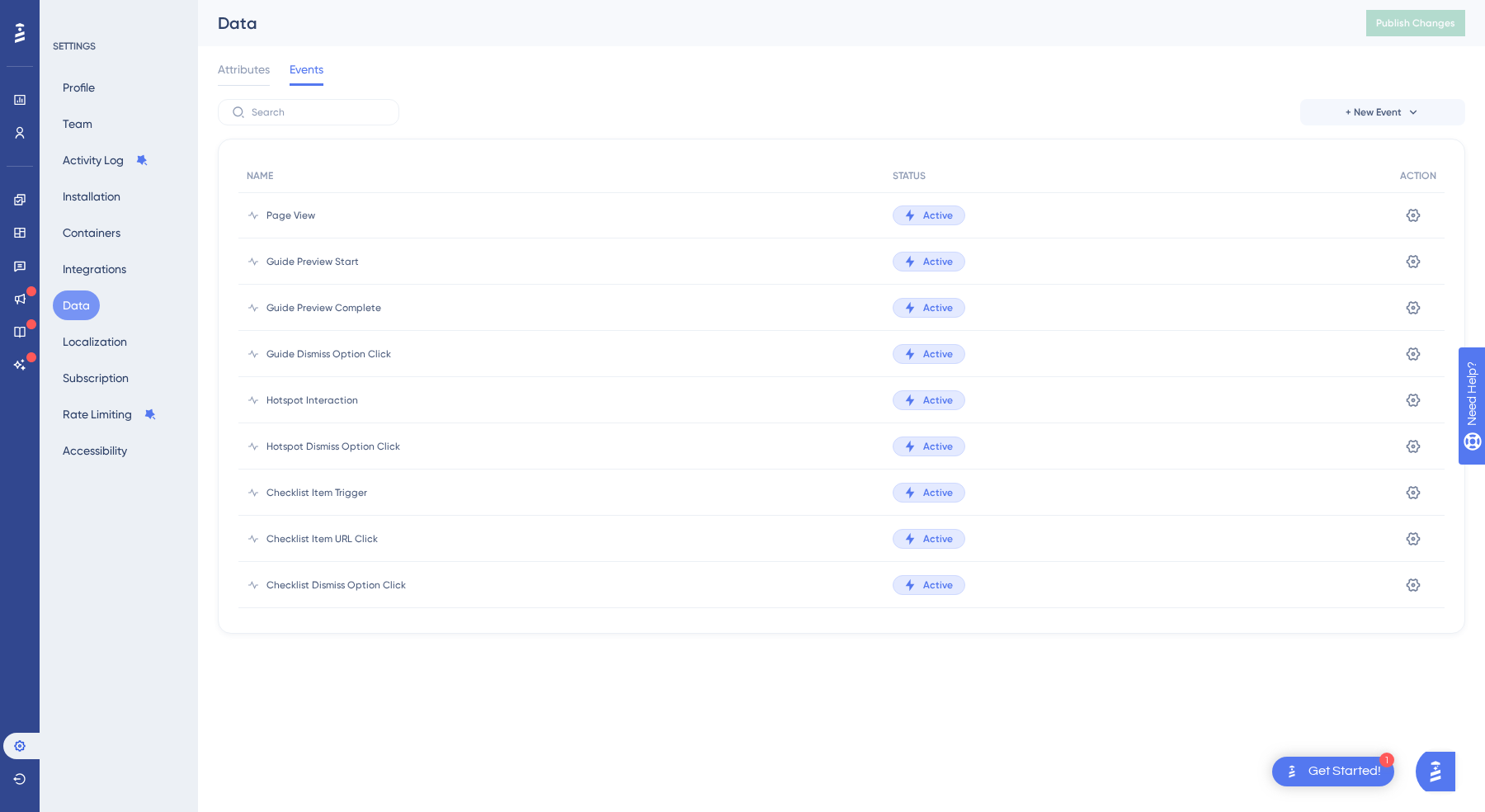
click at [73, 40] on div "SETTINGS" at bounding box center [119, 46] width 134 height 14
click at [61, 44] on div "SETTINGS" at bounding box center [119, 46] width 134 height 14
